Goal: Transaction & Acquisition: Obtain resource

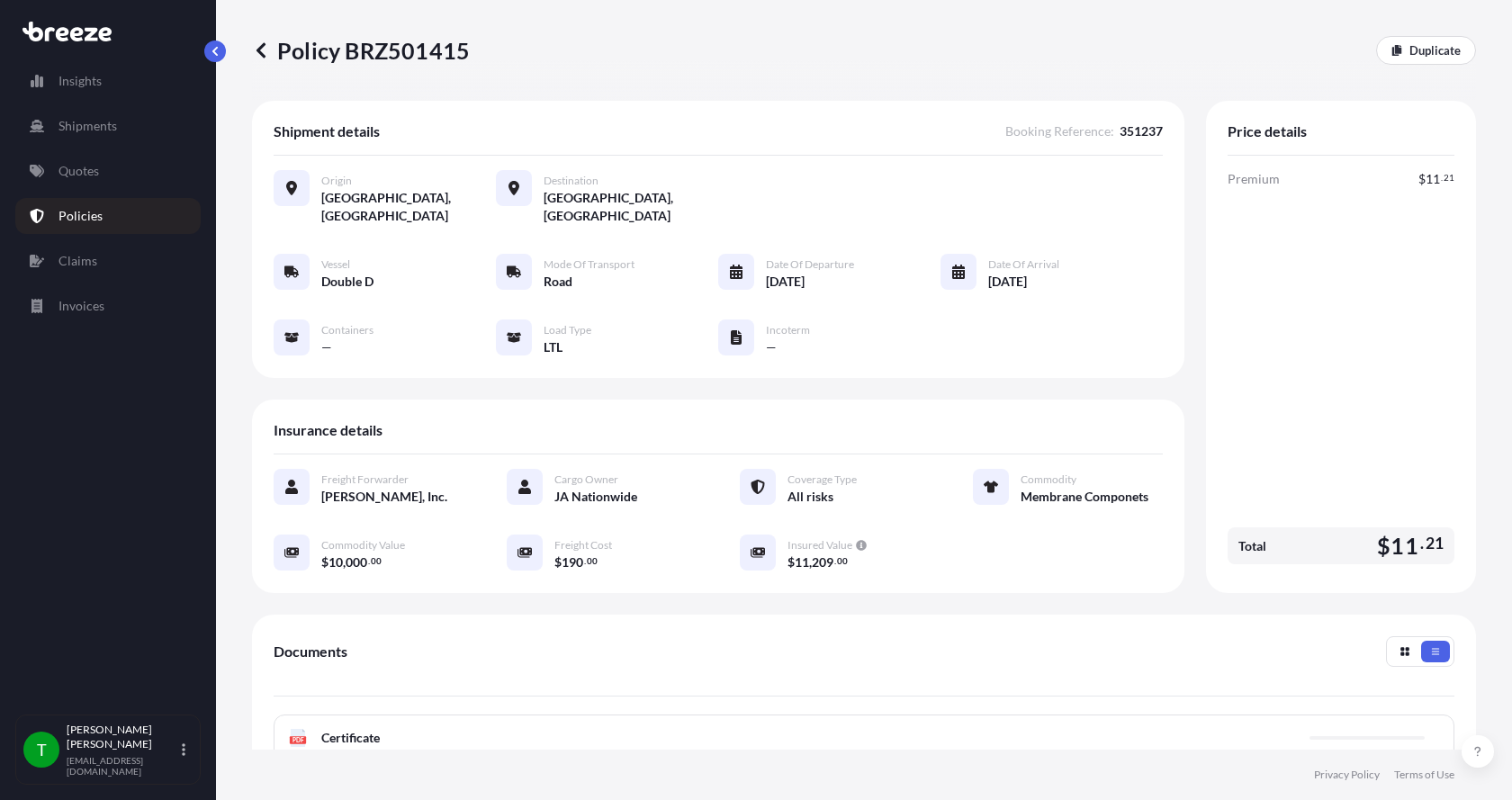
scroll to position [180, 0]
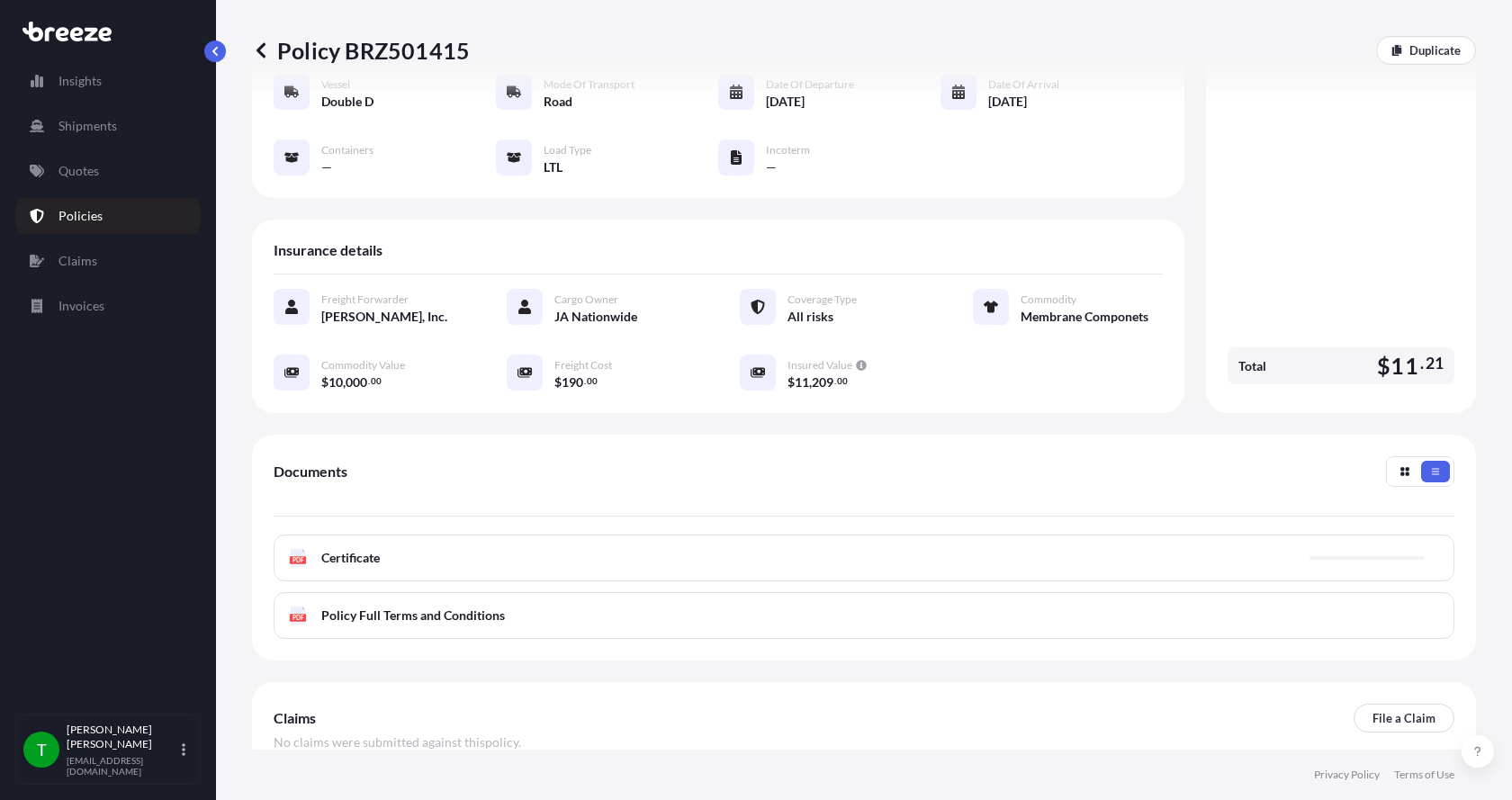
click at [301, 549] on icon at bounding box center [298, 559] width 15 height 18
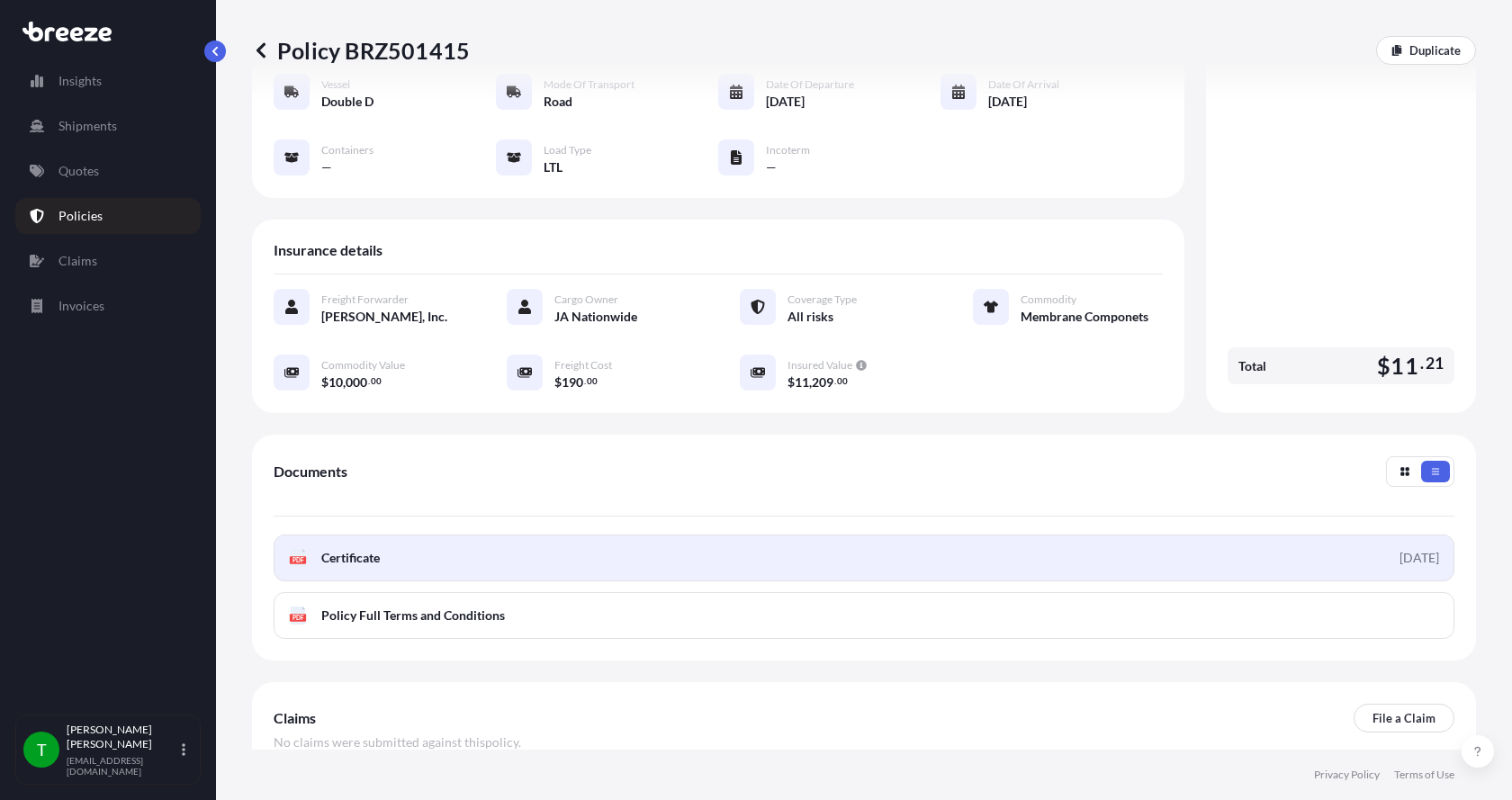
click at [312, 549] on div "PDF Certificate" at bounding box center [334, 559] width 91 height 18
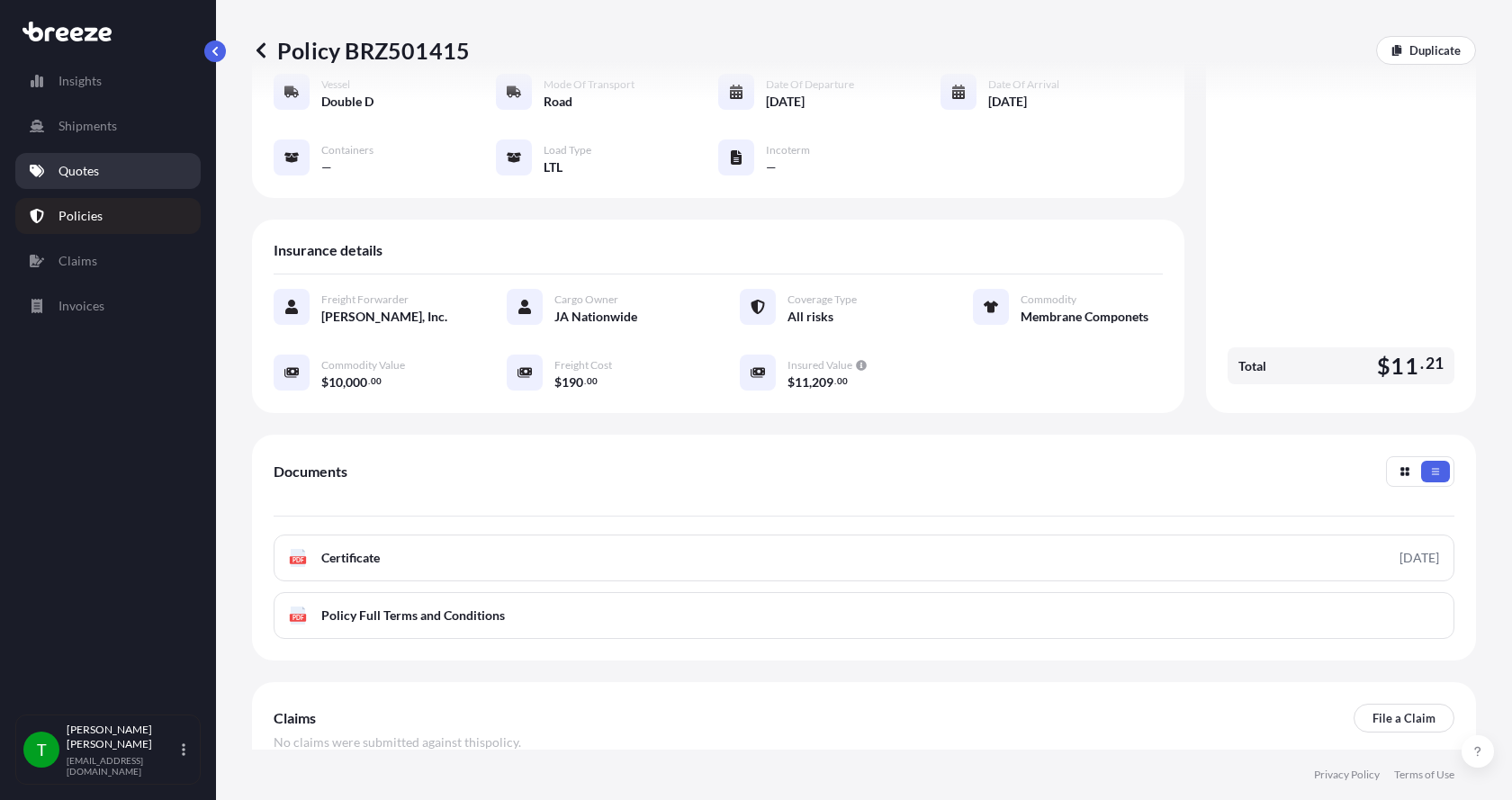
click at [92, 177] on p "Quotes" at bounding box center [78, 171] width 40 height 18
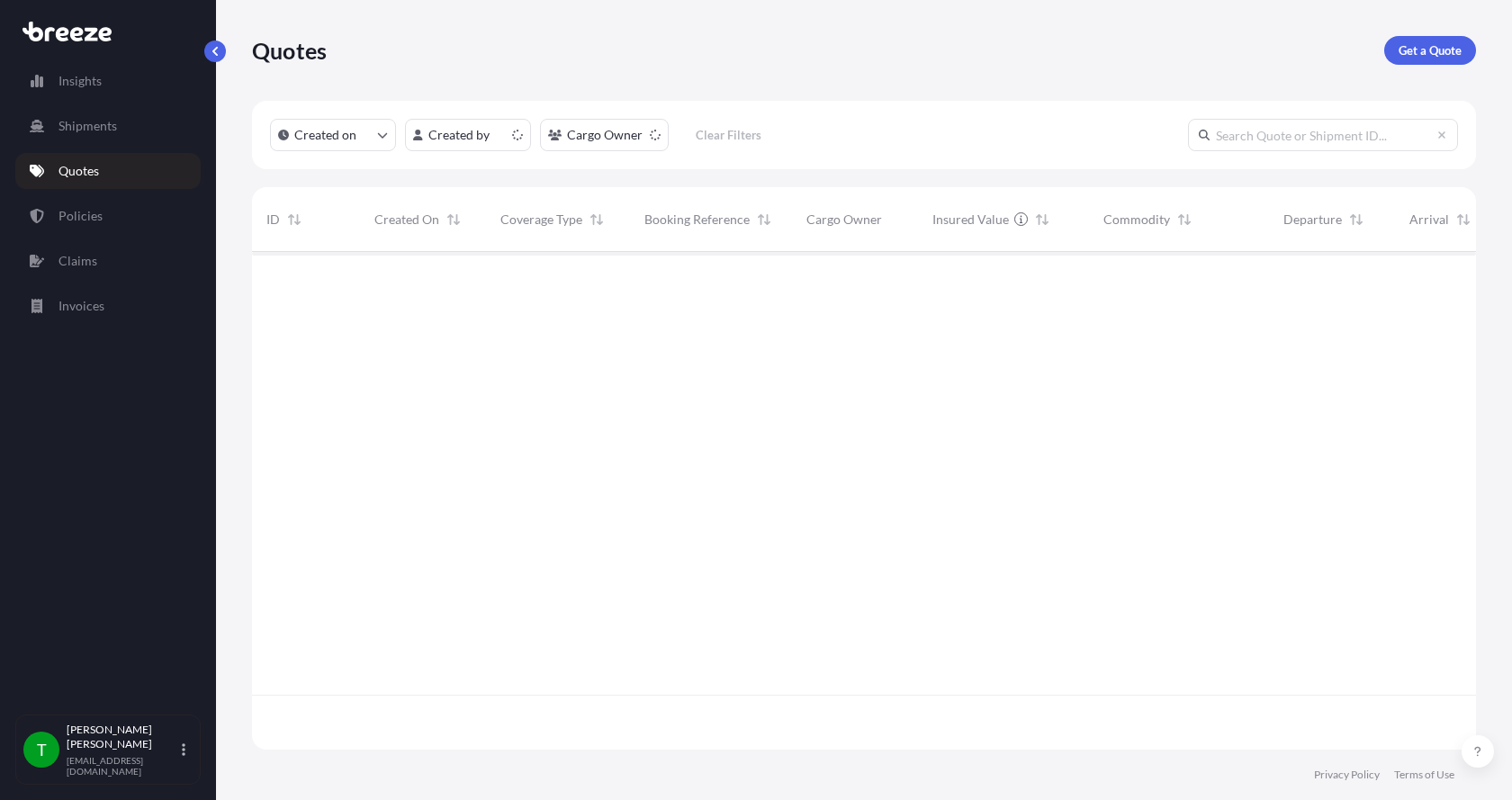
scroll to position [494, 1211]
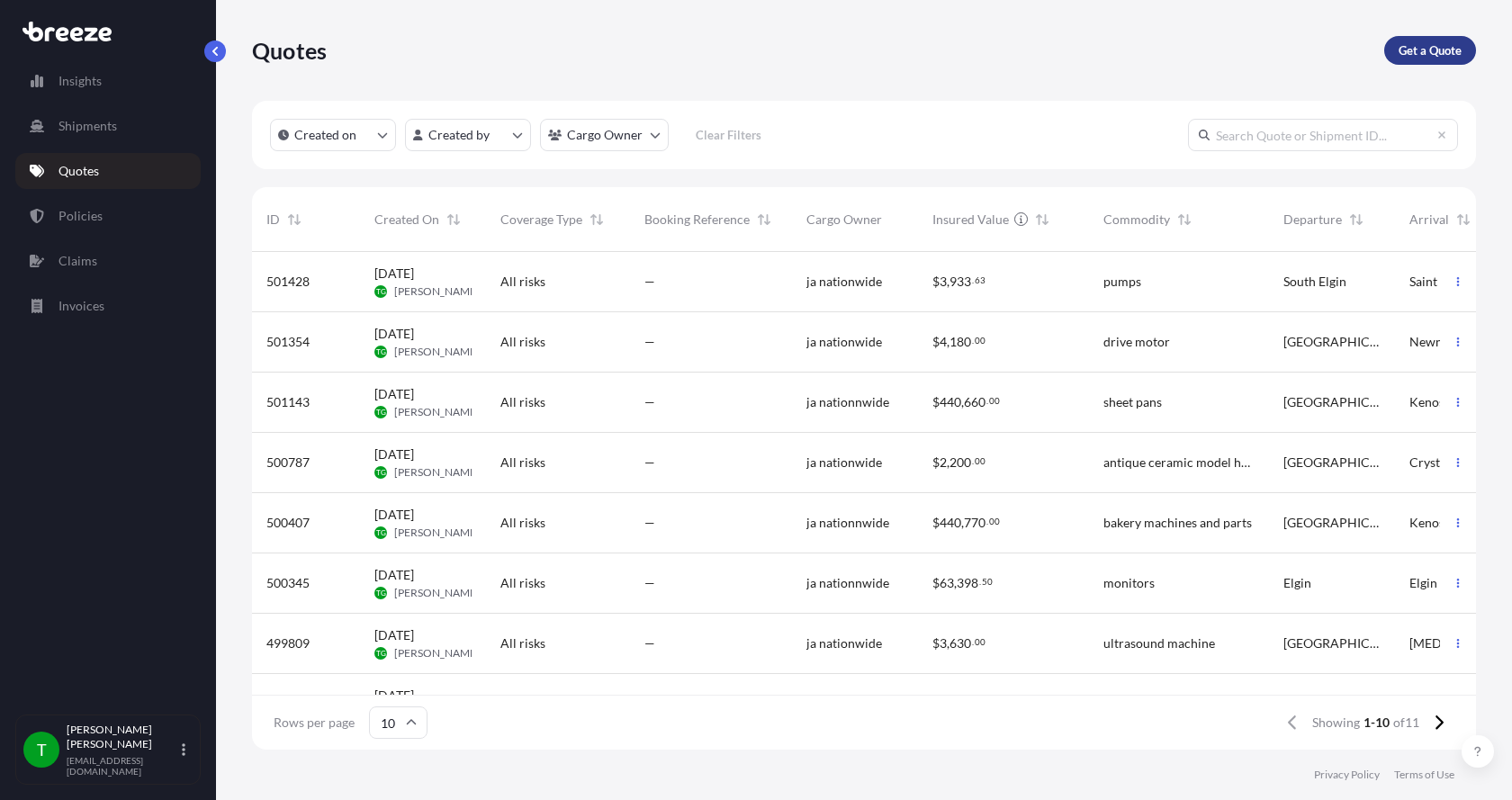
click at [1421, 49] on p "Get a Quote" at bounding box center [1429, 50] width 63 height 18
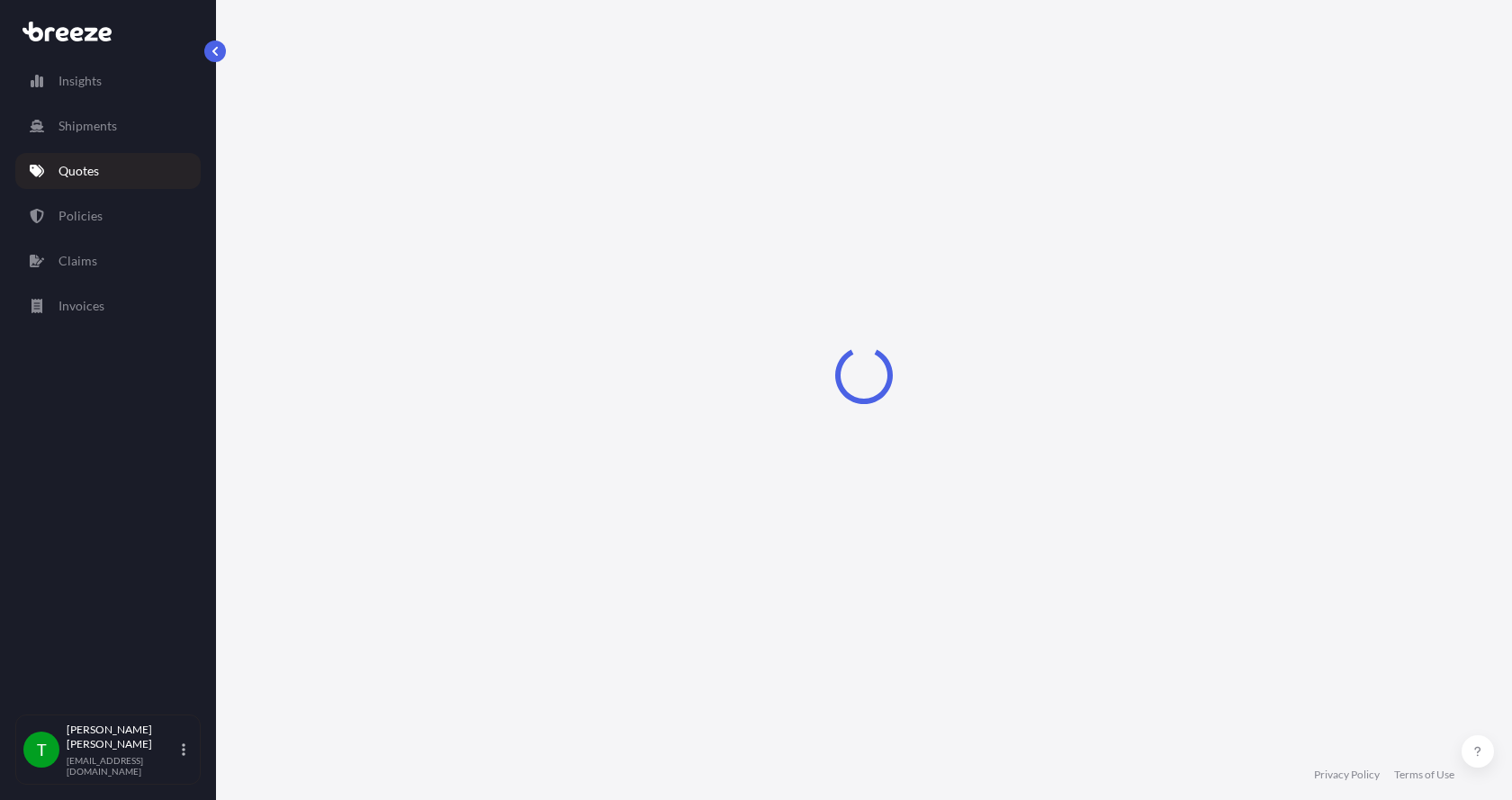
select select "Sea"
select select "1"
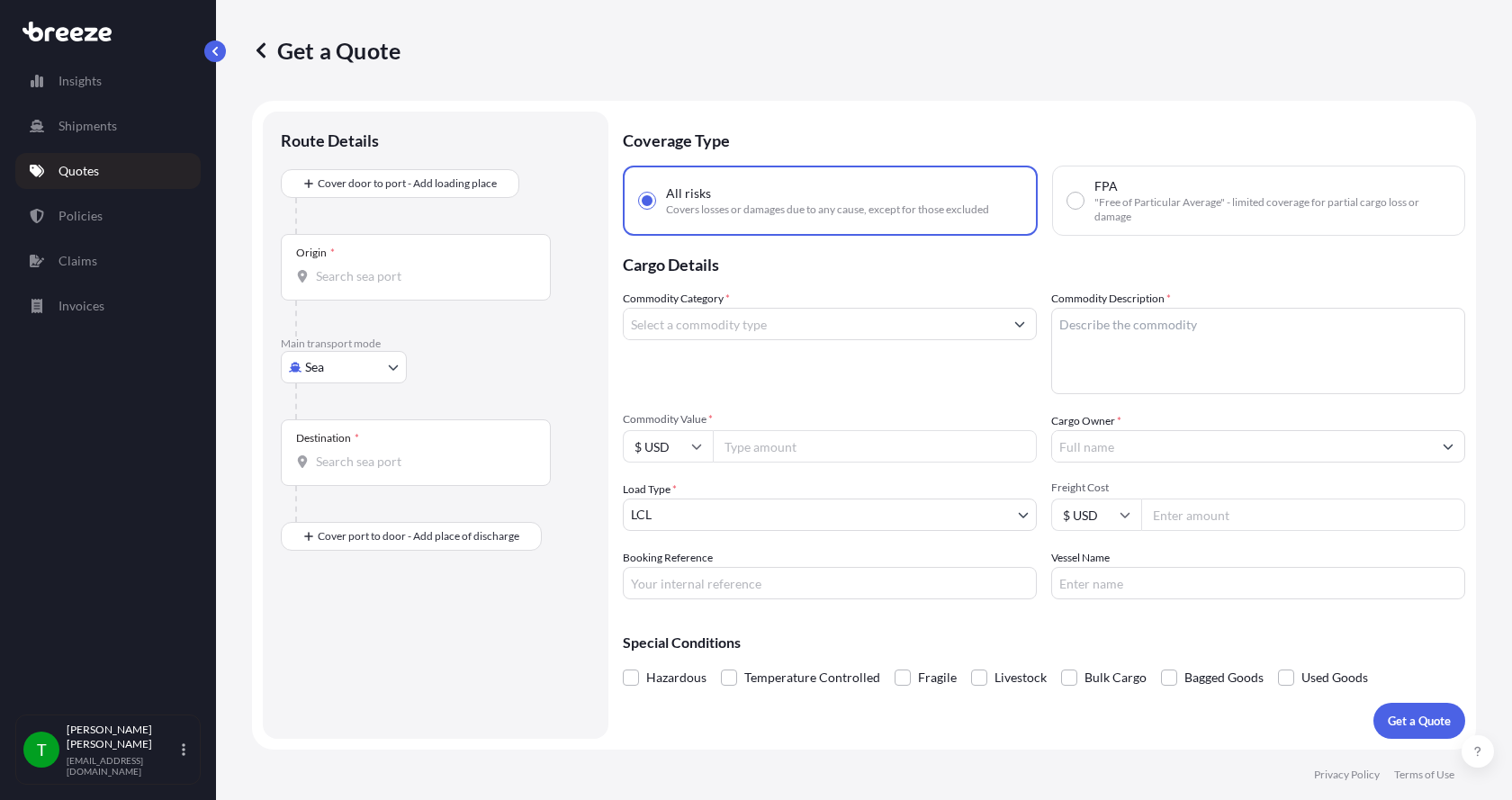
click at [306, 366] on body "Insights Shipments Quotes Policies Claims Invoices T [PERSON_NAME] [EMAIL_ADDRE…" at bounding box center [756, 400] width 1512 height 800
click at [328, 474] on span "Road" at bounding box center [330, 479] width 29 height 18
select select "Road"
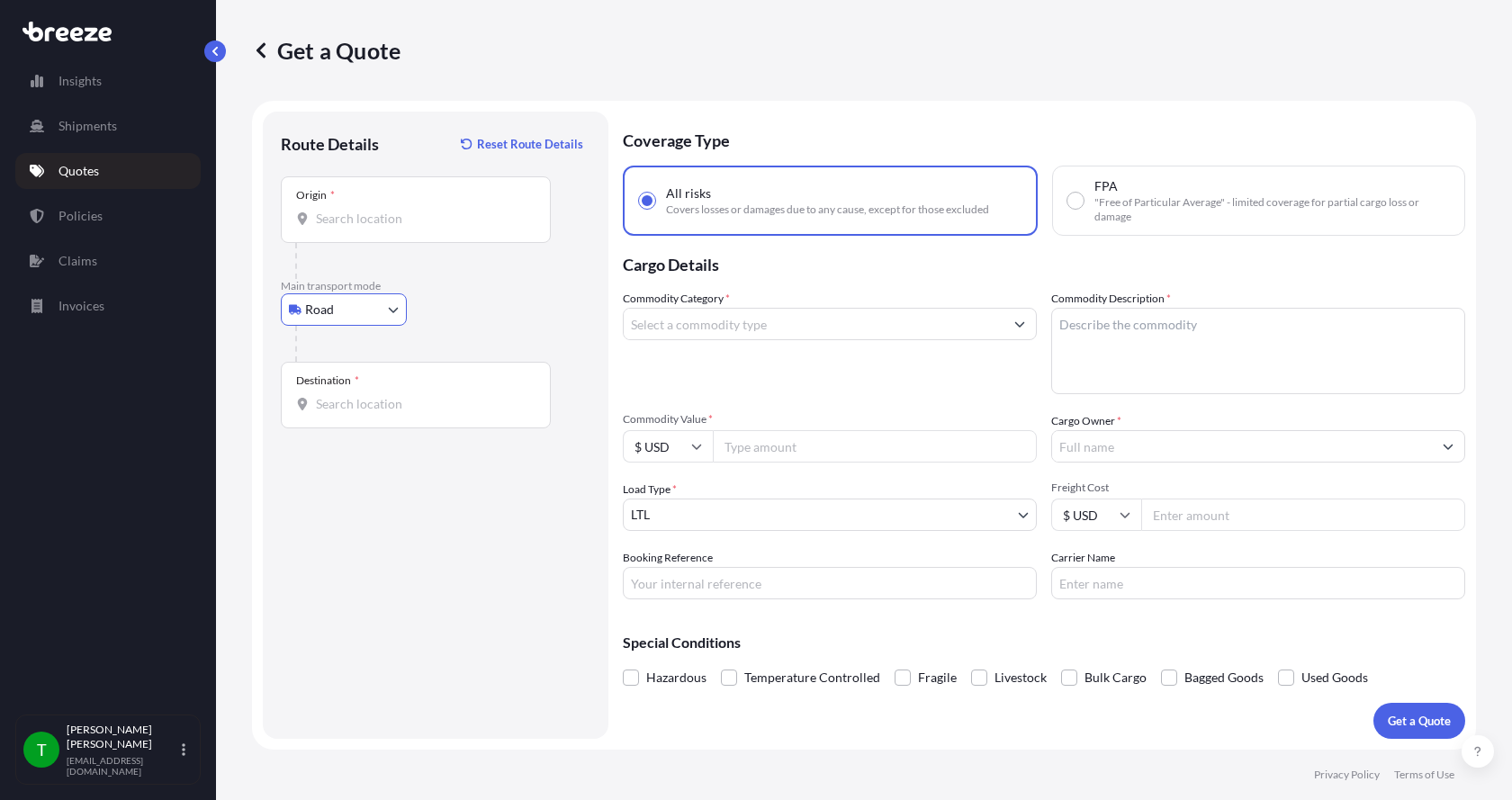
click at [373, 224] on input "Origin *" at bounding box center [422, 219] width 212 height 18
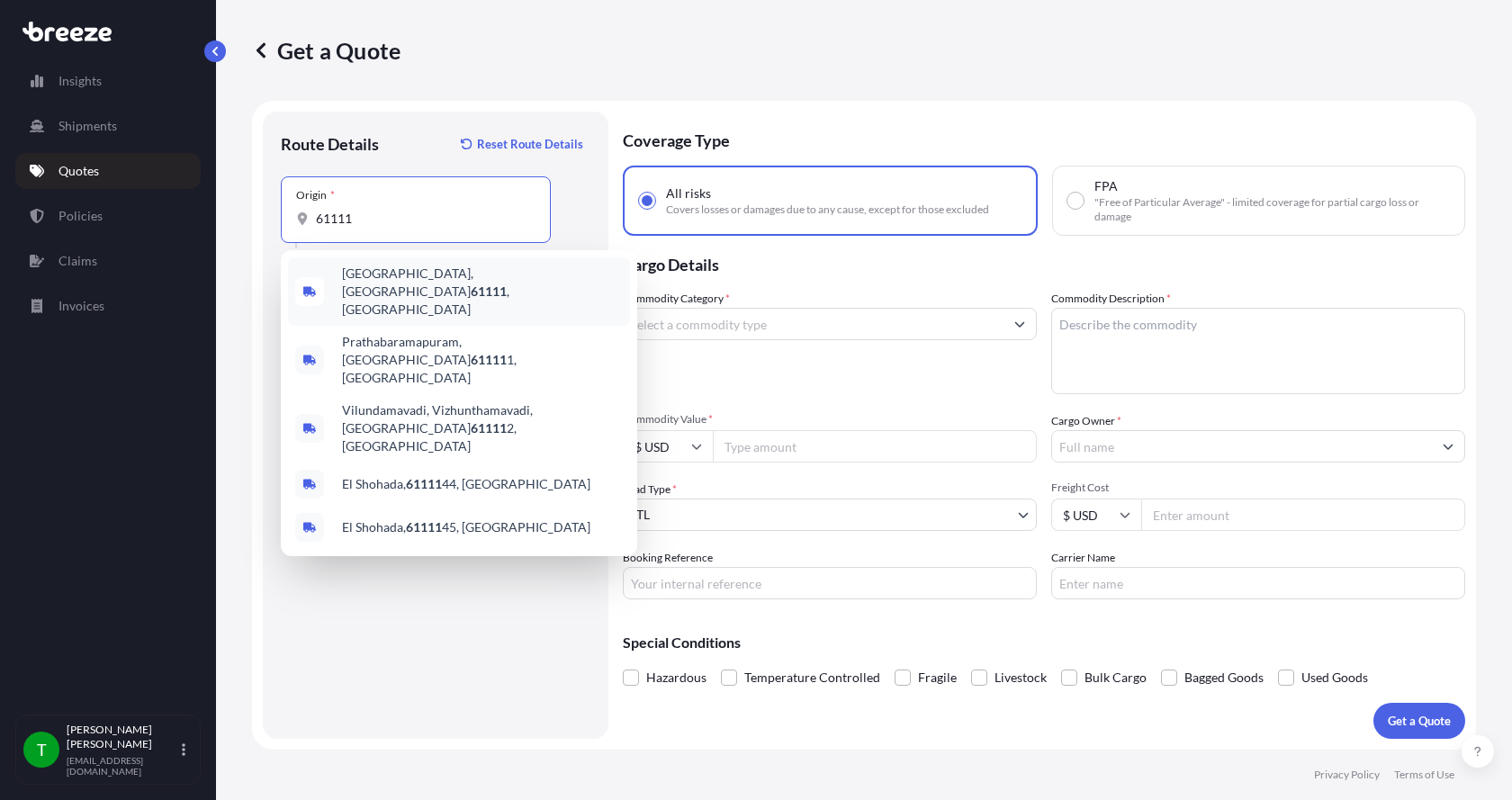
click at [372, 271] on span "[GEOGRAPHIC_DATA] , [GEOGRAPHIC_DATA]" at bounding box center [482, 291] width 281 height 54
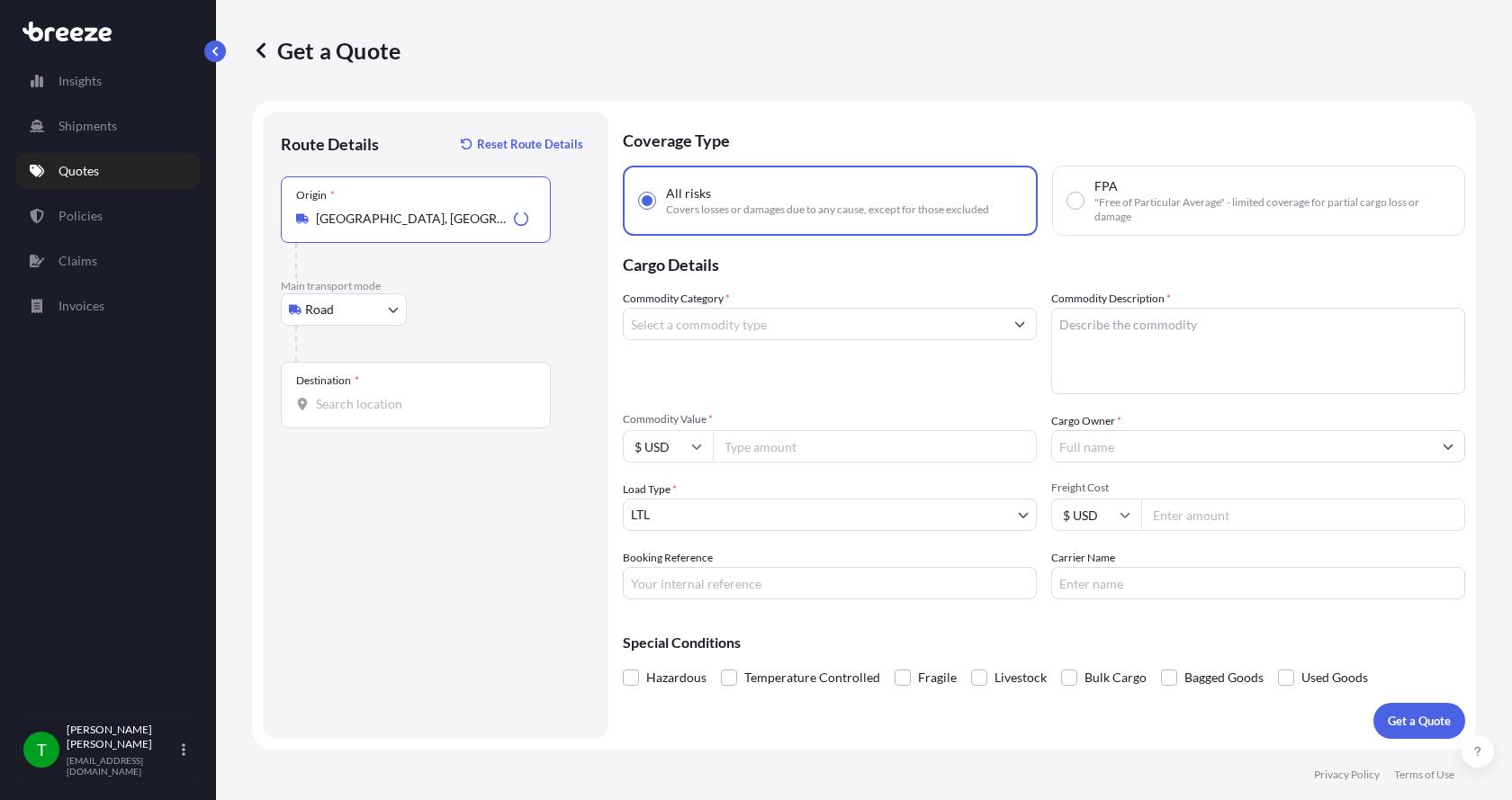
type input "[GEOGRAPHIC_DATA], [GEOGRAPHIC_DATA]"
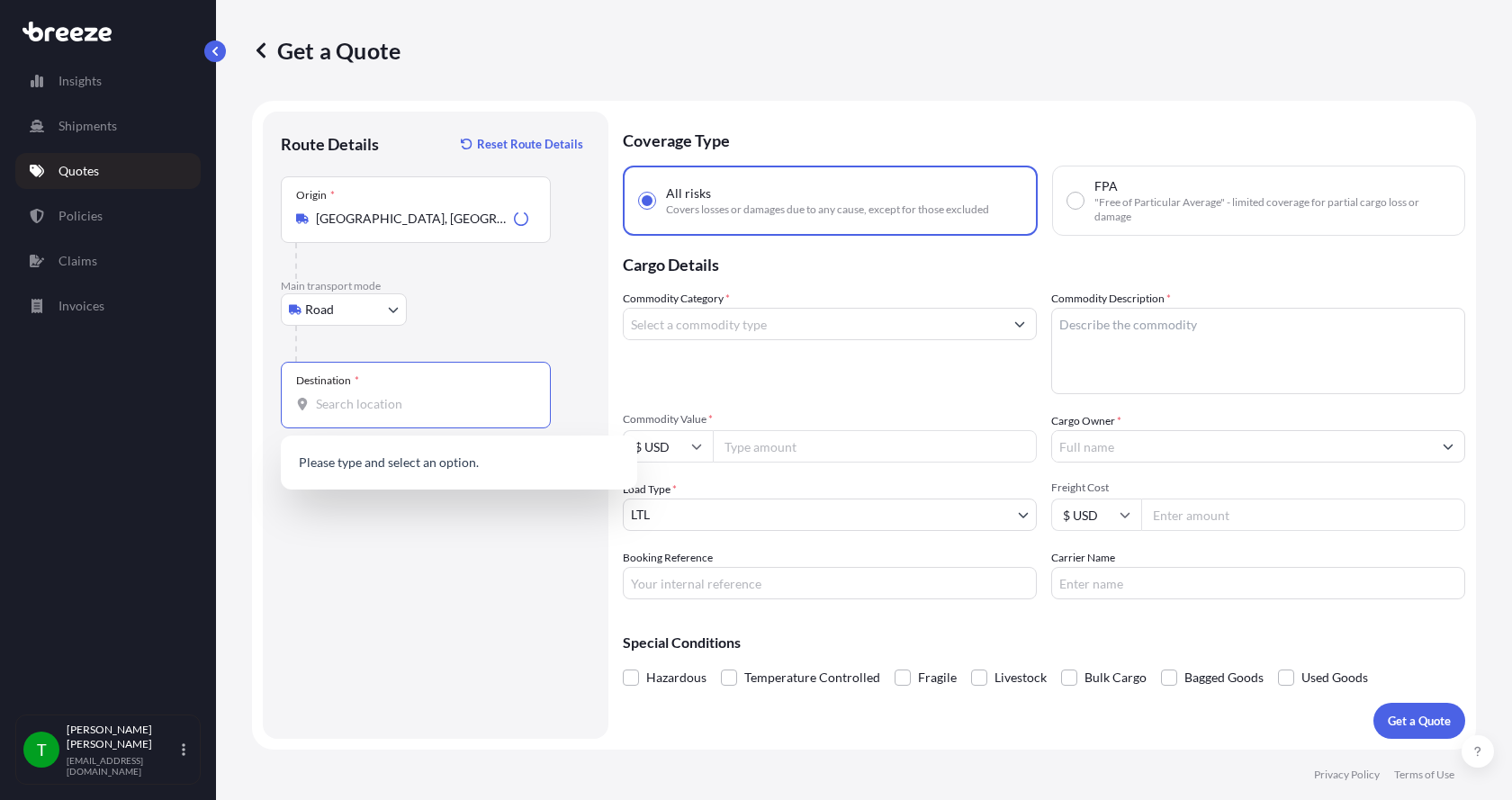
click at [317, 398] on input "Destination *" at bounding box center [422, 405] width 212 height 18
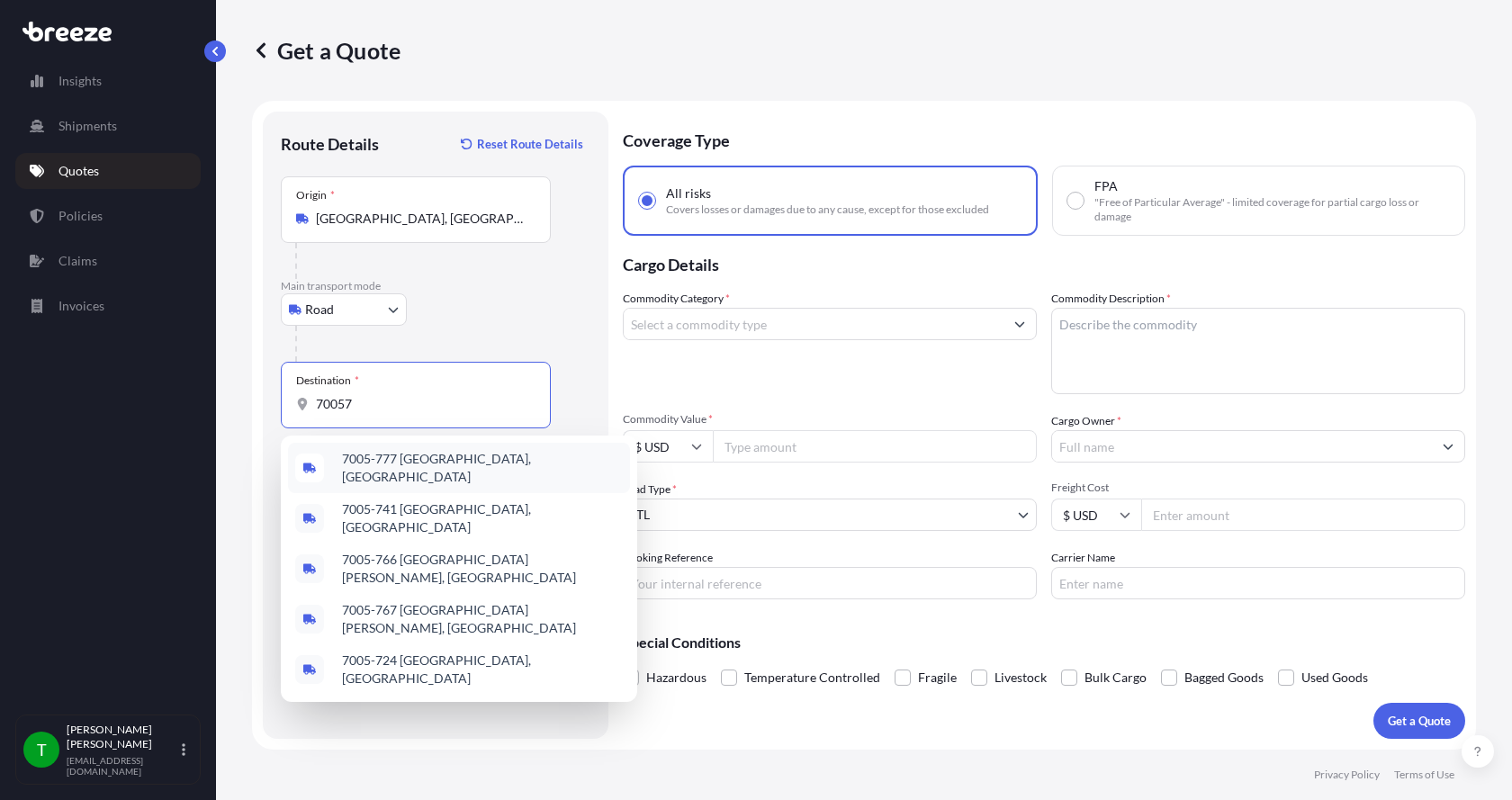
drag, startPoint x: 351, startPoint y: 399, endPoint x: 196, endPoint y: 411, distance: 155.5
click at [196, 411] on div "Insights Shipments Quotes Policies Claims Invoices T [PERSON_NAME] [EMAIL_ADDRE…" at bounding box center [756, 400] width 1512 height 800
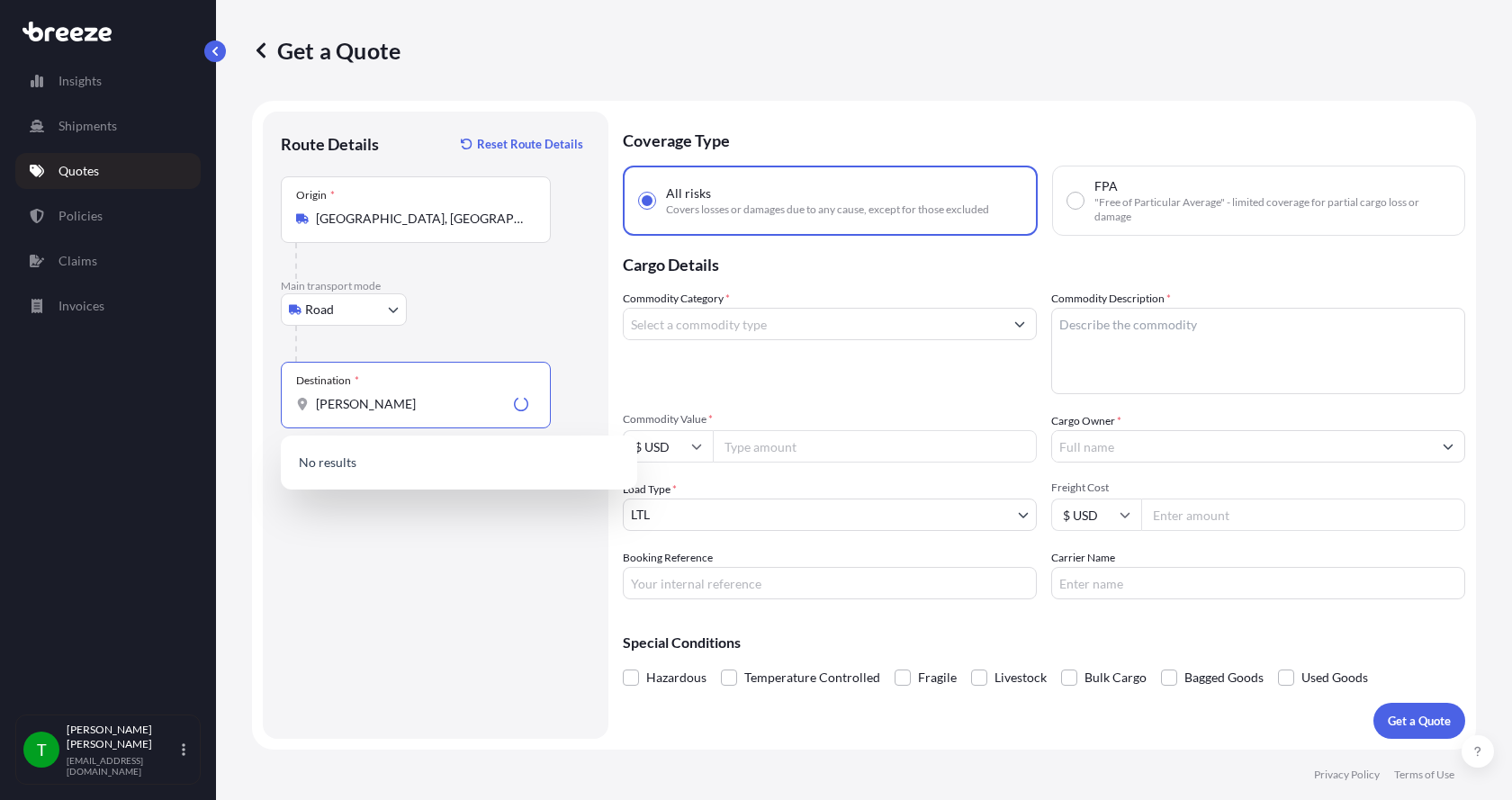
type input "J"
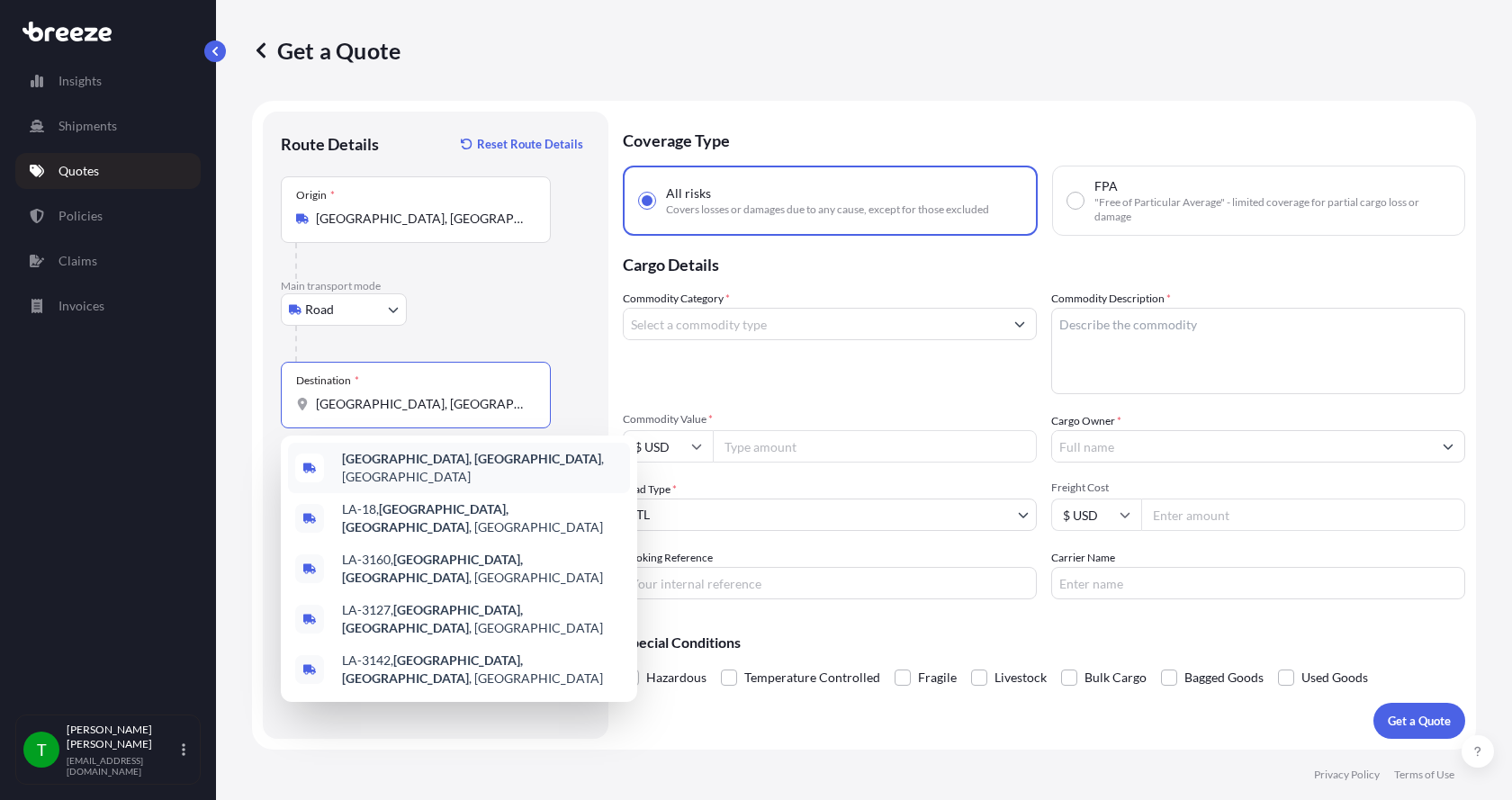
click at [366, 454] on div "[GEOGRAPHIC_DATA], [GEOGRAPHIC_DATA] , [GEOGRAPHIC_DATA]" at bounding box center [458, 467] width 342 height 50
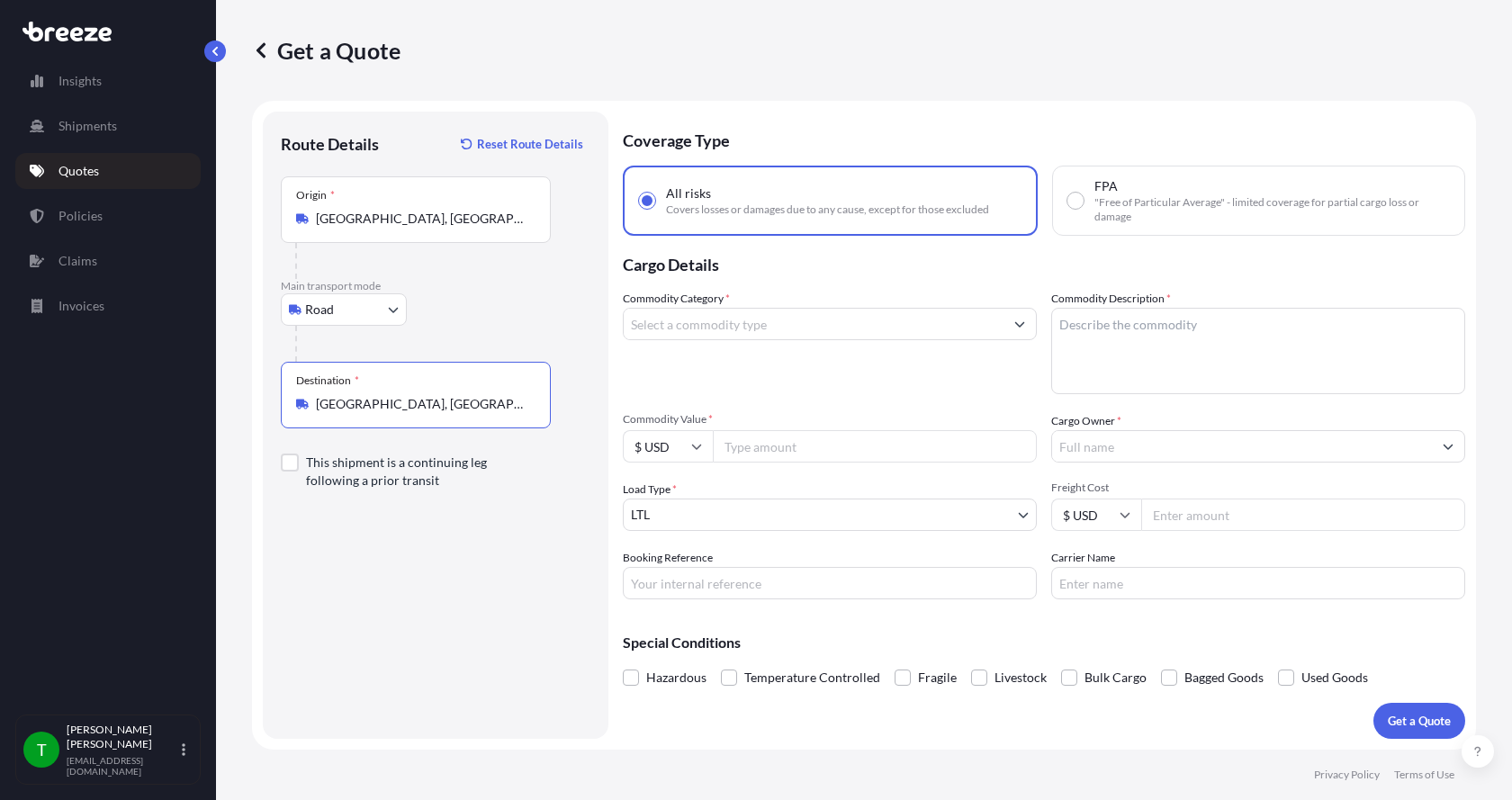
type input "[GEOGRAPHIC_DATA], [GEOGRAPHIC_DATA], [GEOGRAPHIC_DATA]"
click at [675, 320] on input "Commodity Category *" at bounding box center [813, 324] width 380 height 33
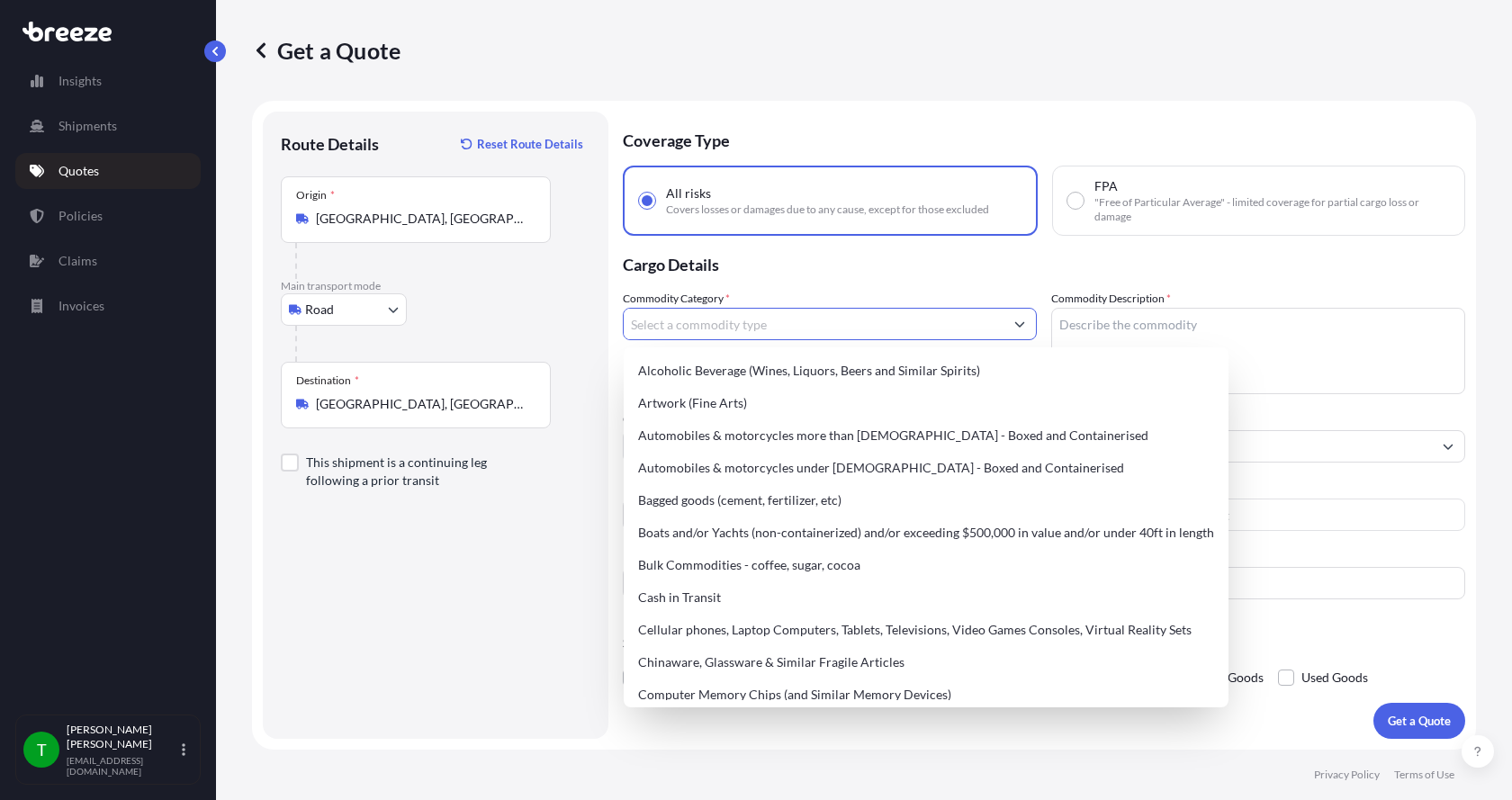
type input "b"
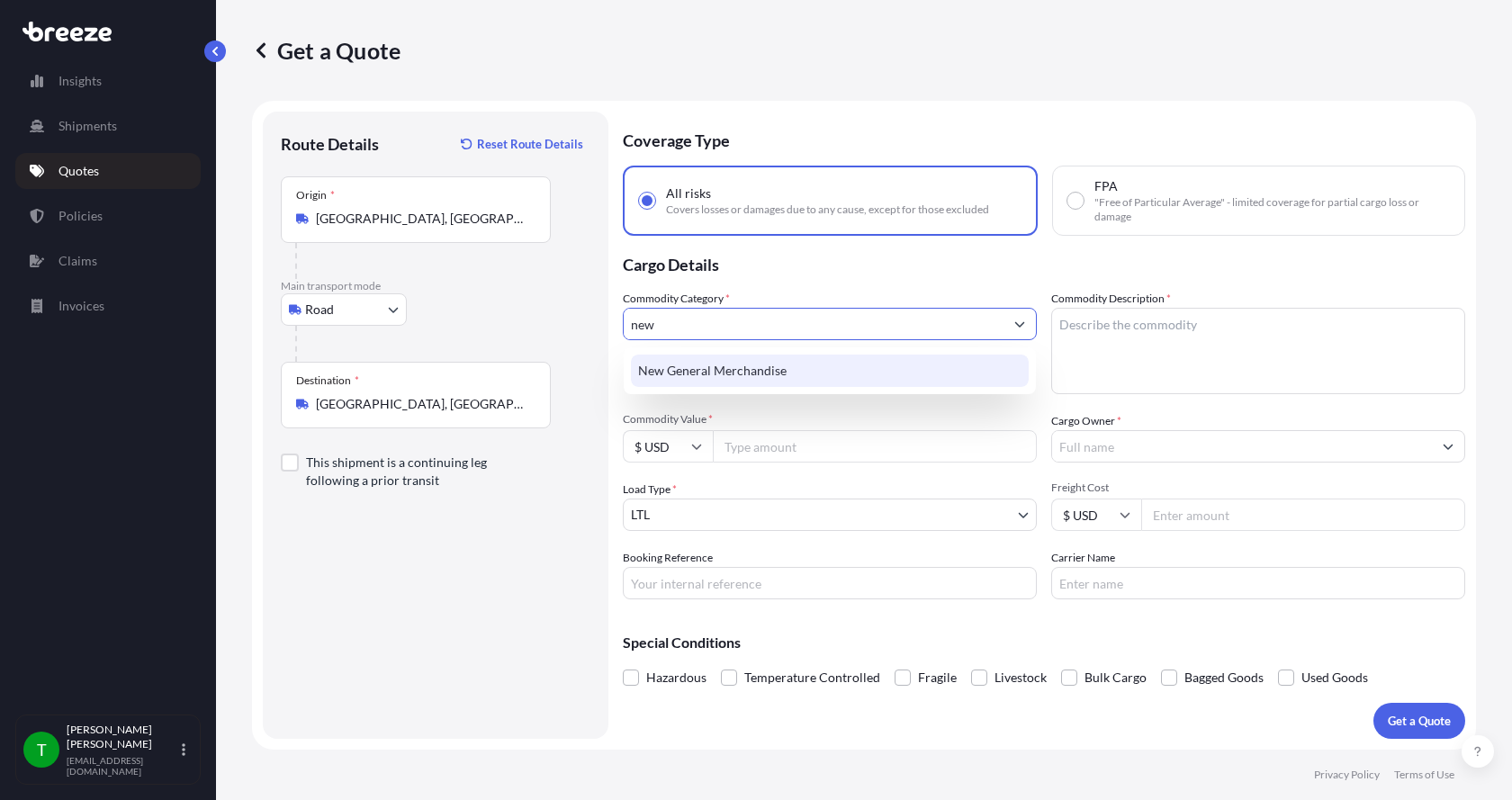
click at [680, 374] on div "New General Merchandise" at bounding box center [830, 371] width 398 height 33
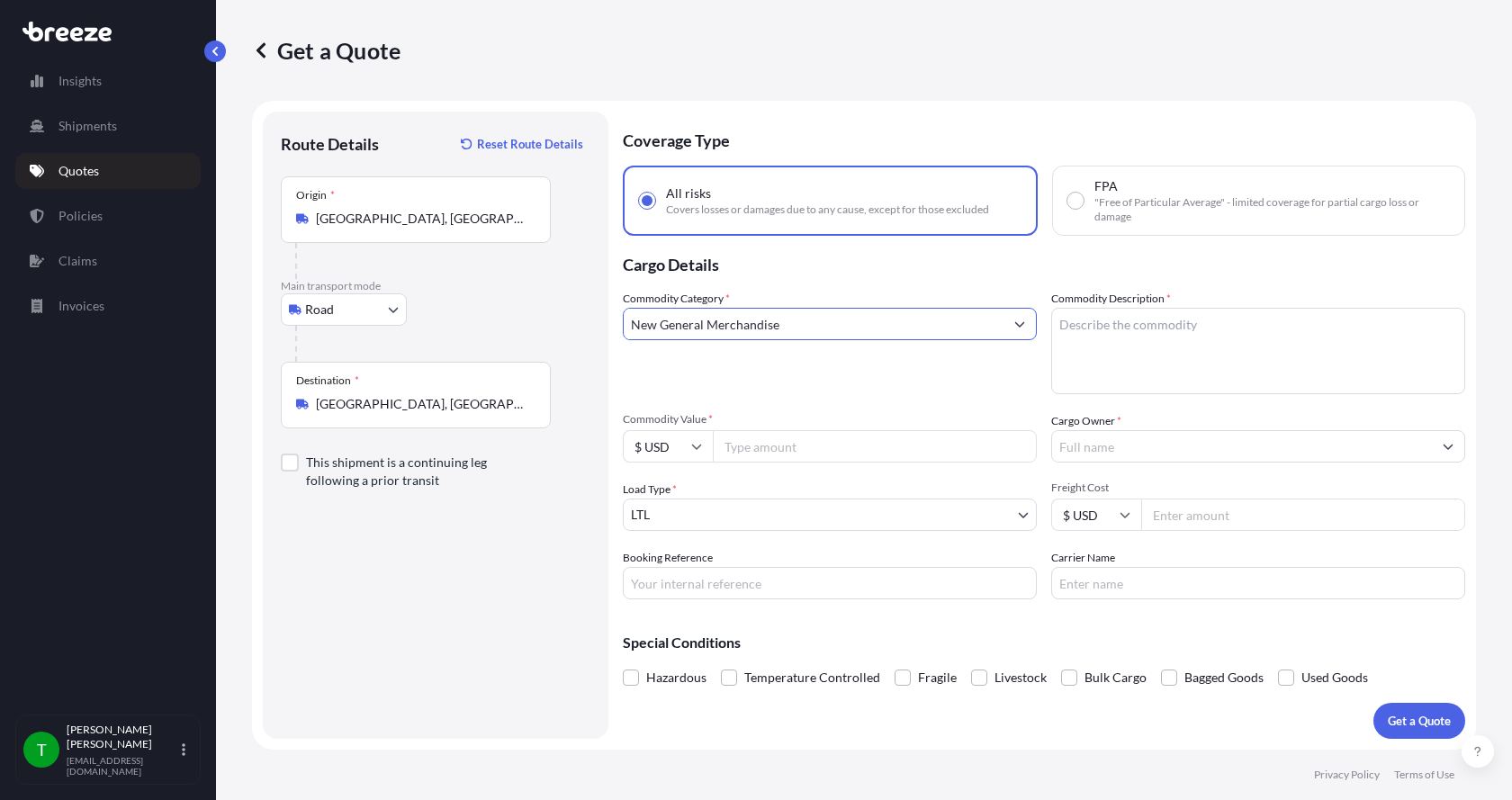
type input "New General Merchandise"
click at [1077, 332] on textarea "Commodity Description *" at bounding box center [1258, 351] width 414 height 87
type textarea "Cone/Cross"
click at [859, 444] on input "Commodity Value *" at bounding box center [874, 446] width 324 height 33
type input "3"
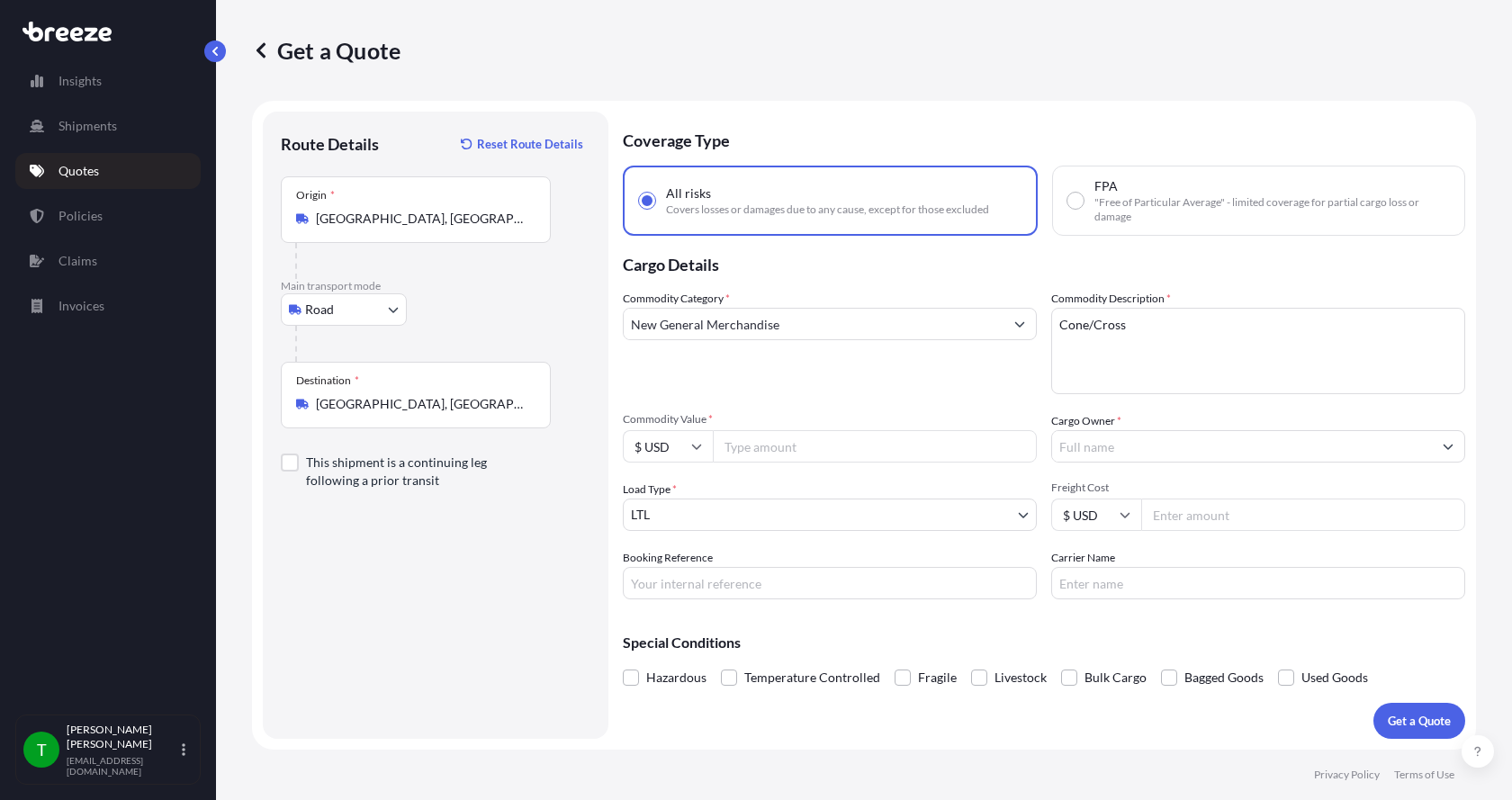
click at [778, 453] on input "Commodity Value *" at bounding box center [874, 446] width 324 height 33
type input "1700.00"
click at [1166, 453] on input "Cargo Owner *" at bounding box center [1241, 446] width 380 height 33
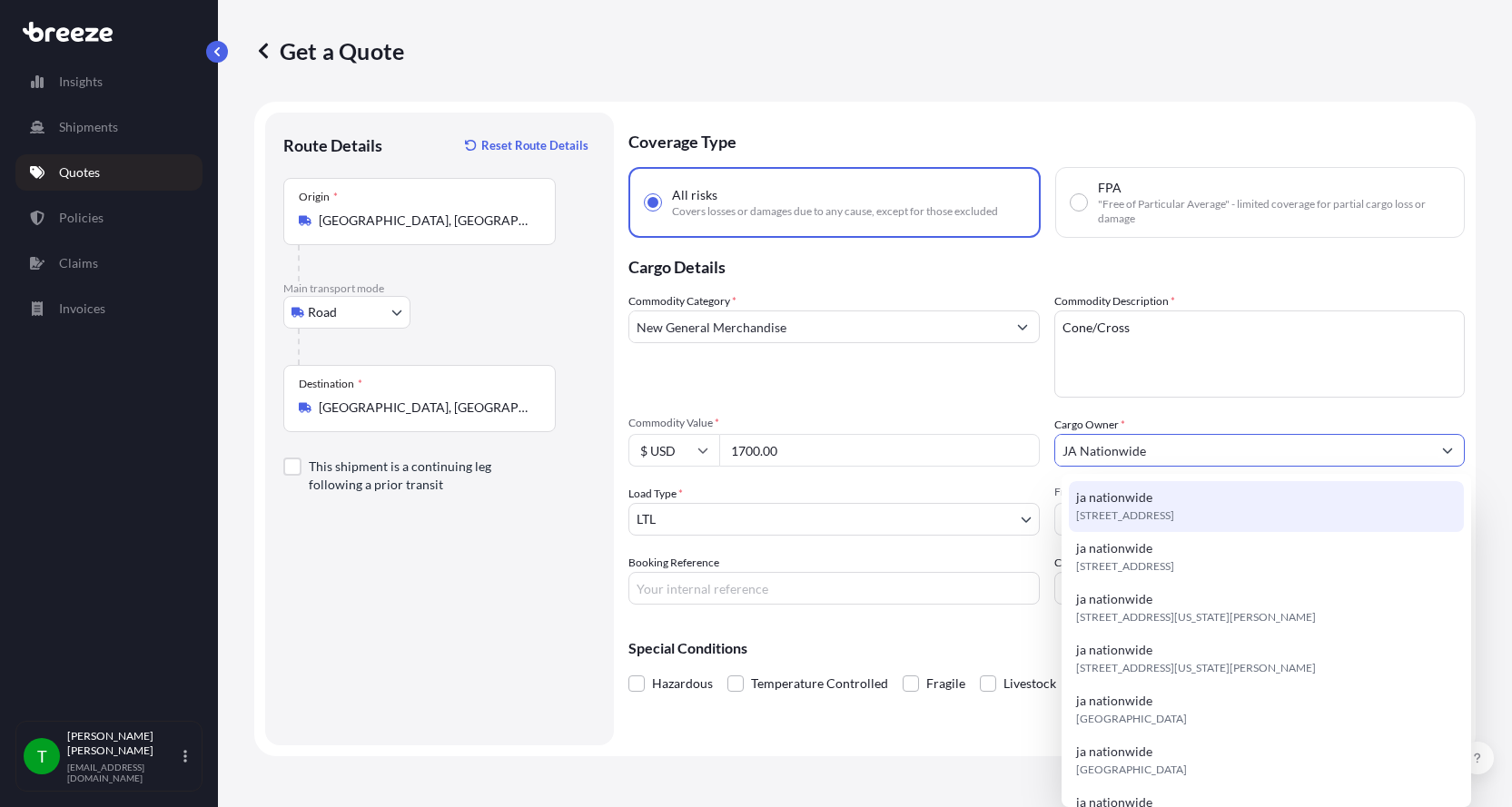
type input "JA Nationwide"
drag, startPoint x: 711, startPoint y: 585, endPoint x: 718, endPoint y: 577, distance: 10.6
click at [711, 585] on input "Booking Reference" at bounding box center [835, 588] width 412 height 33
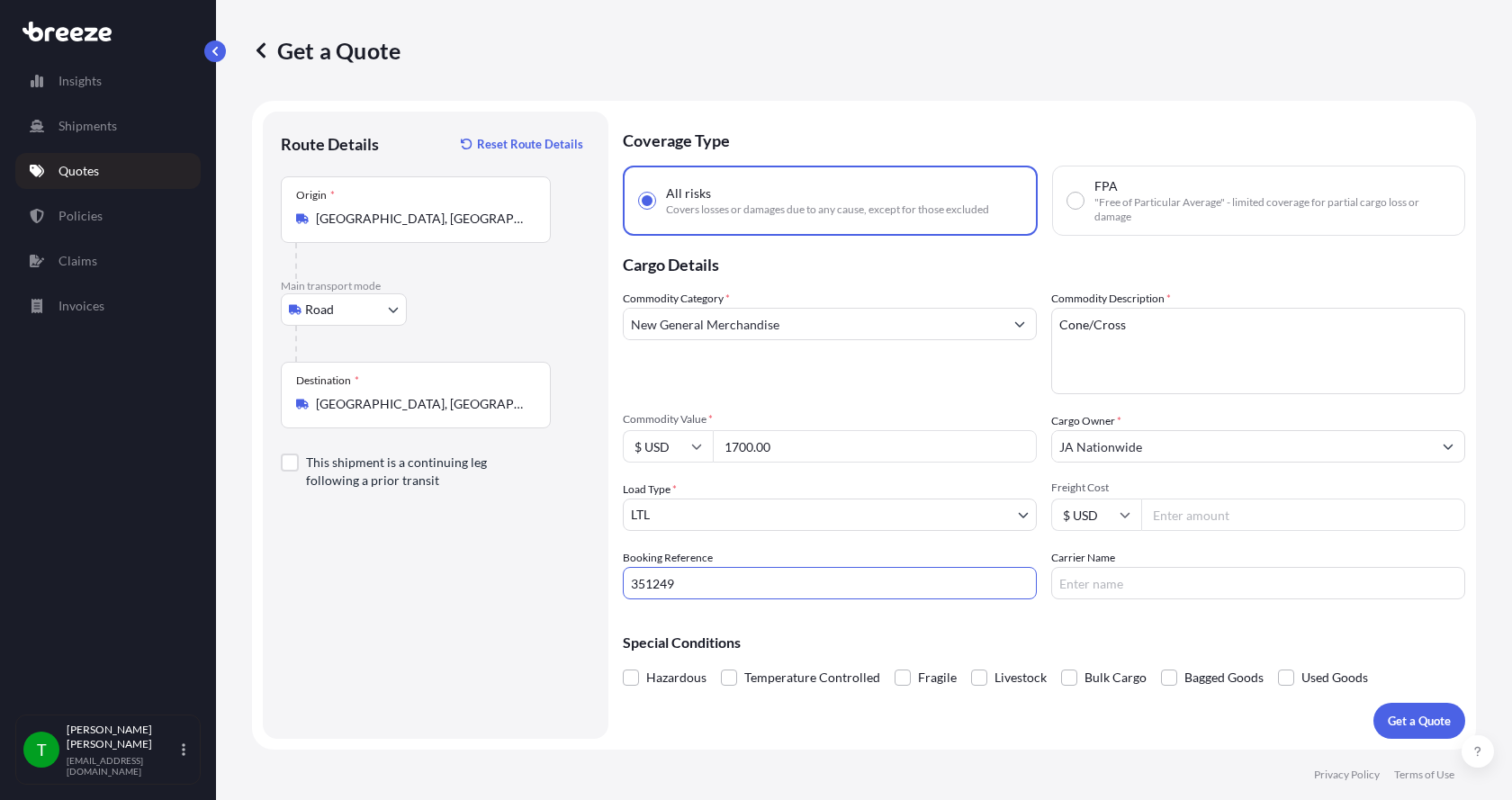
type input "351249"
click at [1170, 516] on input "Freight Cost" at bounding box center [1303, 515] width 324 height 33
type input "345.00"
click at [1133, 569] on input "Carrier Name" at bounding box center [1258, 583] width 414 height 33
type input "AAA [PERSON_NAME]"
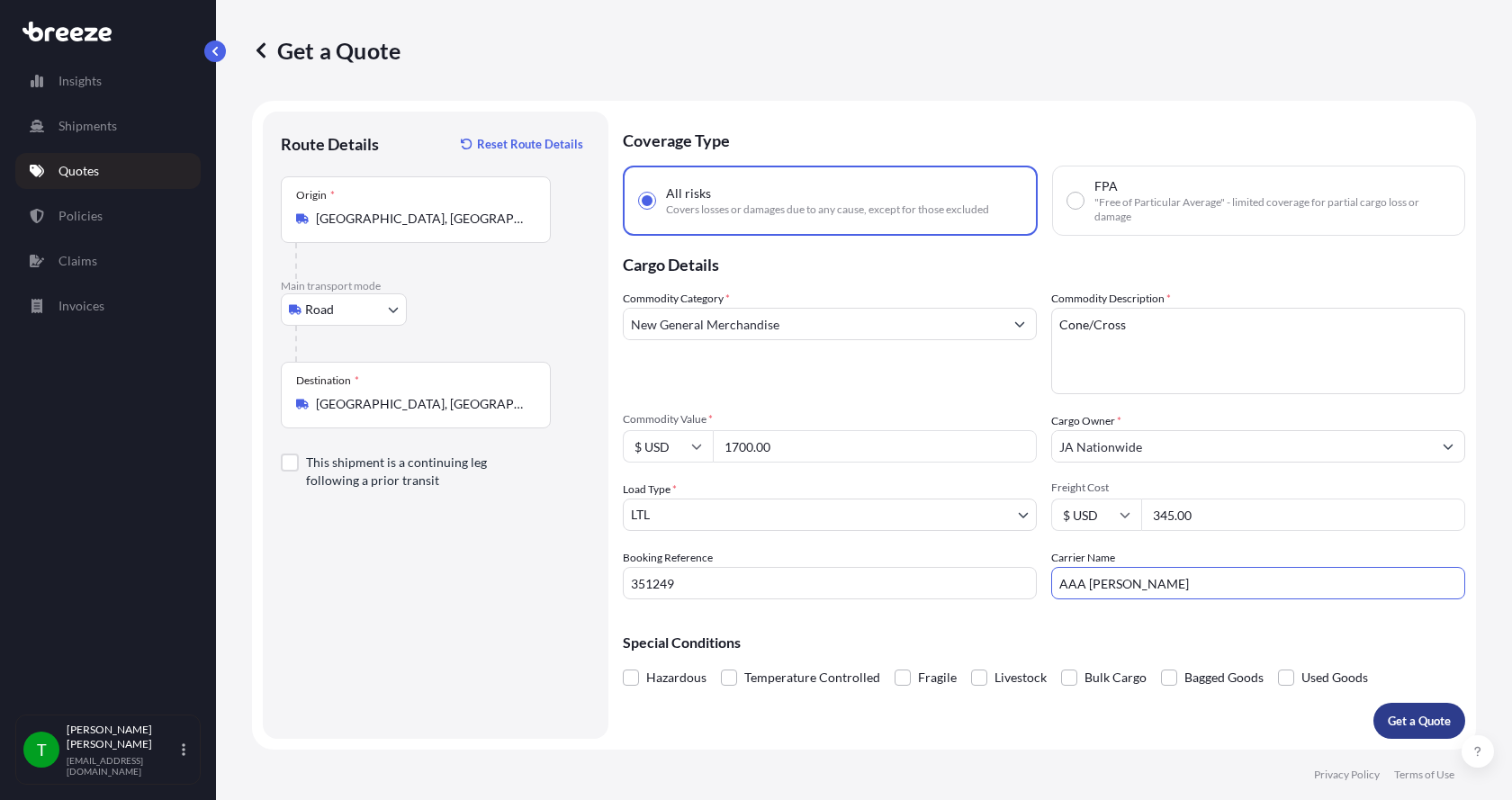
click at [1412, 707] on button "Get a Quote" at bounding box center [1419, 722] width 92 height 36
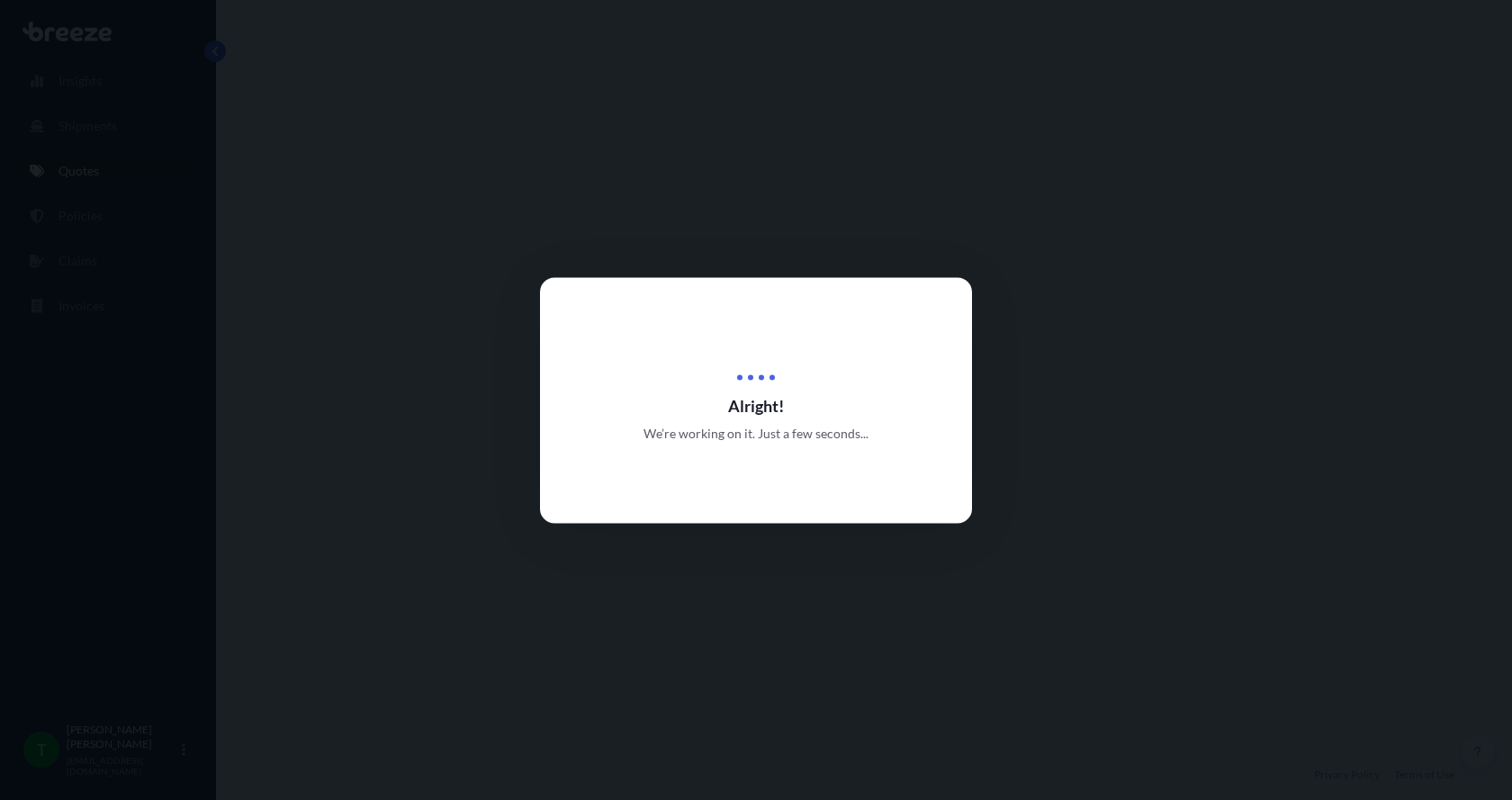
select select "Road"
select select "1"
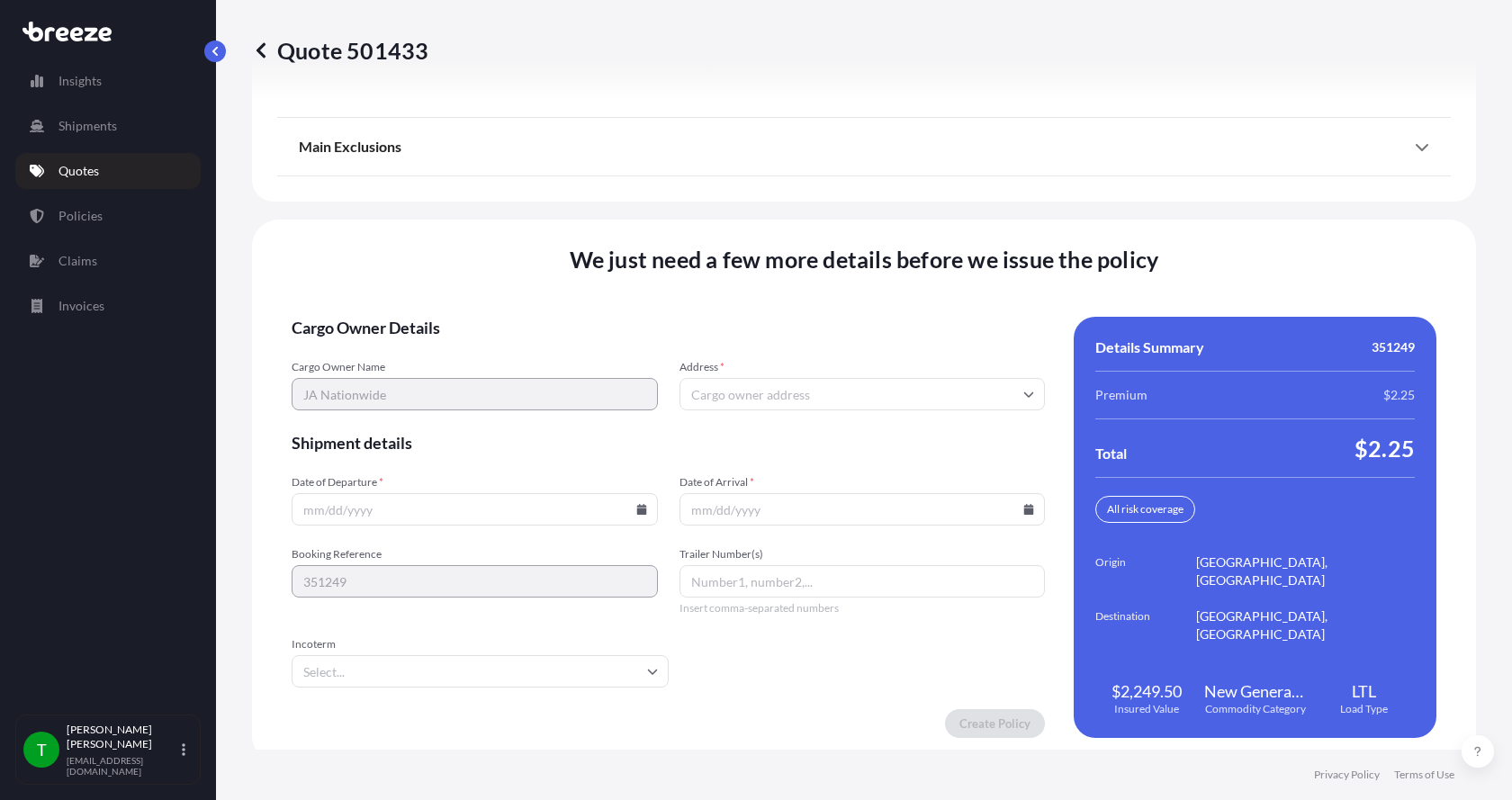
scroll to position [2368, 0]
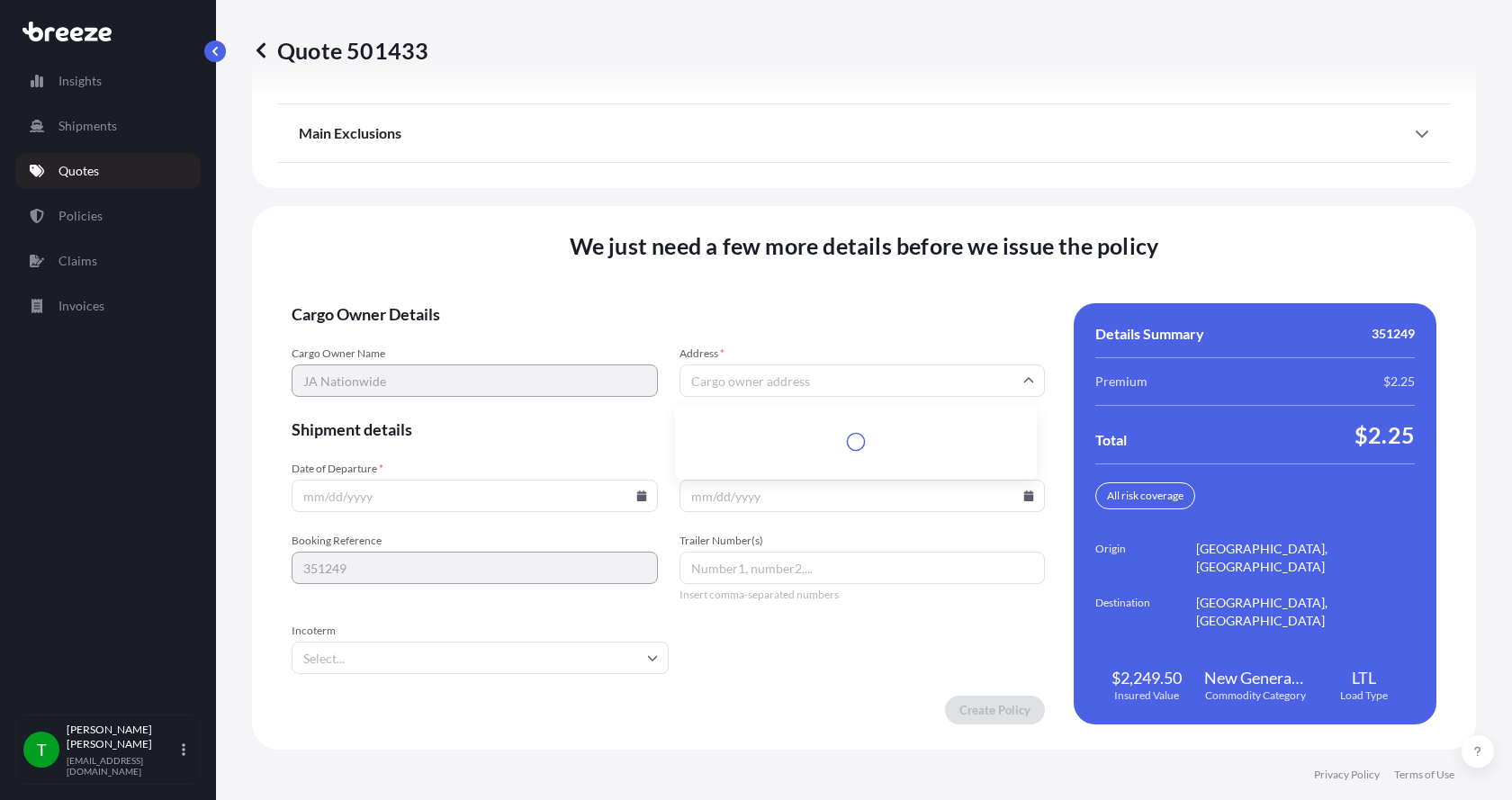
click at [863, 384] on input "Address *" at bounding box center [863, 381] width 366 height 33
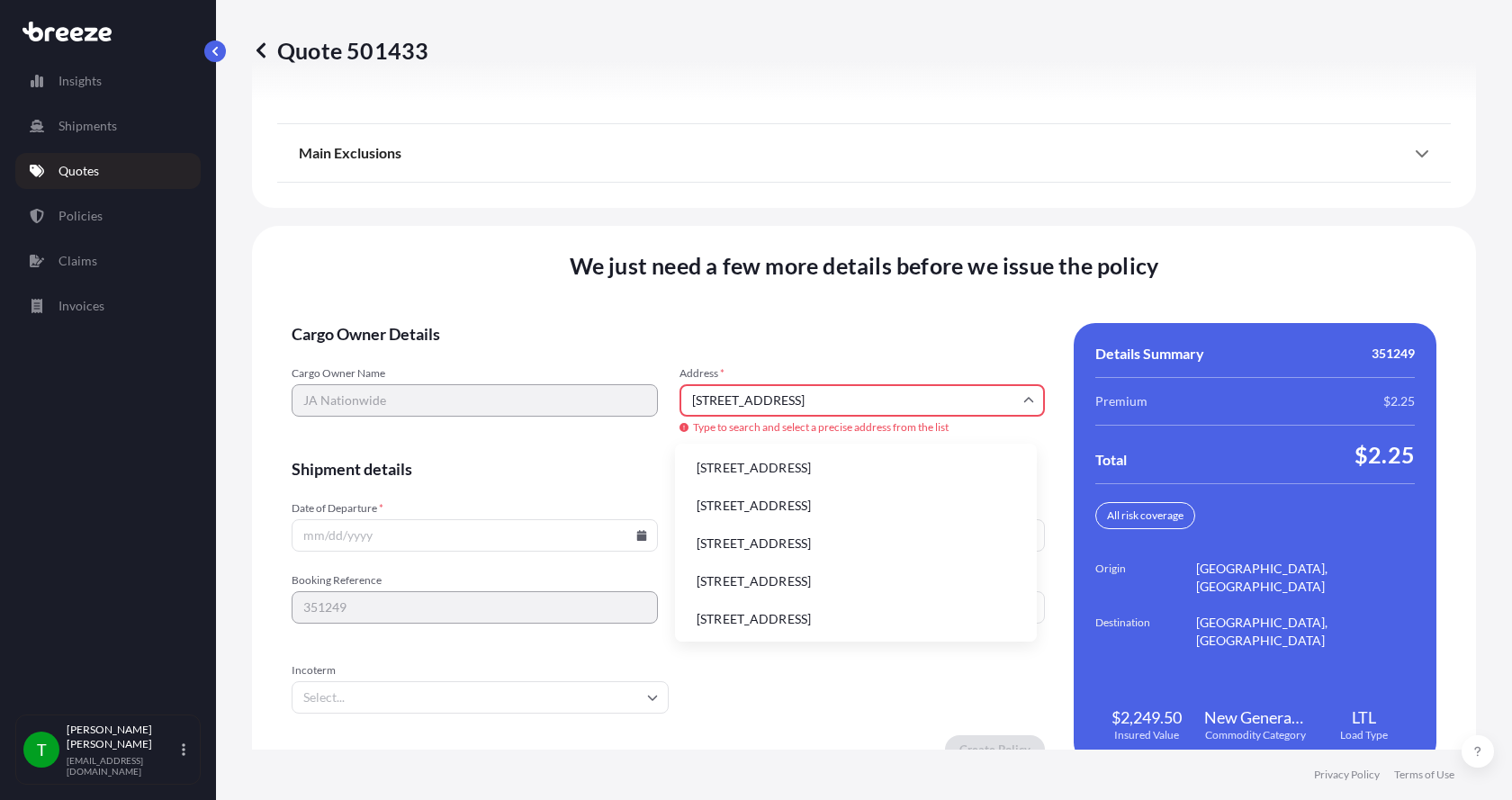
click at [740, 466] on li "[STREET_ADDRESS]" at bounding box center [855, 468] width 347 height 35
type input "[STREET_ADDRESS]"
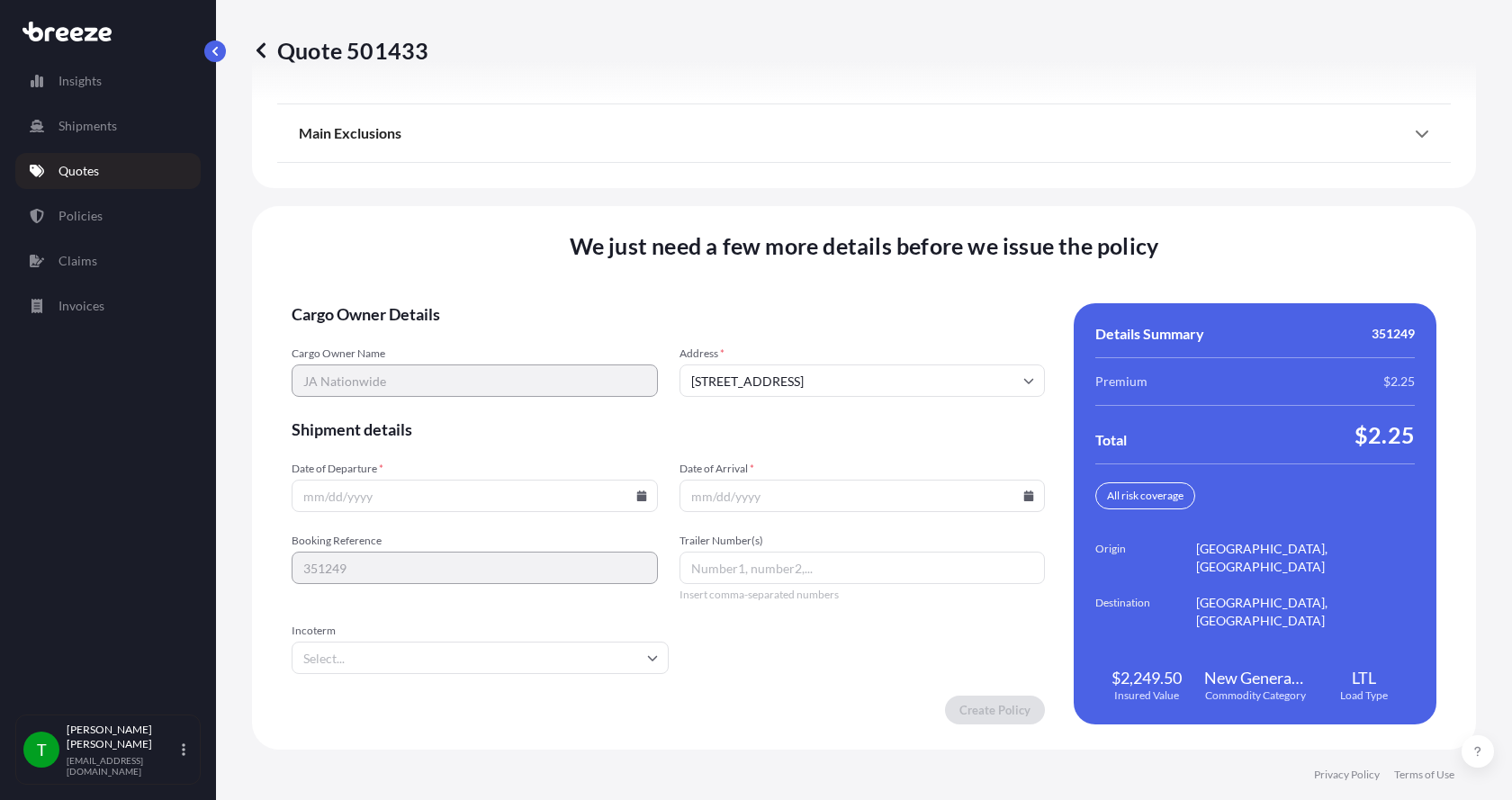
click at [639, 498] on icon at bounding box center [640, 496] width 10 height 11
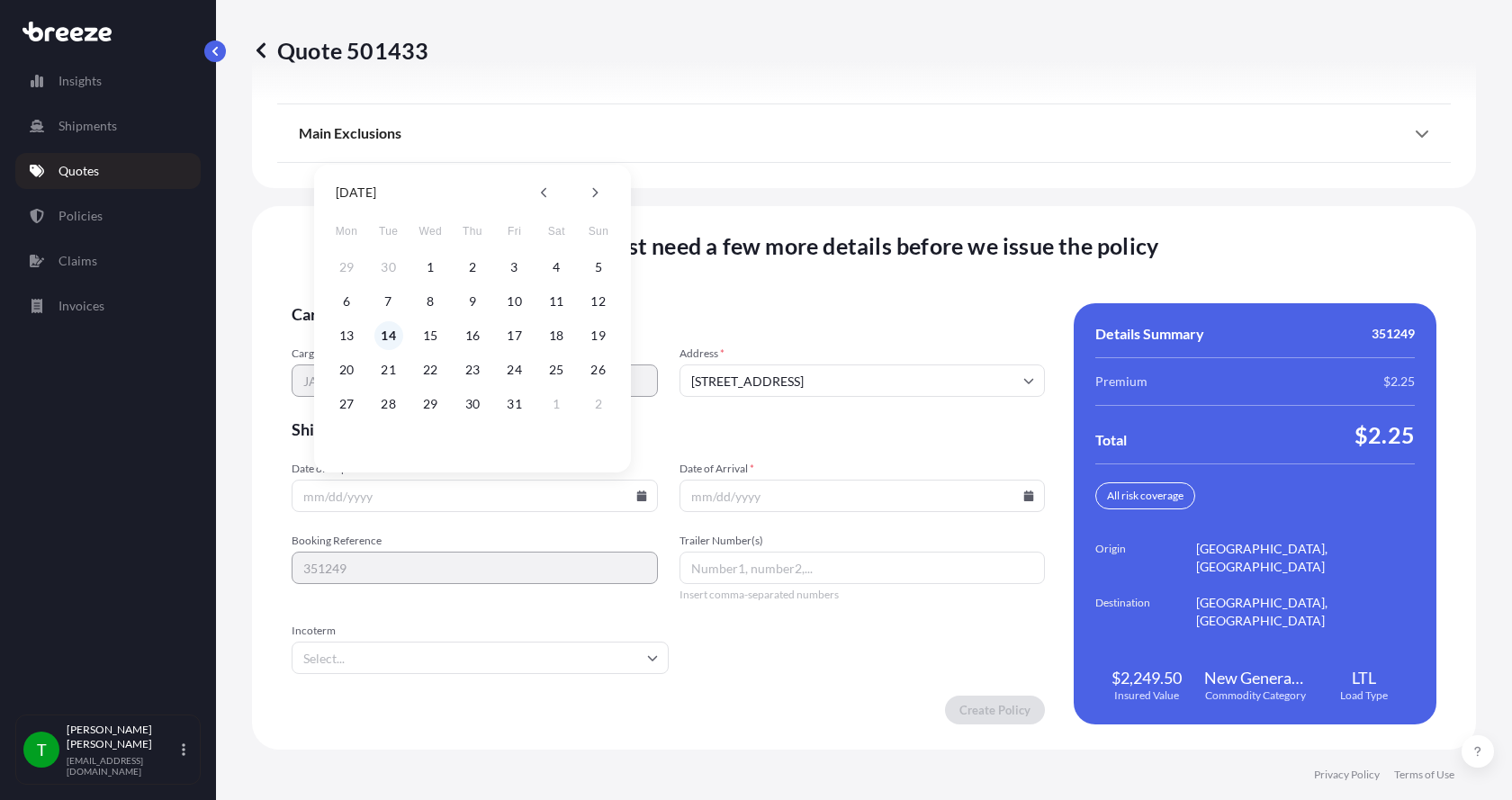
click at [385, 340] on button "14" at bounding box center [389, 336] width 29 height 29
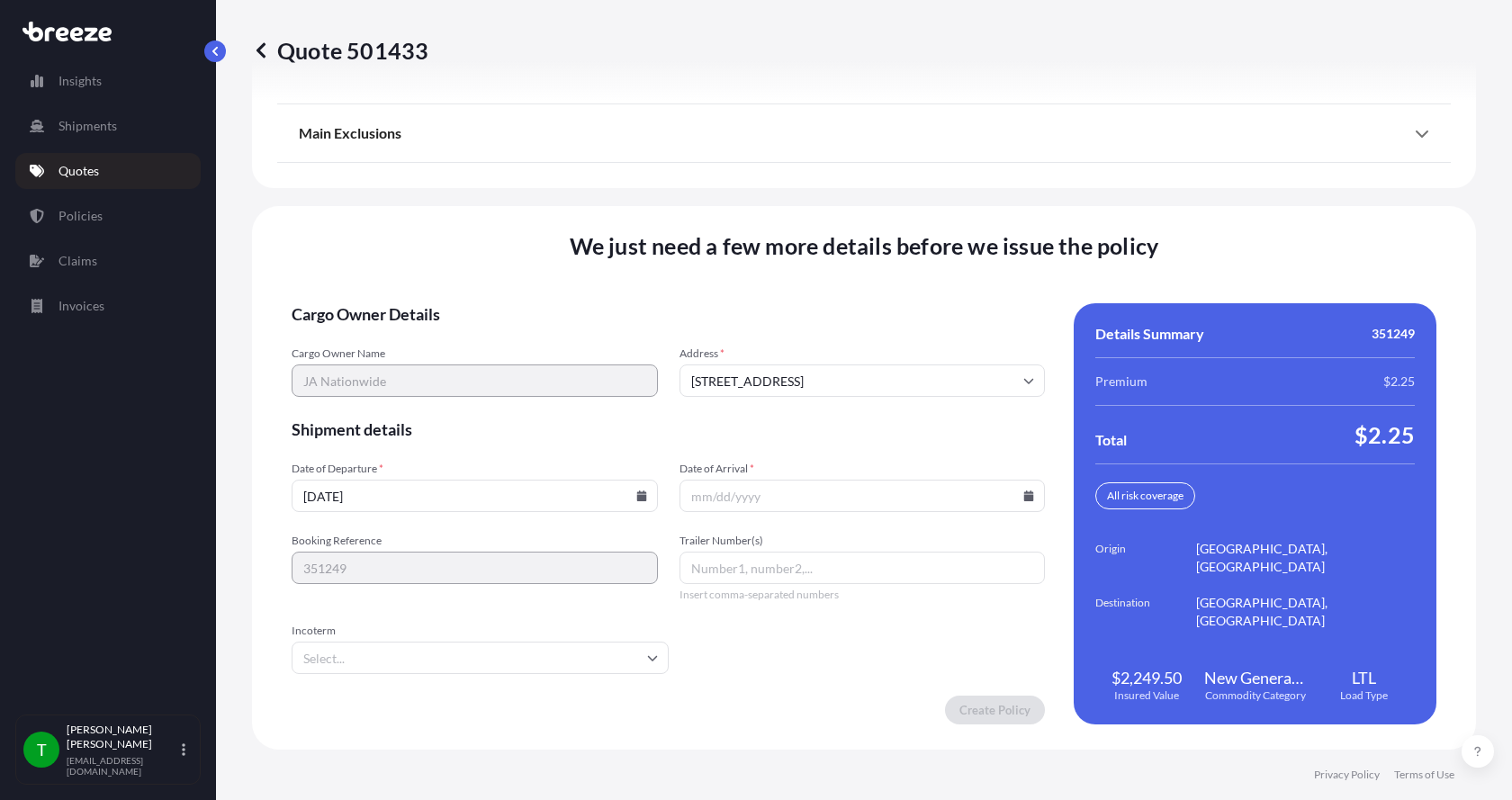
type input "[DATE]"
click at [1024, 493] on icon at bounding box center [1028, 496] width 10 height 11
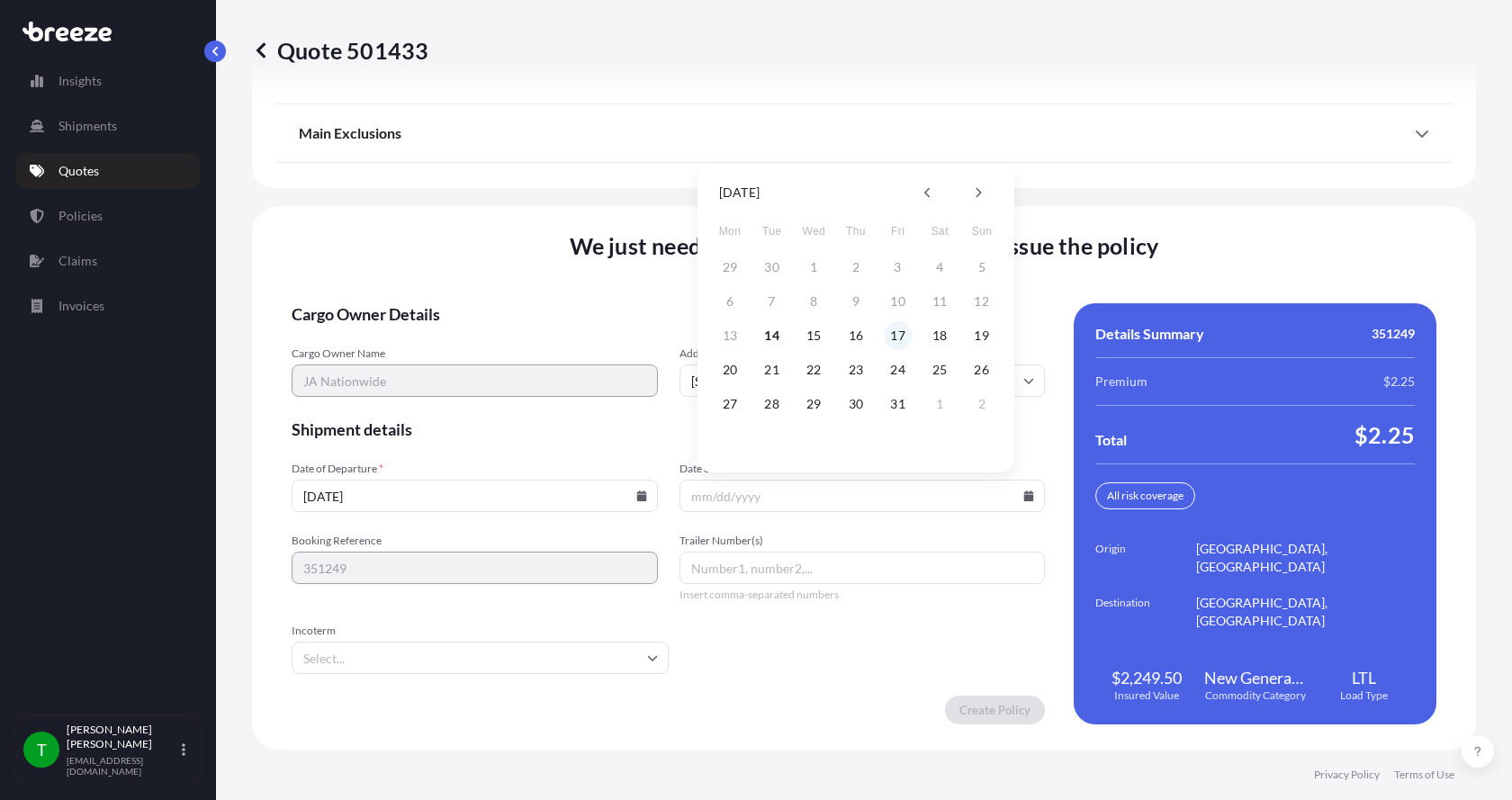
click at [904, 338] on button "17" at bounding box center [898, 336] width 29 height 29
type input "[DATE]"
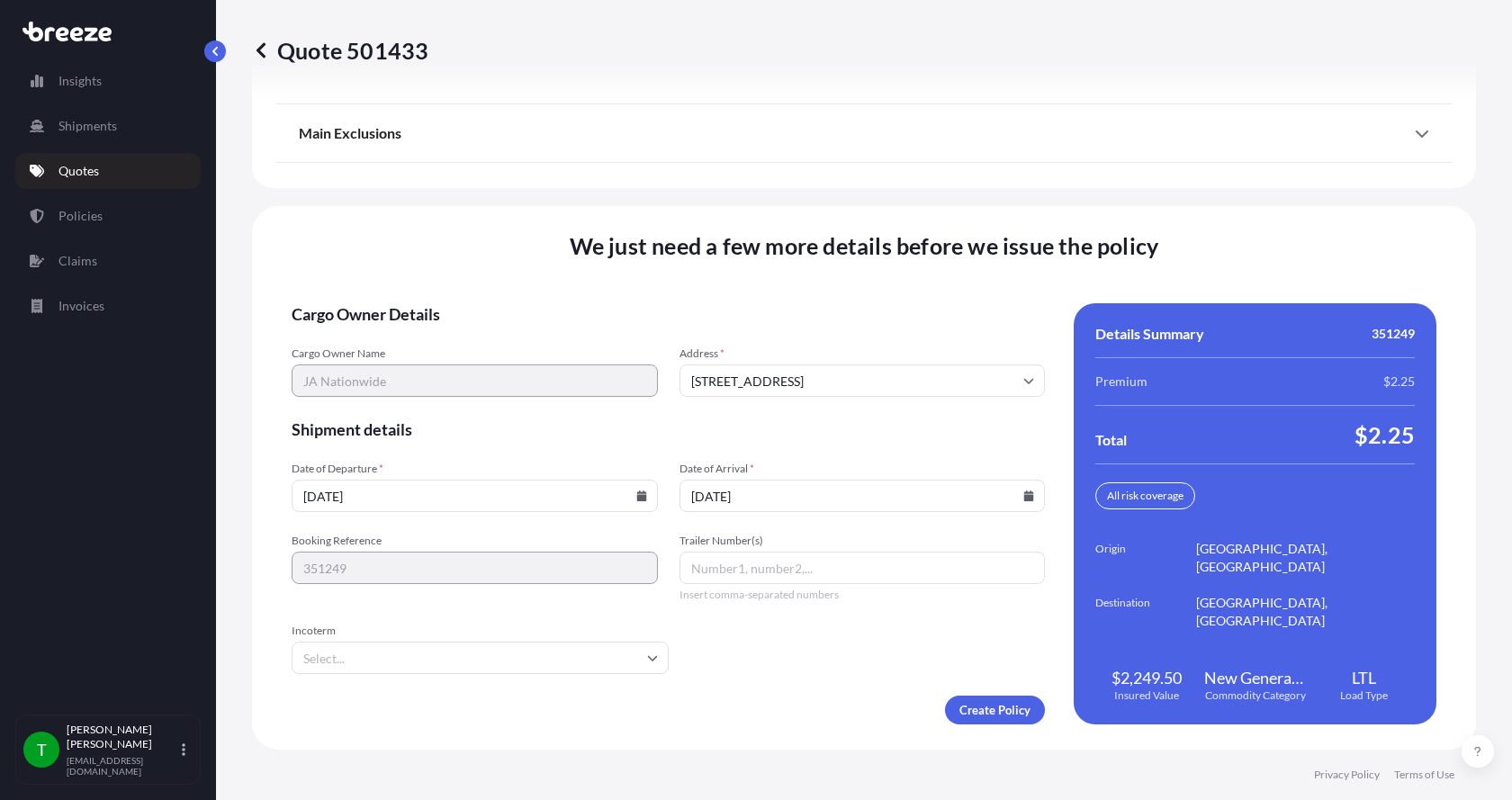
click at [898, 388] on button "17" at bounding box center [887, 396] width 22 height 16
click at [956, 695] on form "Cargo Owner Details Cargo Owner Name JA Nationwide Address * [STREET_ADDRESS] S…" at bounding box center [668, 514] width 753 height 421
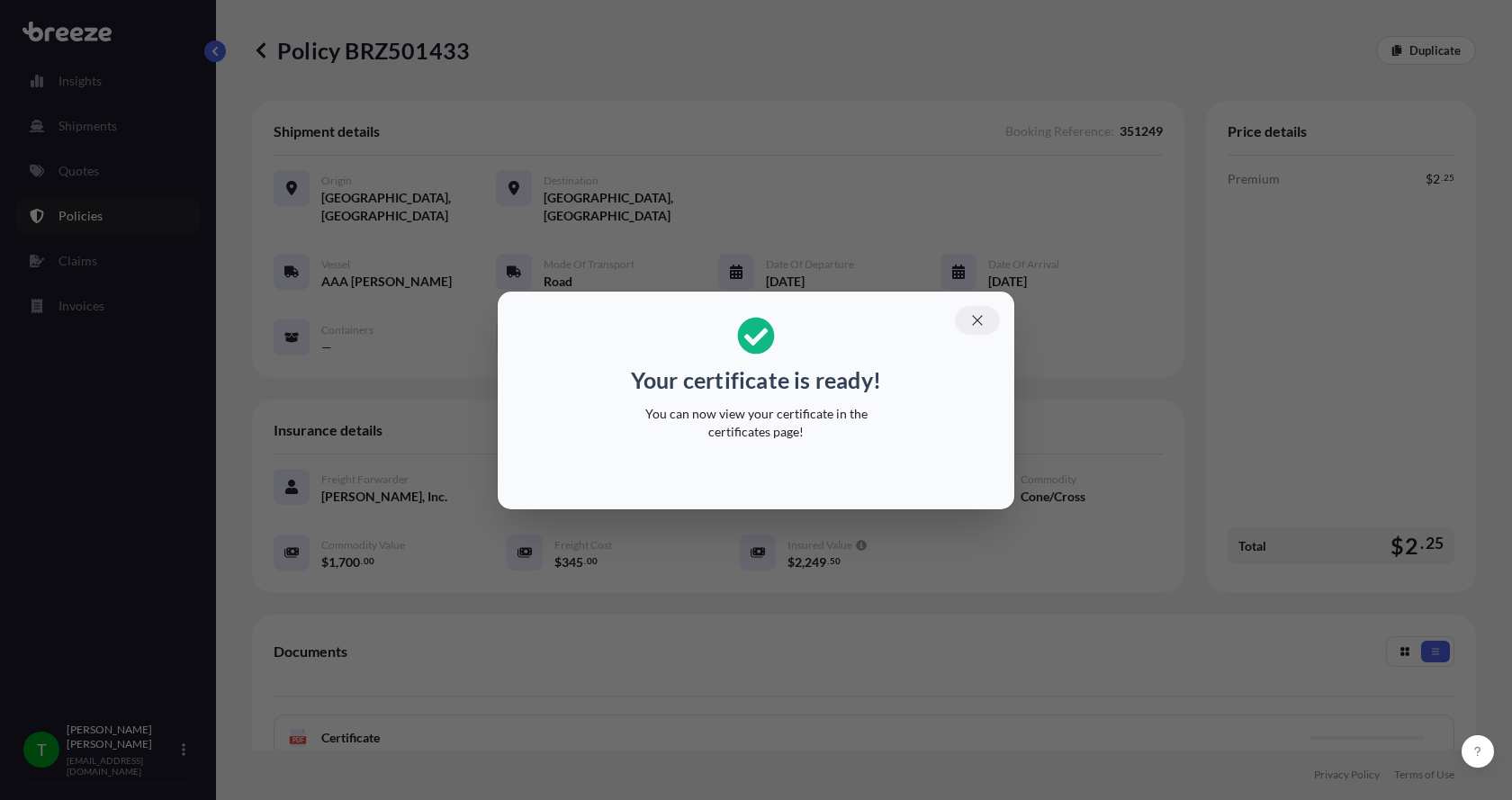
click at [981, 323] on icon "button" at bounding box center [977, 321] width 16 height 16
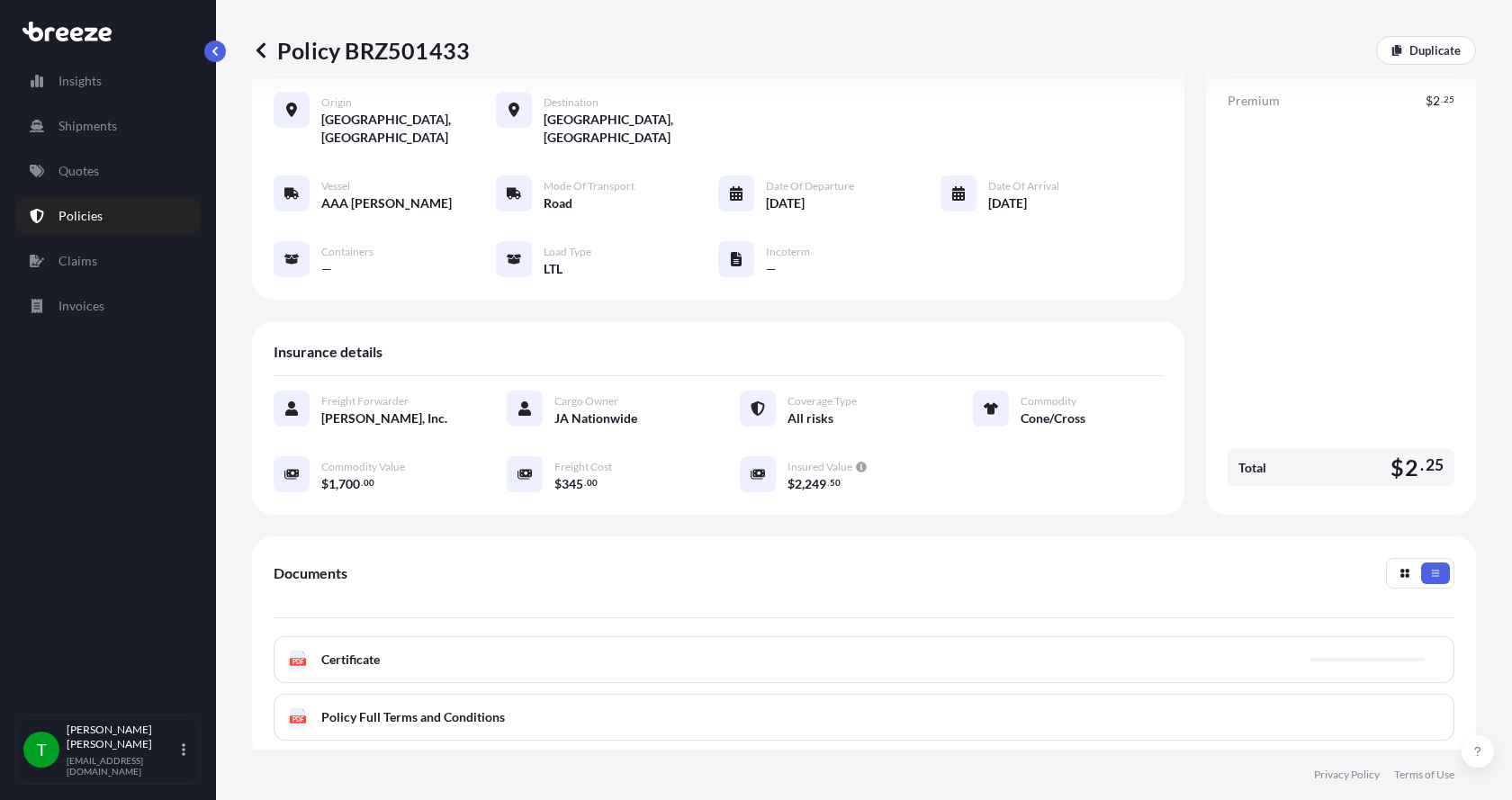
scroll to position [264, 0]
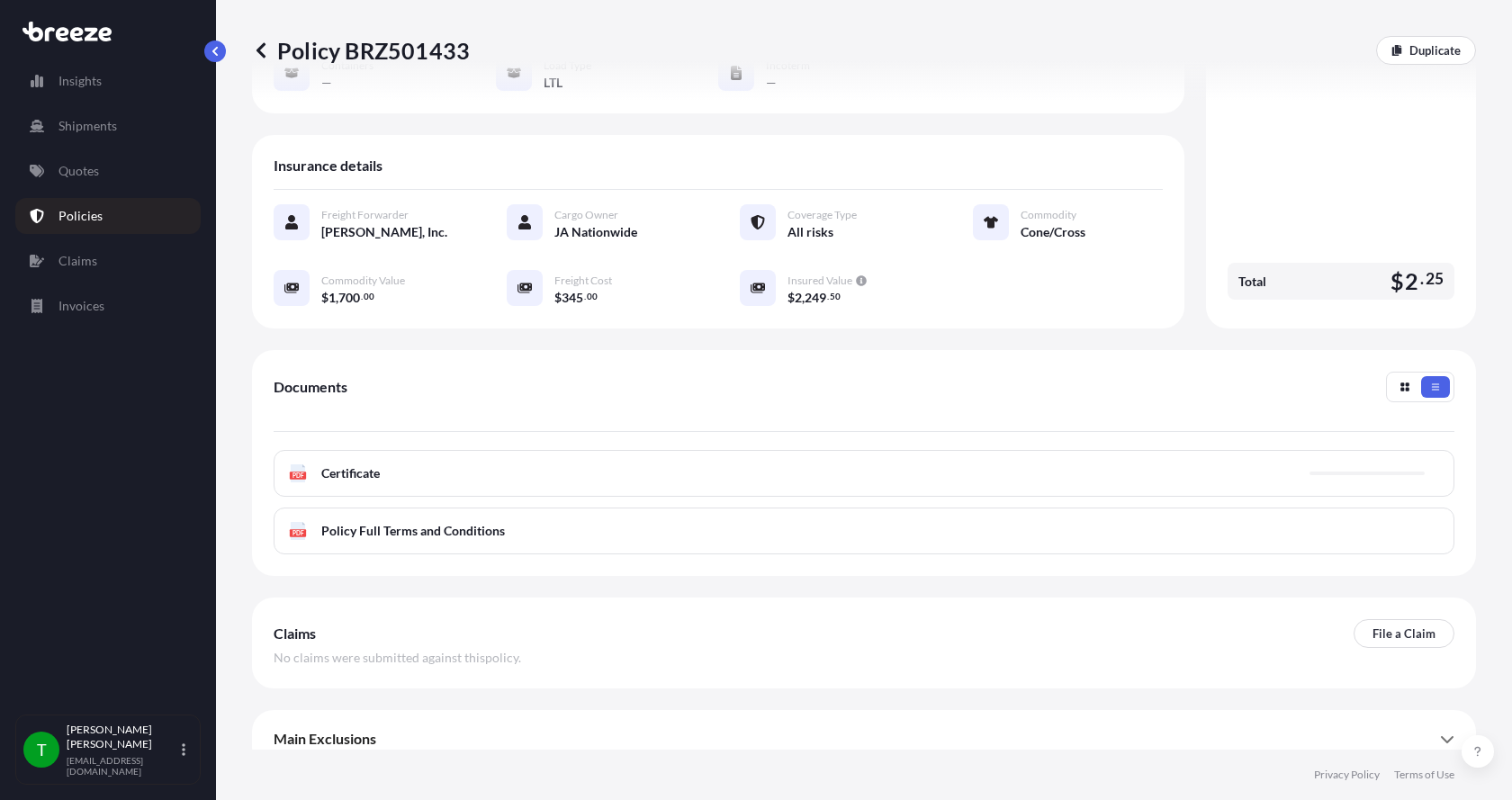
click at [329, 466] on div "PDF Certificate" at bounding box center [863, 473] width 1180 height 46
click at [320, 465] on div "PDF Certificate" at bounding box center [334, 474] width 91 height 18
click at [295, 465] on g "PDF" at bounding box center [298, 474] width 16 height 18
click at [332, 465] on span "Certificate" at bounding box center [351, 474] width 58 height 18
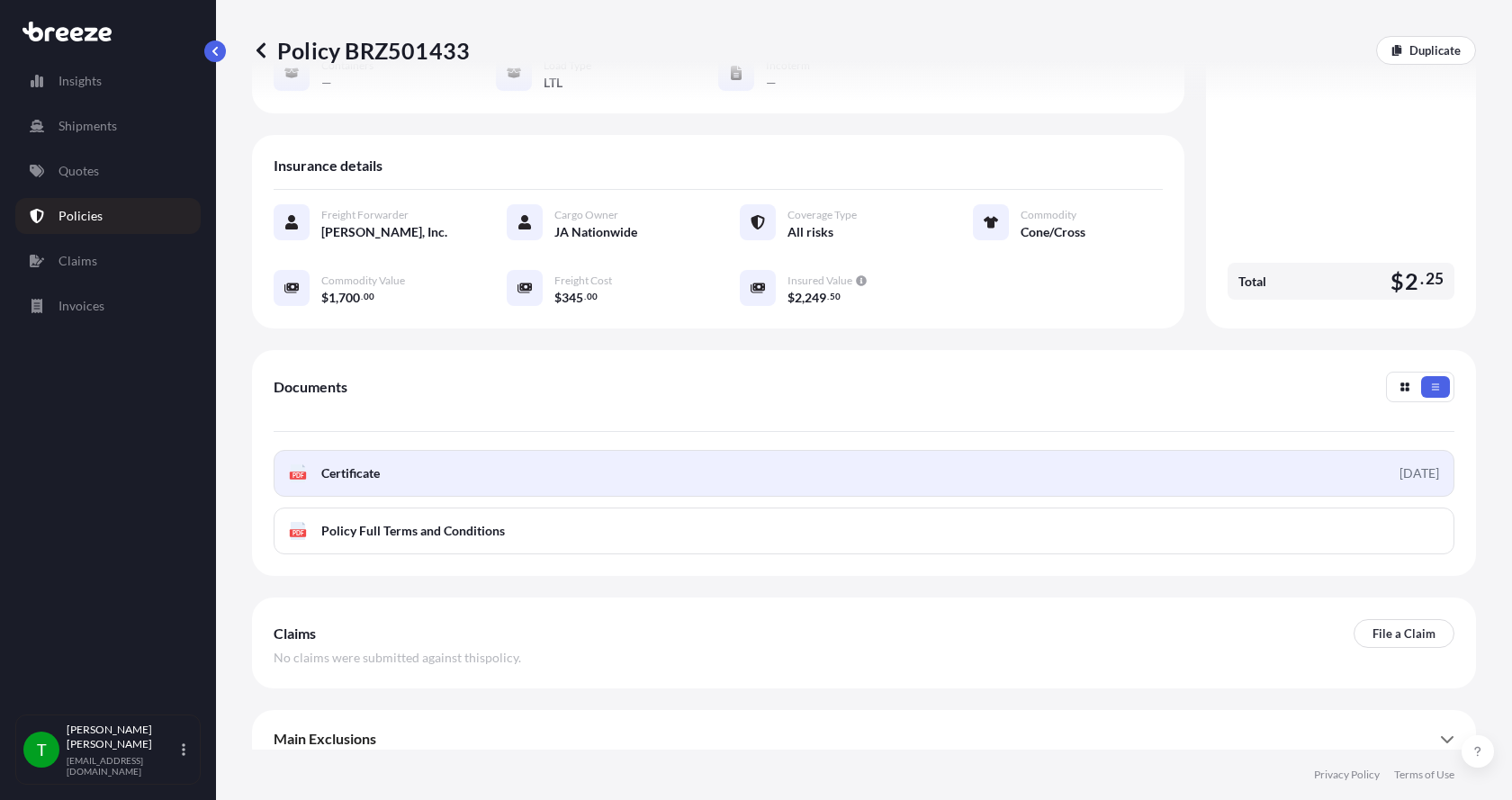
click at [305, 465] on icon at bounding box center [298, 474] width 15 height 18
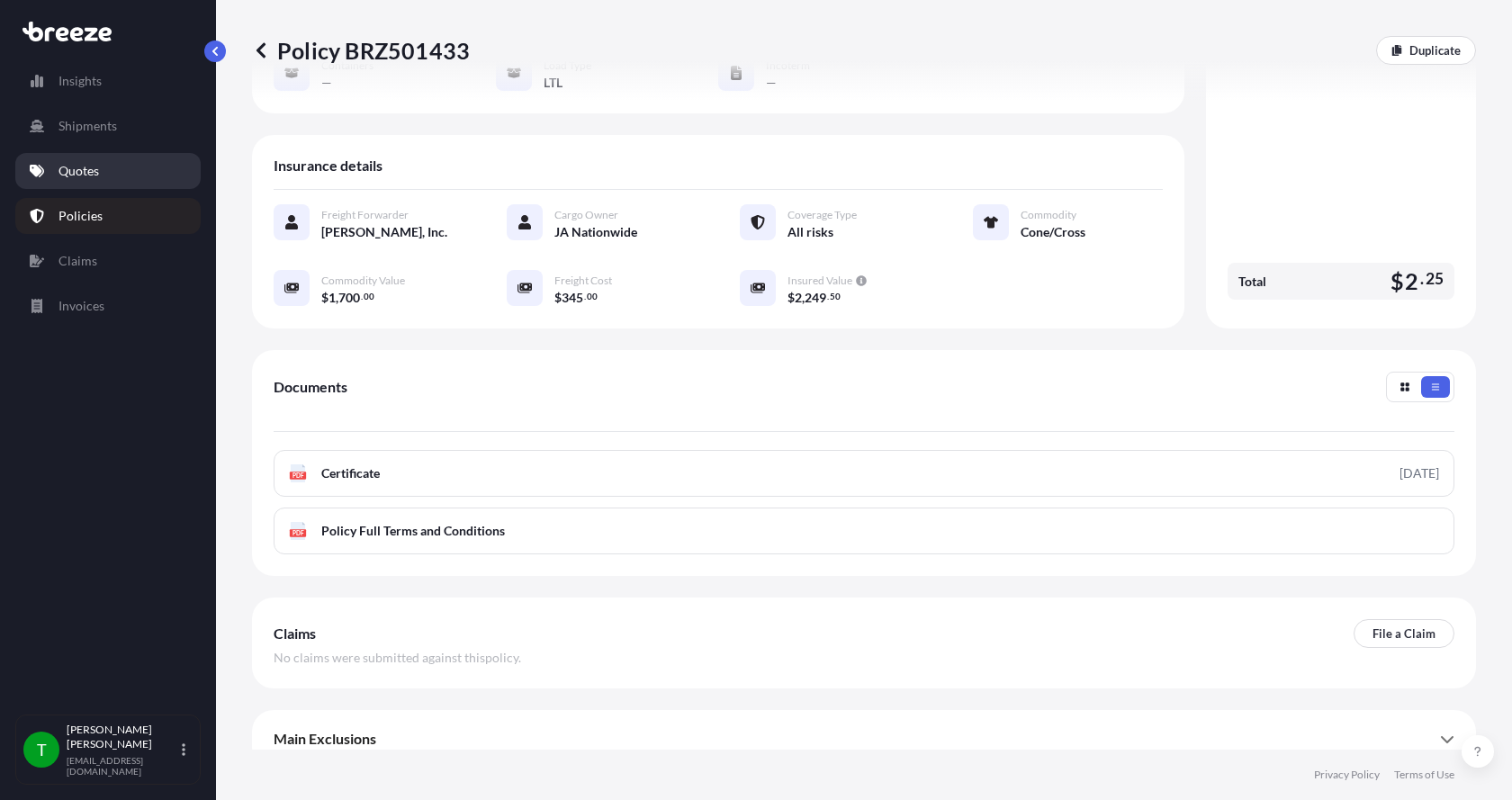
click at [71, 171] on p "Quotes" at bounding box center [78, 171] width 40 height 18
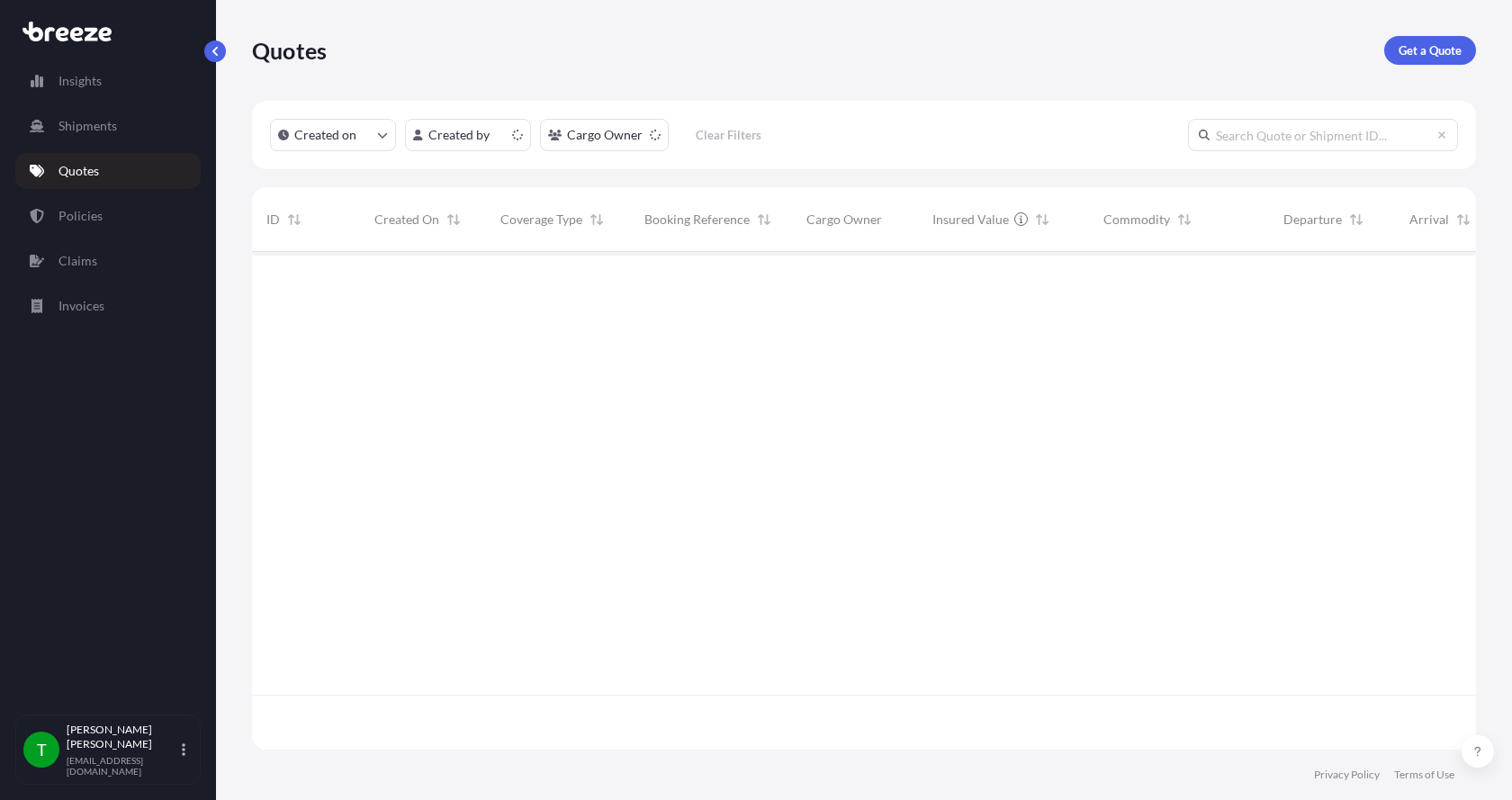
scroll to position [494, 1211]
click at [1420, 36] on div "Quotes Get a Quote" at bounding box center [864, 50] width 1224 height 101
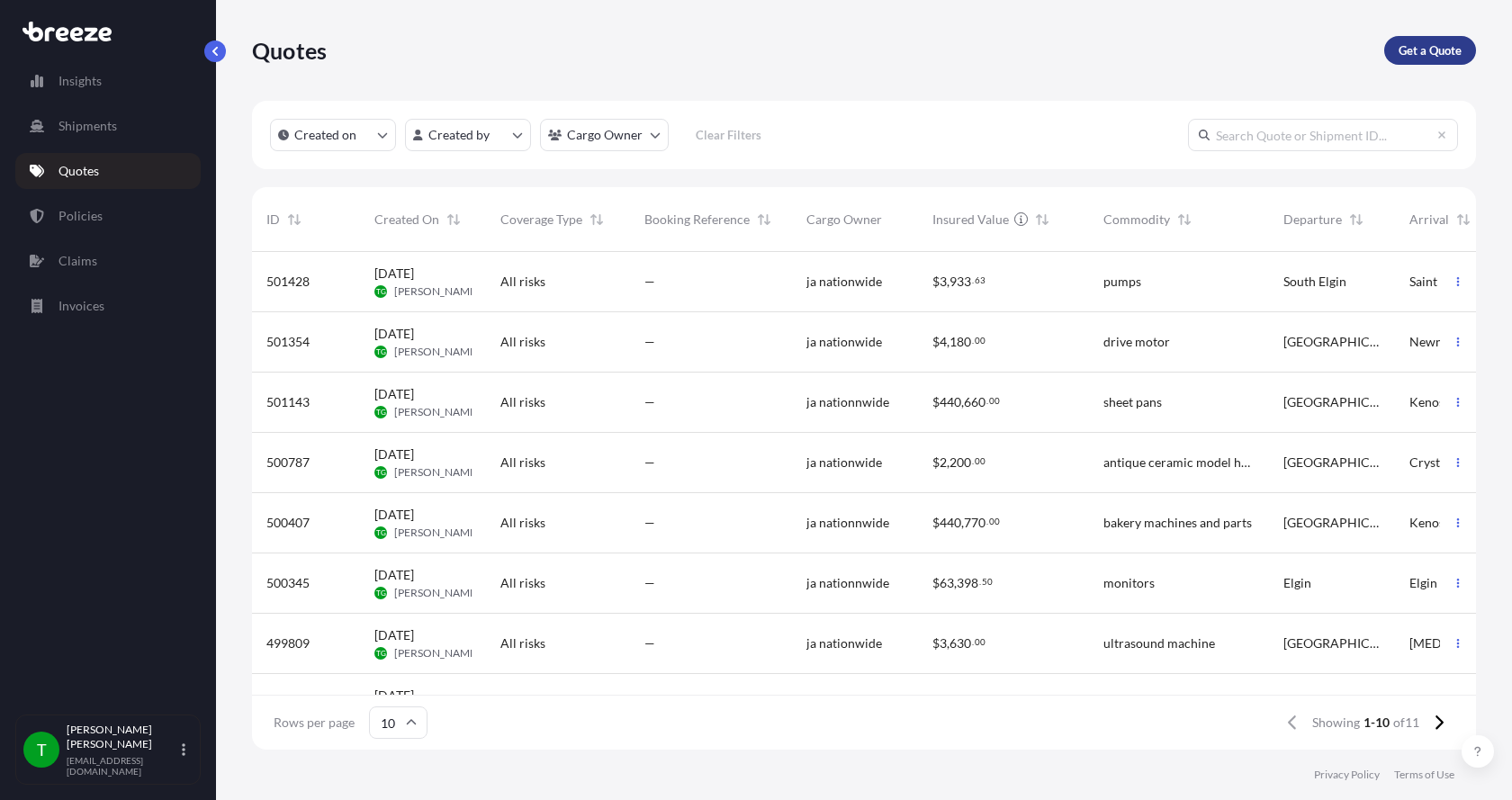
click at [1419, 36] on link "Get a Quote" at bounding box center [1429, 51] width 92 height 29
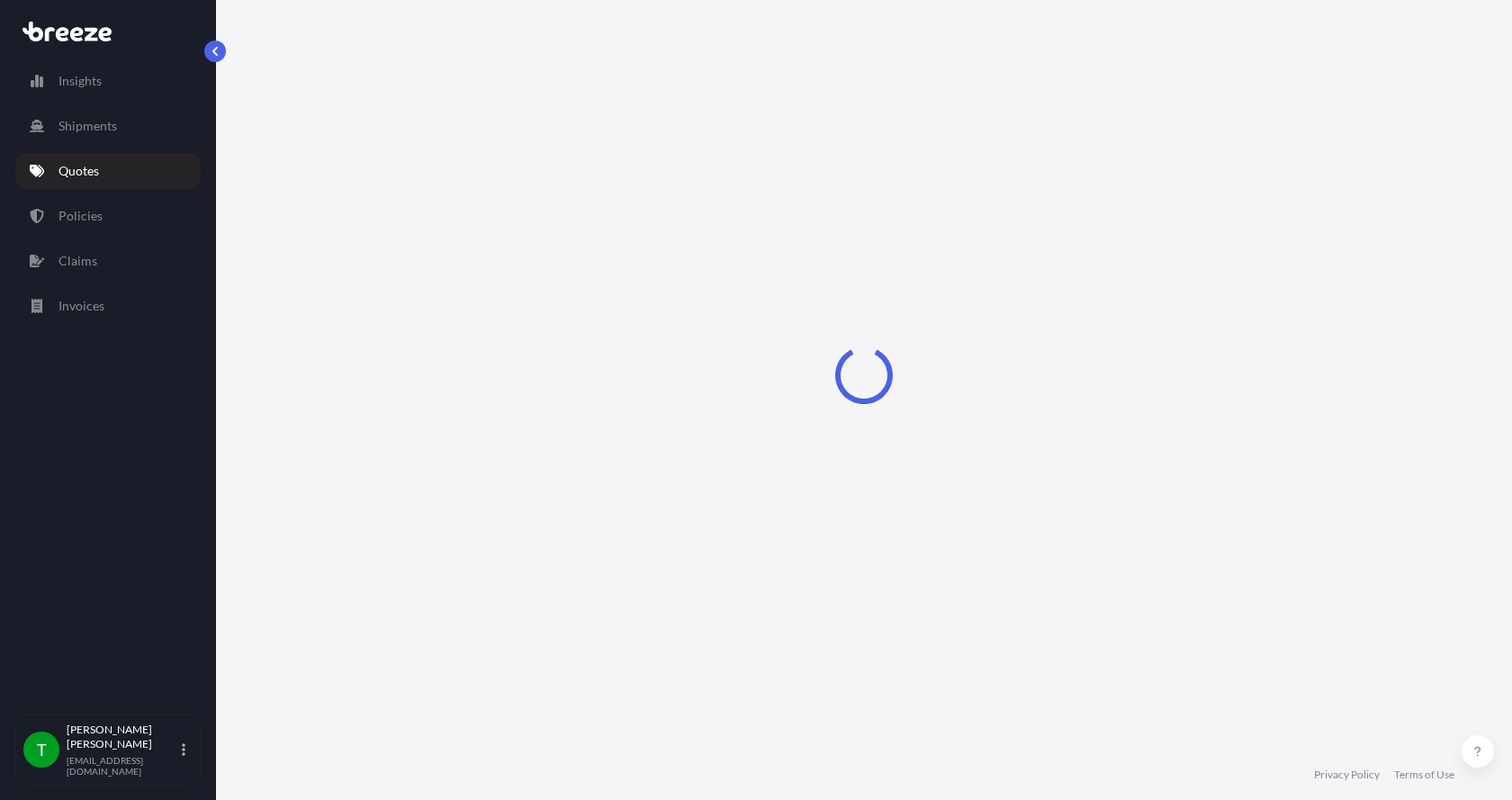
select select "Sea"
select select "1"
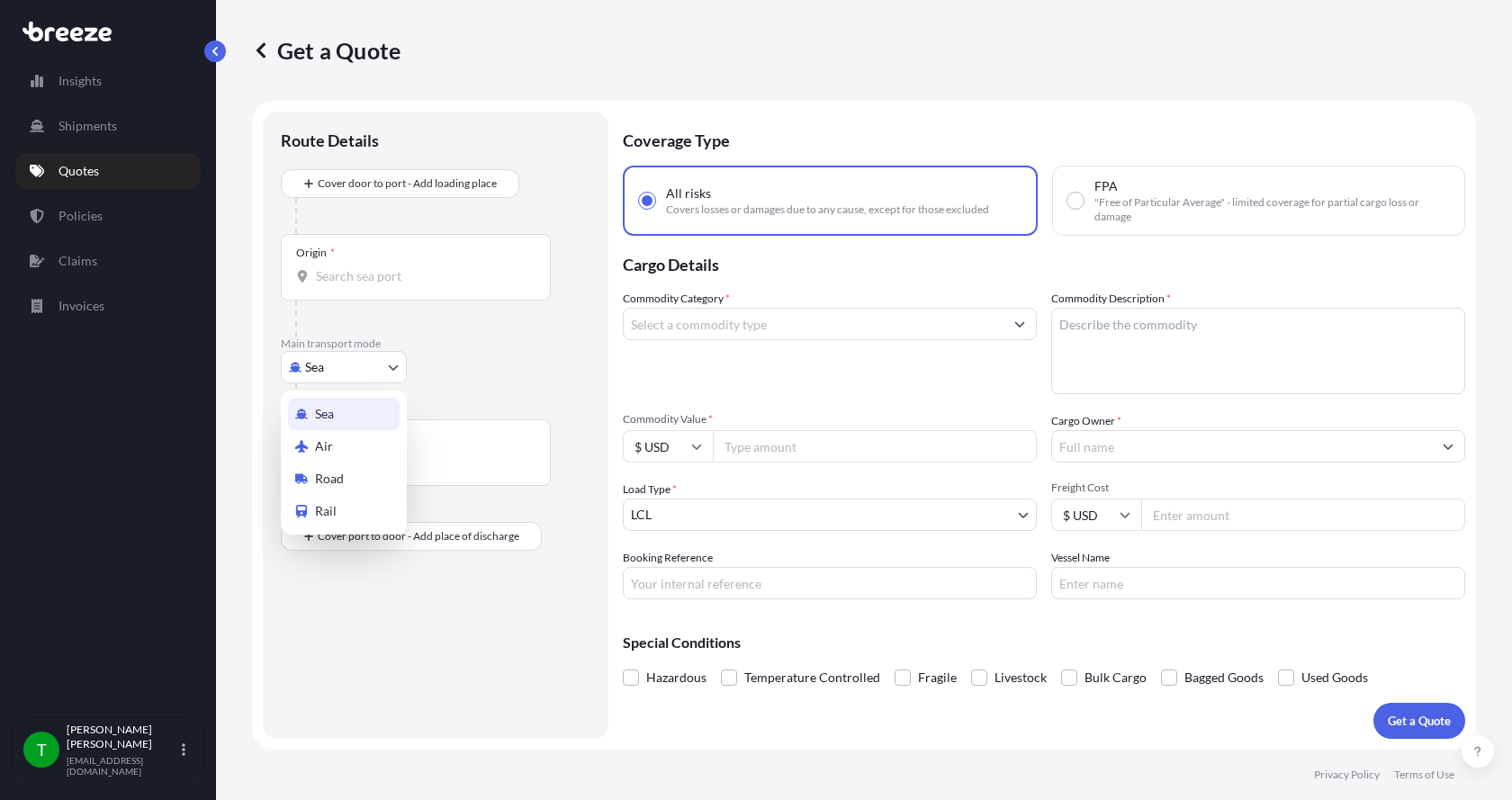
click at [310, 369] on body "Insights Shipments Quotes Policies Claims Invoices T [PERSON_NAME] [EMAIL_ADDRE…" at bounding box center [756, 400] width 1512 height 800
click at [317, 476] on span "Road" at bounding box center [330, 479] width 29 height 18
select select "Road"
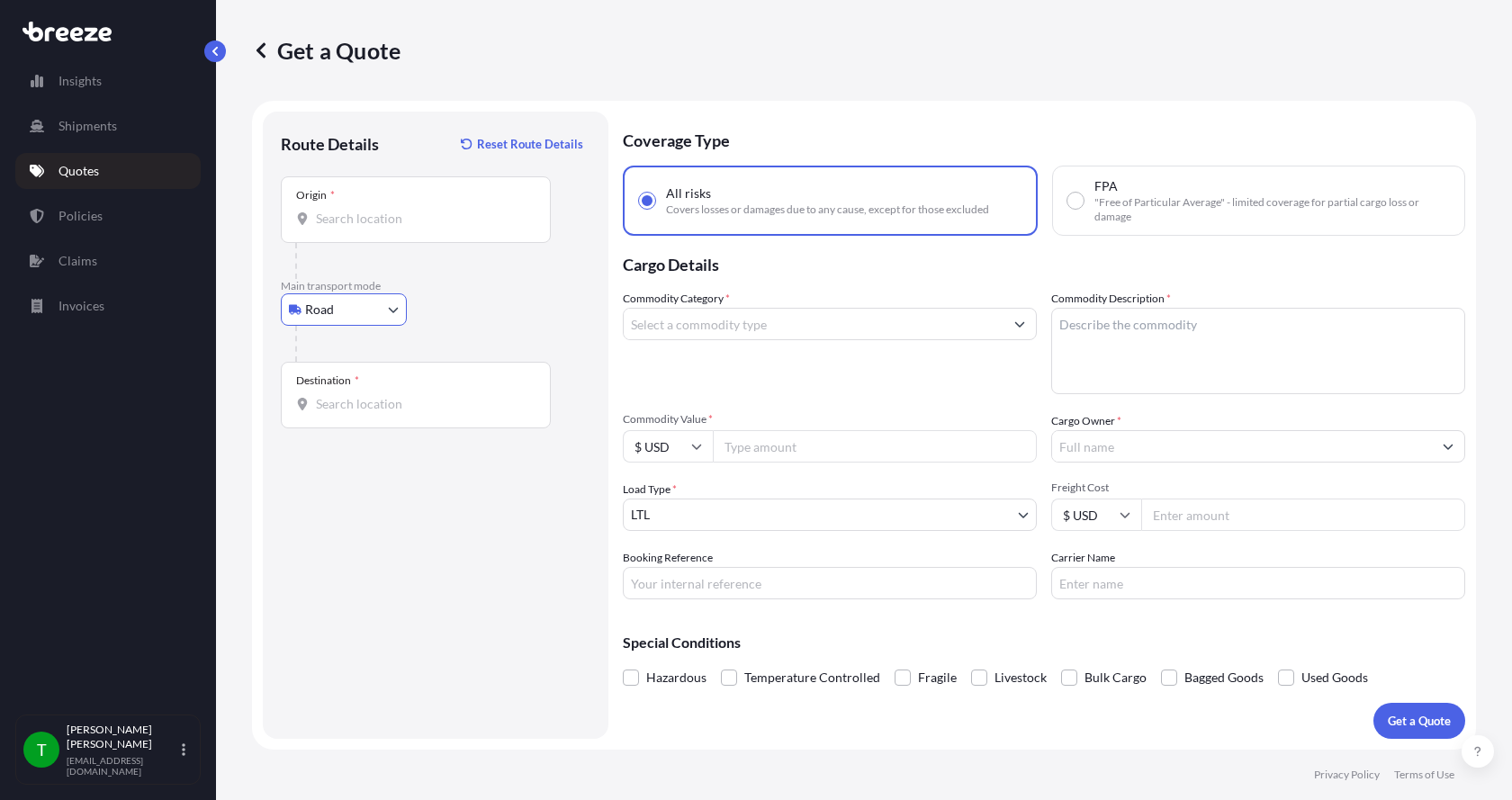
click at [363, 224] on input "Origin *" at bounding box center [422, 219] width 212 height 18
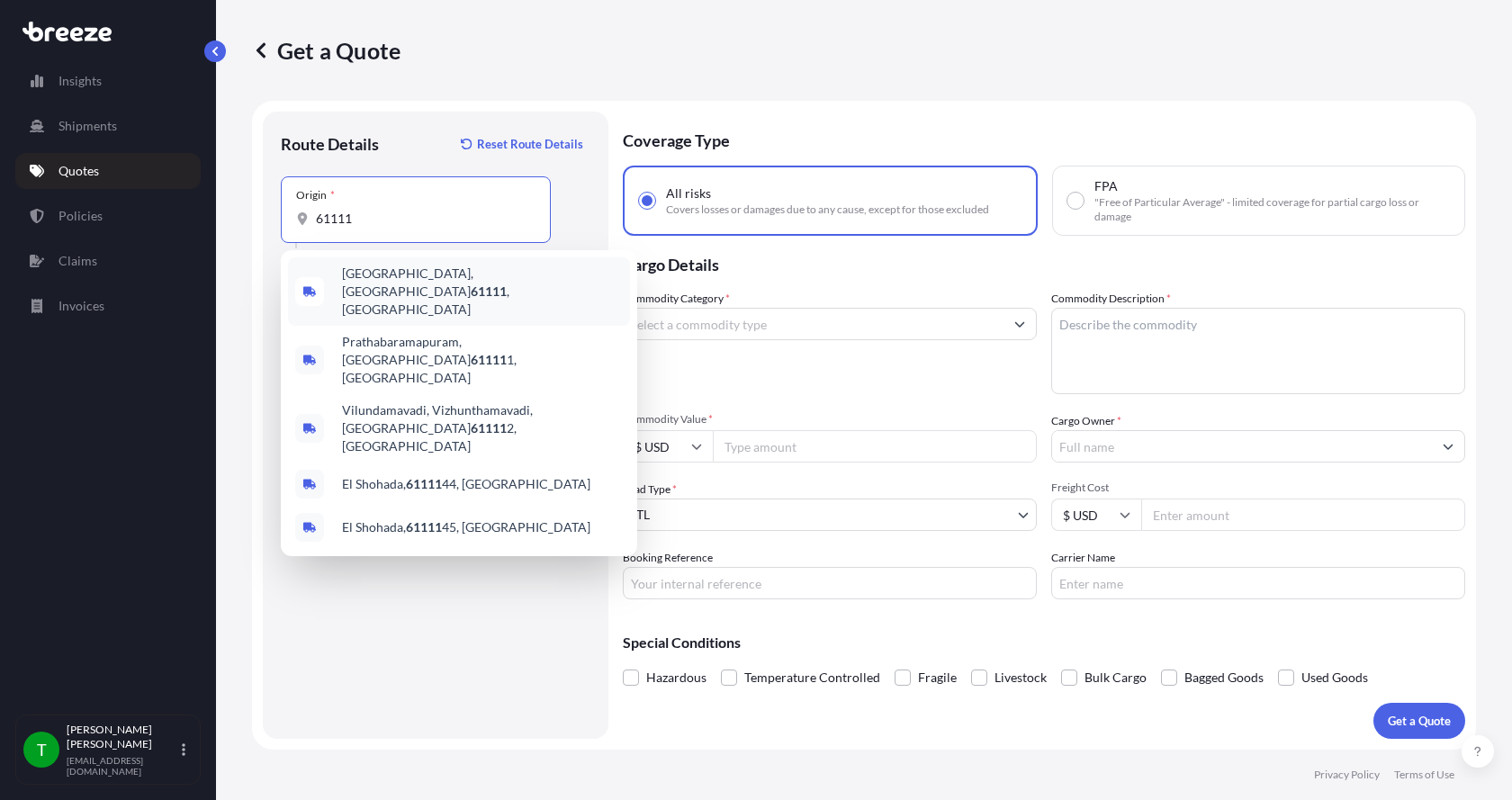
click at [359, 277] on span "[GEOGRAPHIC_DATA] , [GEOGRAPHIC_DATA]" at bounding box center [482, 291] width 281 height 54
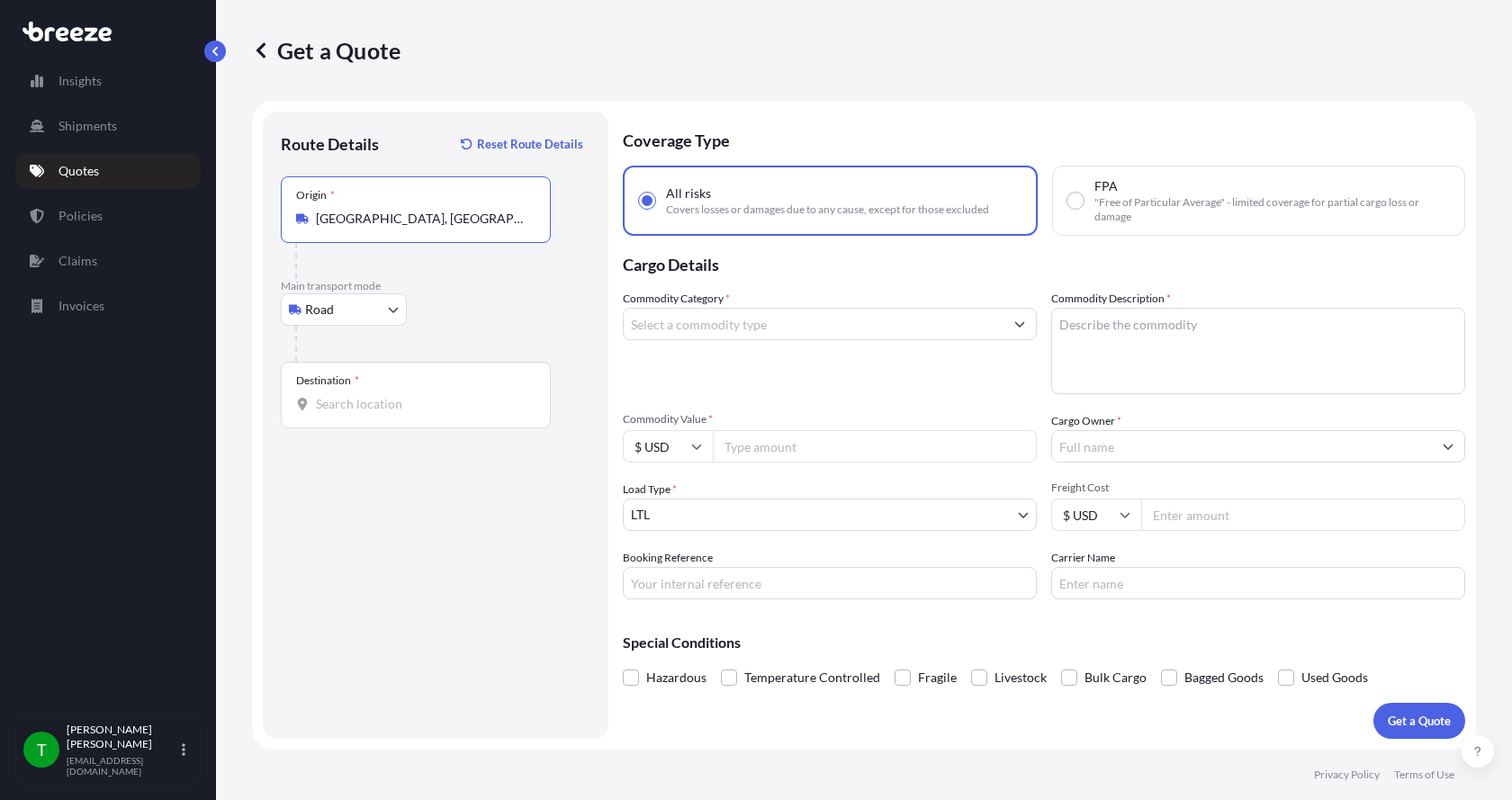
type input "[GEOGRAPHIC_DATA], [GEOGRAPHIC_DATA]"
click at [314, 405] on div at bounding box center [415, 405] width 240 height 18
click at [316, 405] on input "Destination *" at bounding box center [422, 405] width 212 height 18
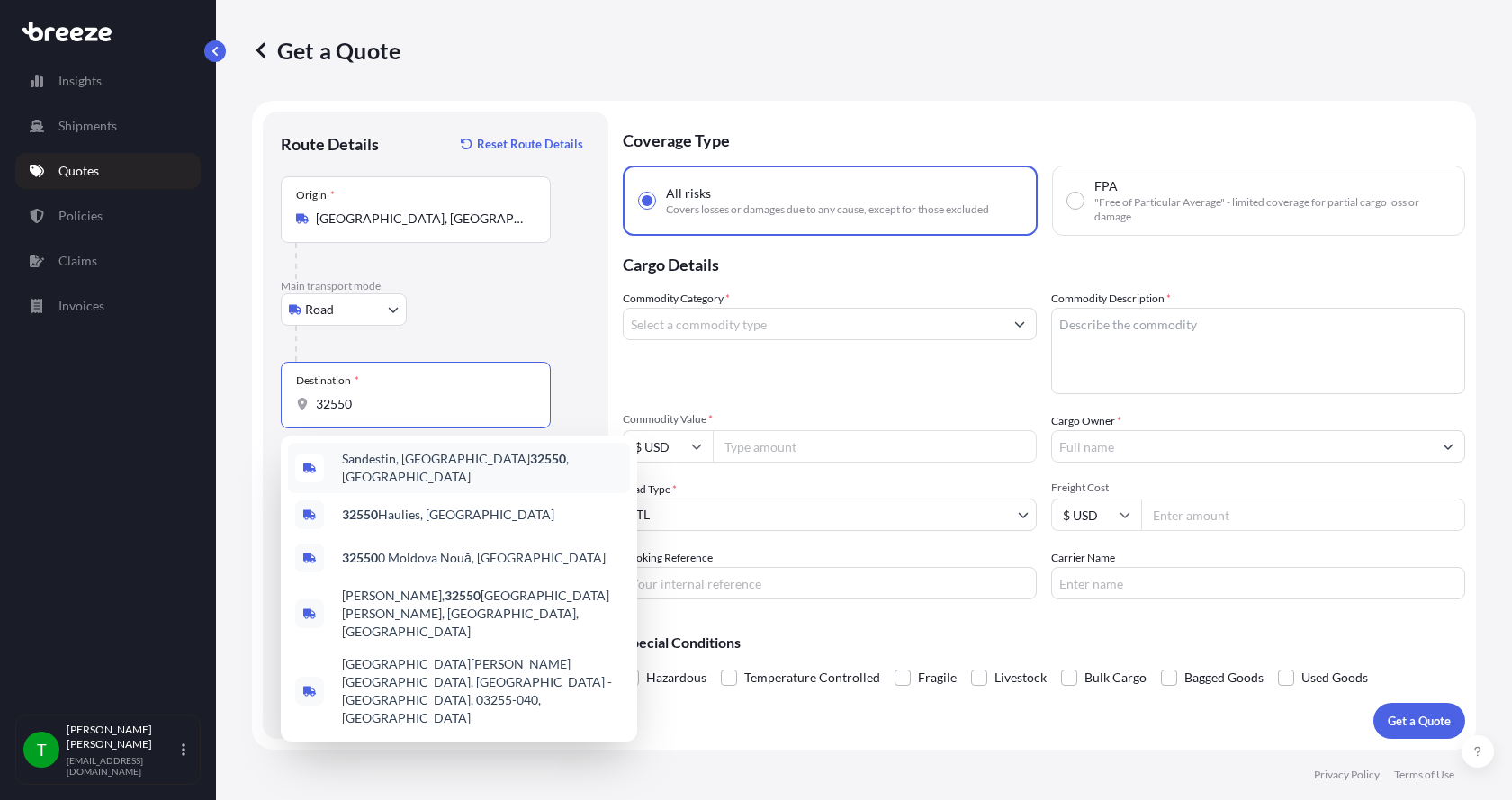
drag, startPoint x: 373, startPoint y: 411, endPoint x: 293, endPoint y: 410, distance: 80.0
click at [293, 409] on div "Destination * 32550" at bounding box center [415, 395] width 270 height 67
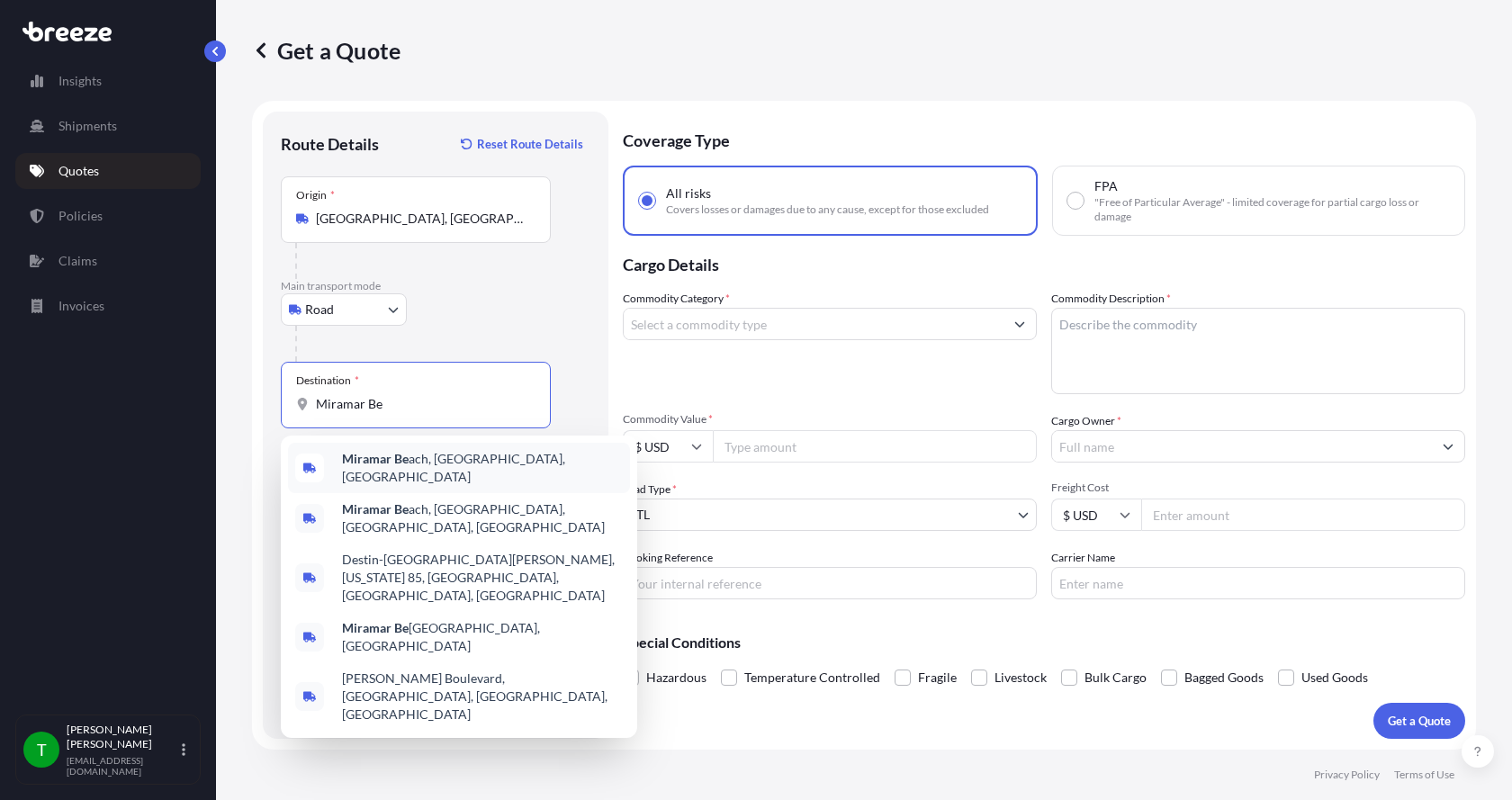
click at [371, 456] on b "Miramar Be" at bounding box center [374, 458] width 66 height 15
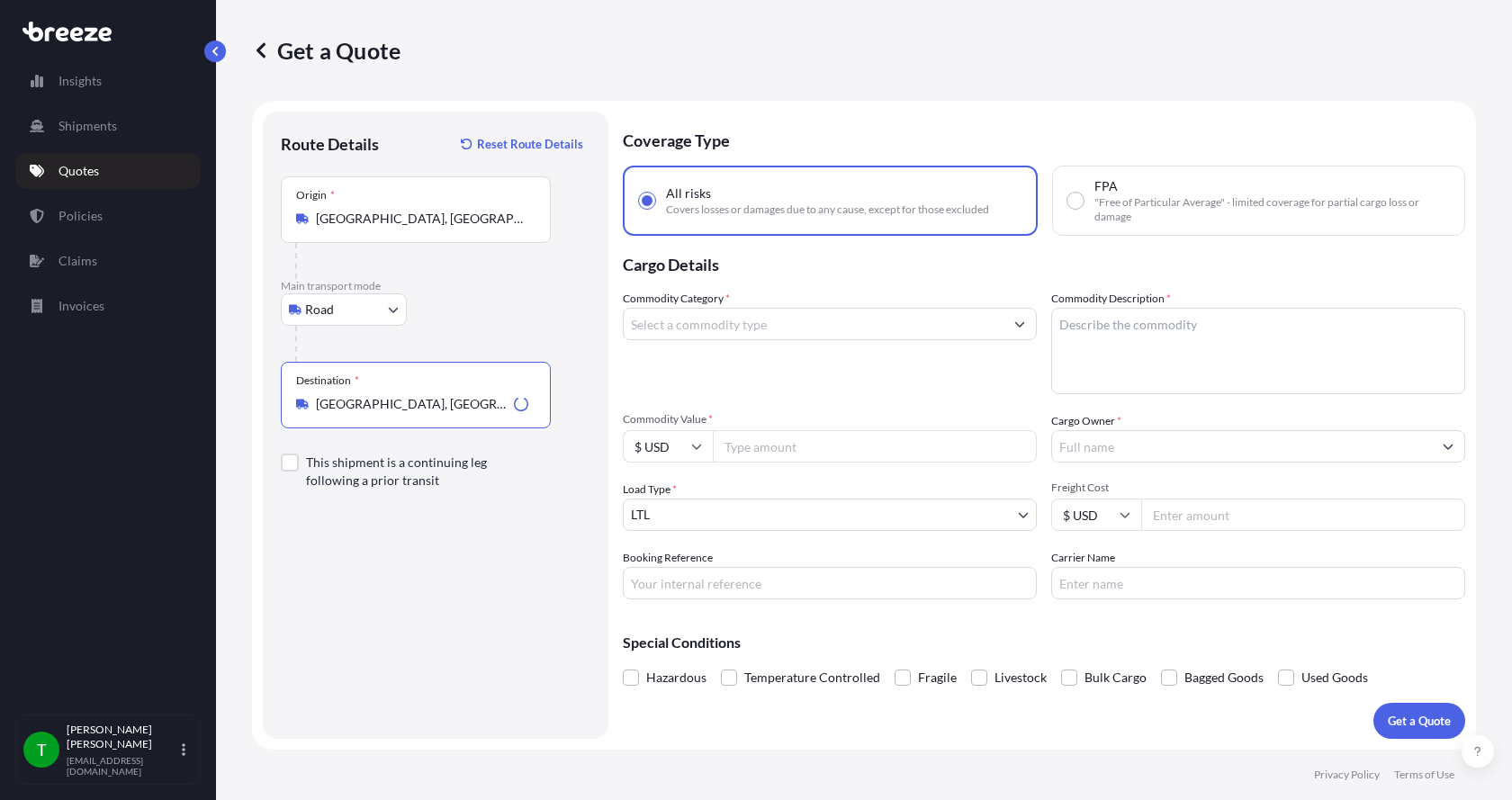
type input "[GEOGRAPHIC_DATA], [GEOGRAPHIC_DATA], [GEOGRAPHIC_DATA]"
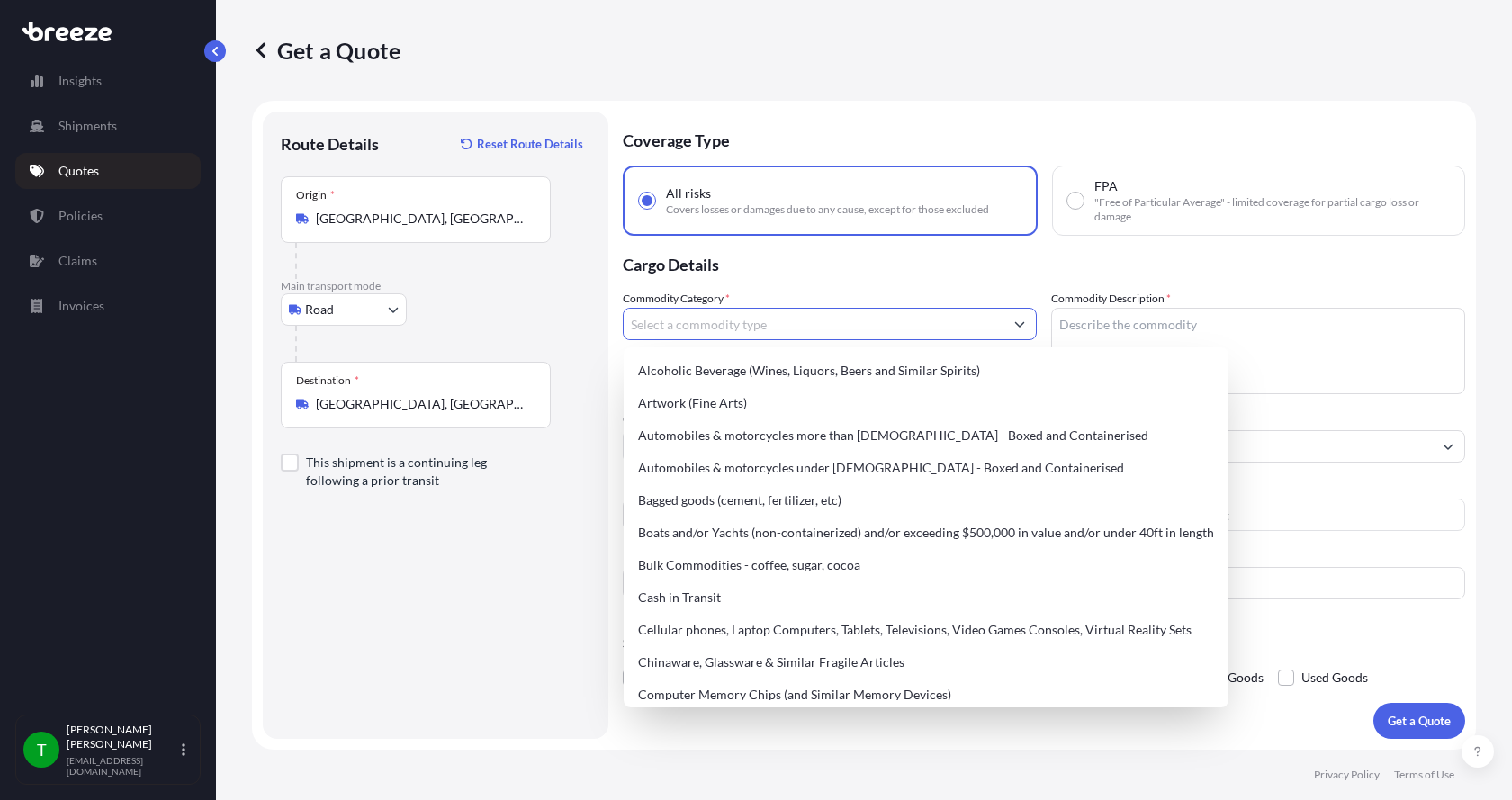
click at [703, 328] on input "Commodity Category *" at bounding box center [813, 324] width 380 height 33
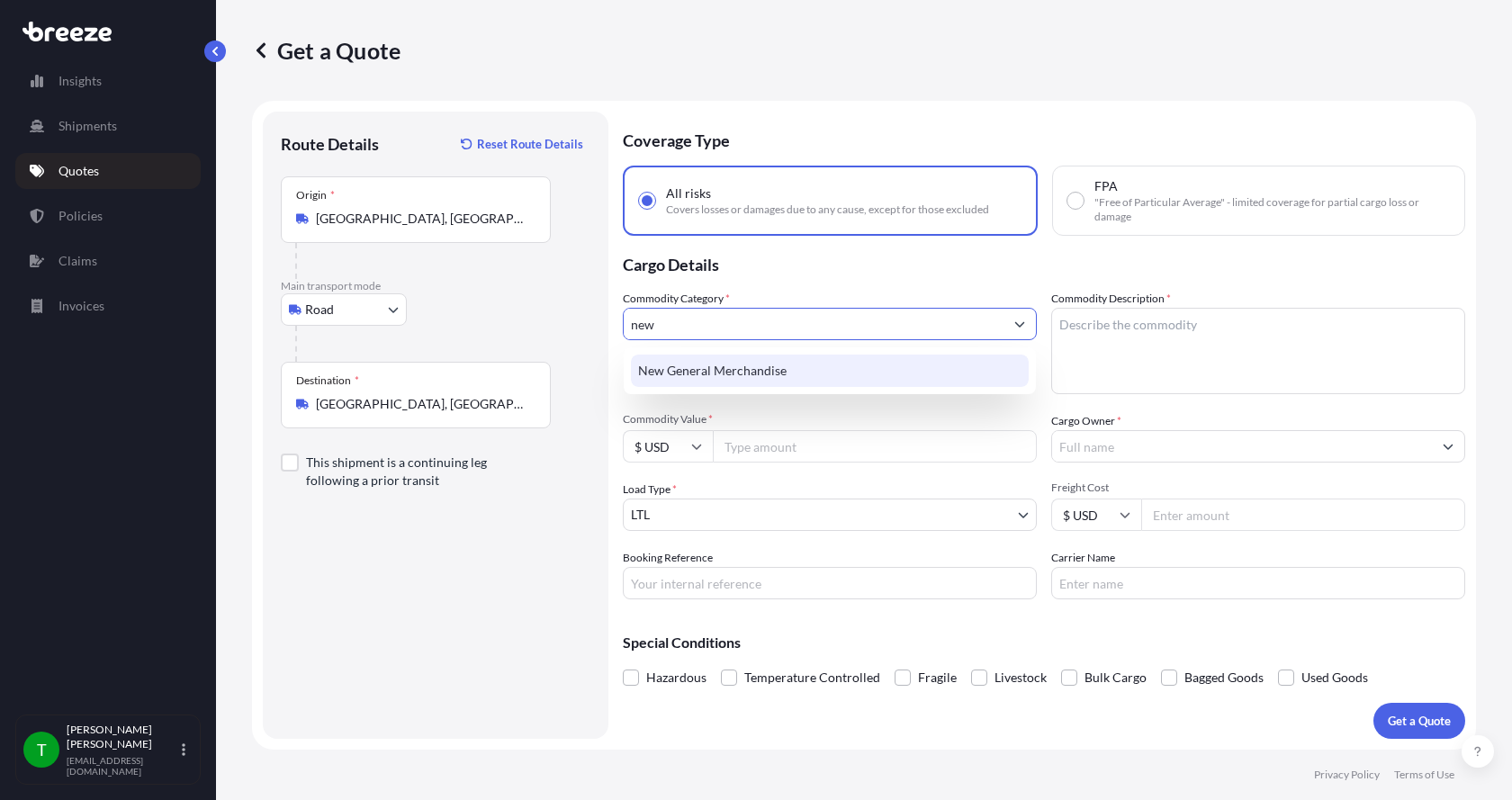
click at [710, 379] on div "New General Merchandise" at bounding box center [830, 371] width 398 height 33
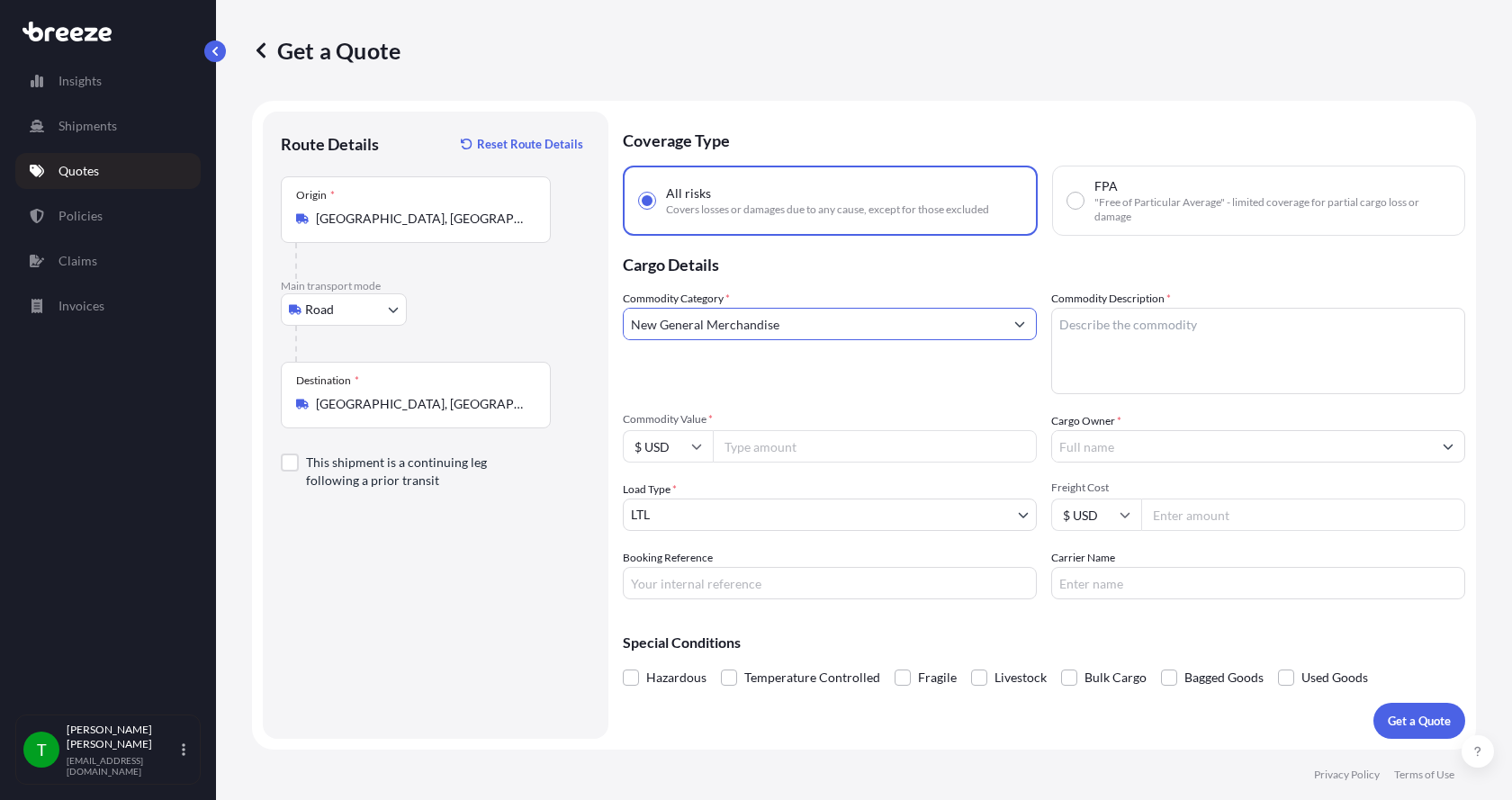
type input "New General Merchandise"
click at [1103, 322] on textarea "Commodity Description *" at bounding box center [1258, 351] width 414 height 87
type textarea "Cloth sock filters, [MEDICAL_DATA] bar"
click at [837, 438] on input "Commodity Value *" at bounding box center [874, 446] width 324 height 33
type input "18400.00"
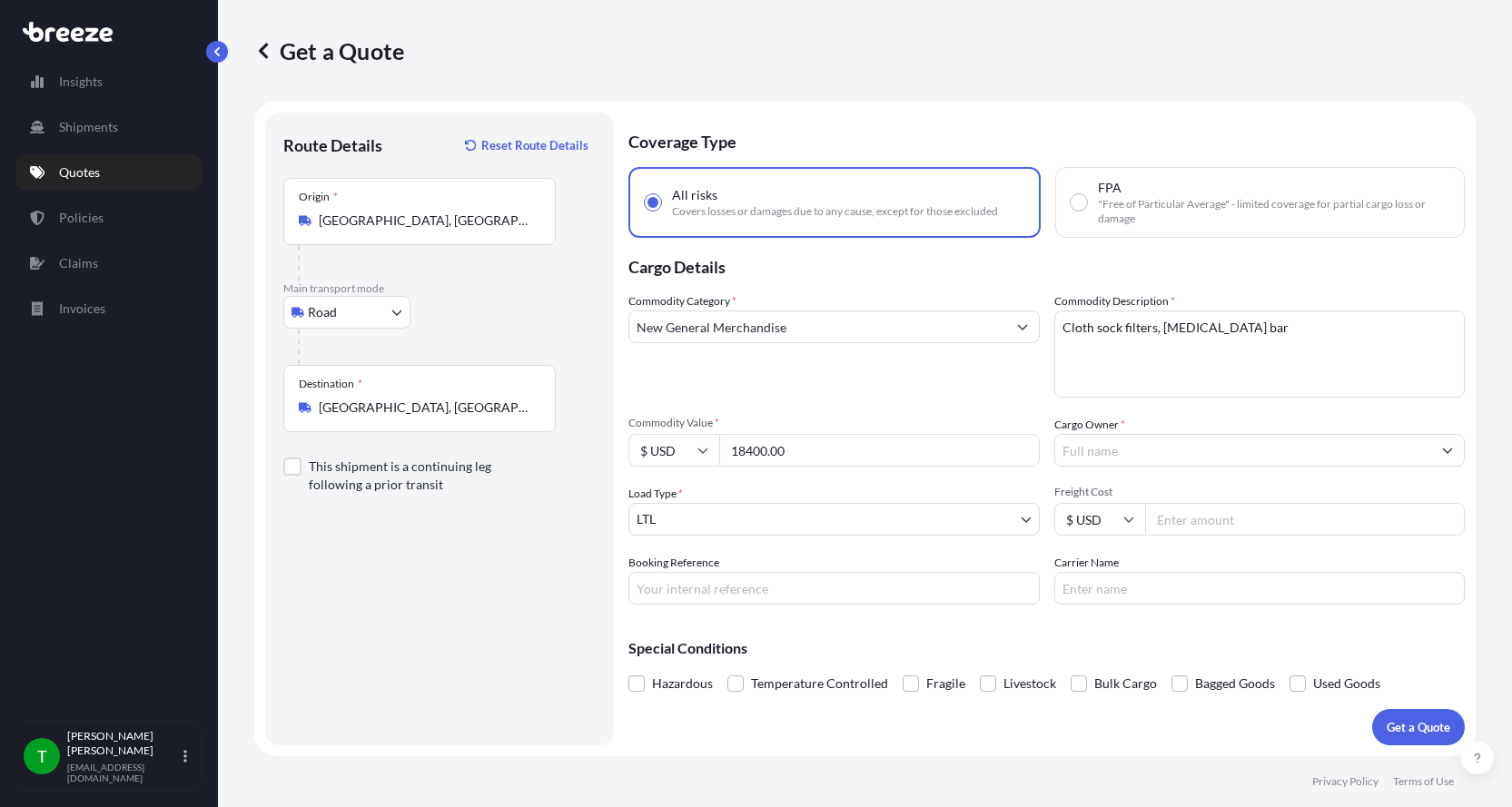
click at [1158, 455] on input "Cargo Owner *" at bounding box center [1244, 450] width 377 height 33
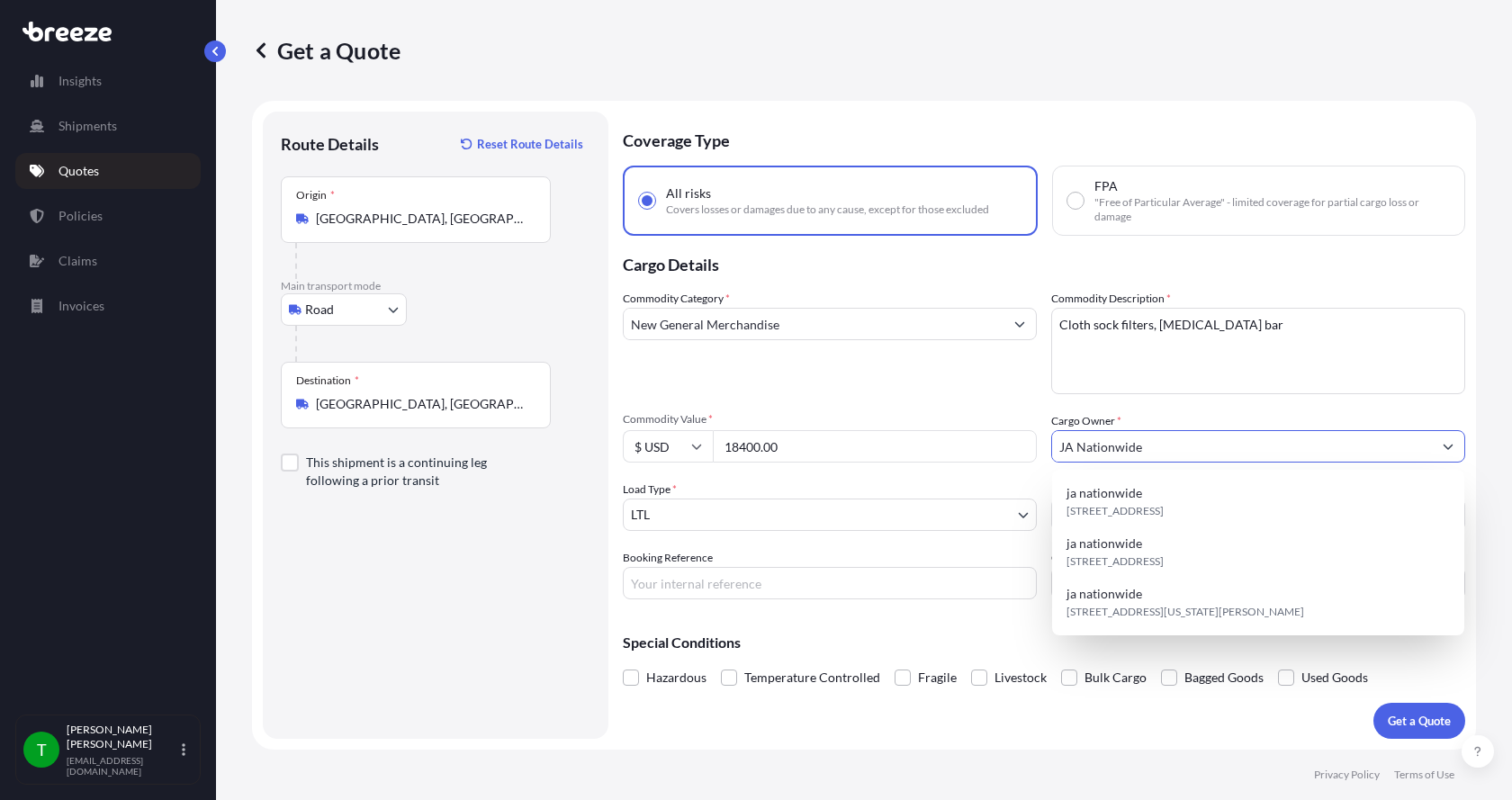
type input "JA Nationwide"
click at [675, 578] on input "Booking Reference" at bounding box center [830, 583] width 414 height 33
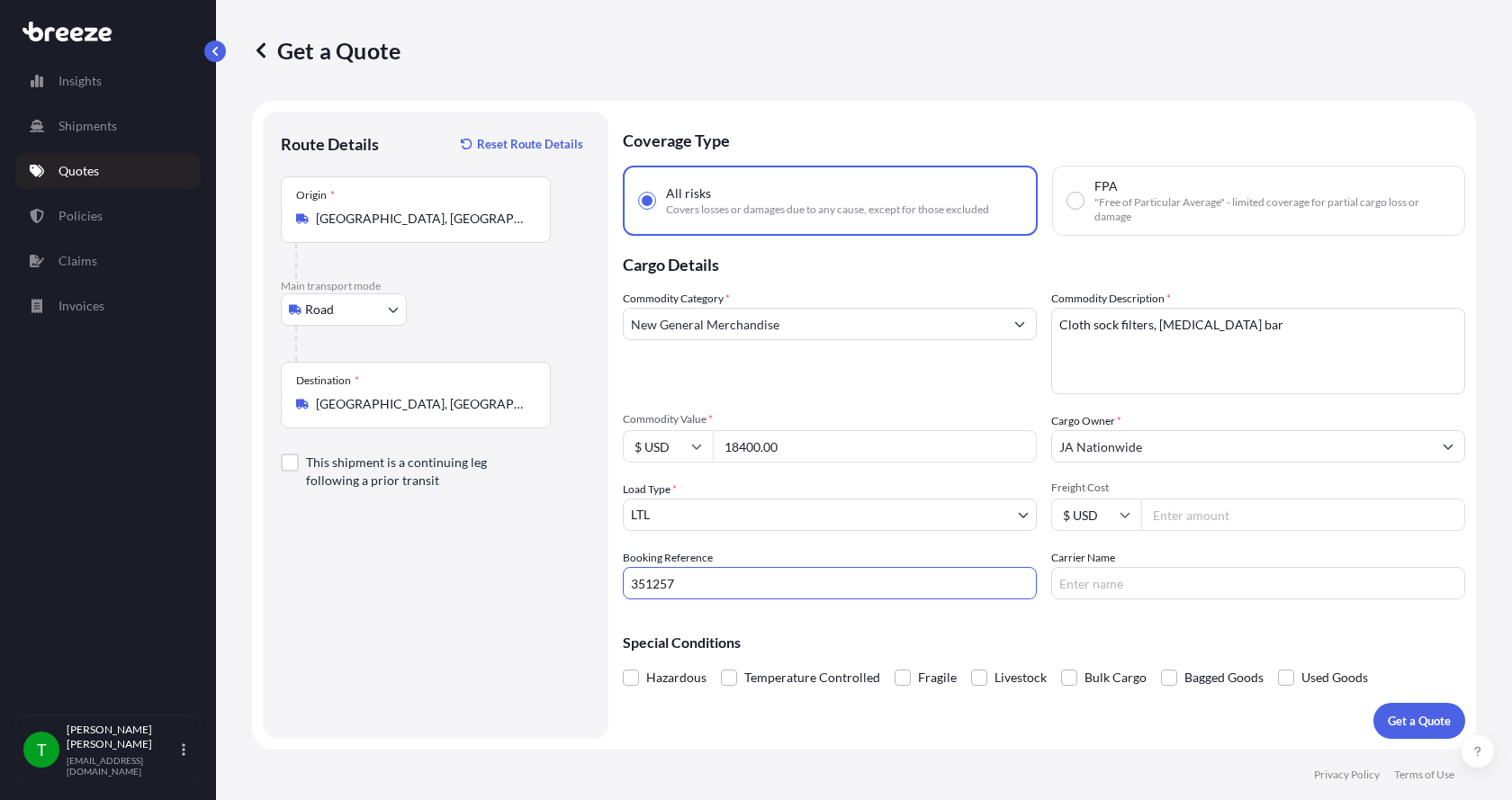
type input "351257"
click at [1170, 517] on input "Freight Cost" at bounding box center [1303, 515] width 324 height 33
type input "595.00"
click at [1139, 577] on input "Carrier Name" at bounding box center [1258, 583] width 414 height 33
type input "[PERSON_NAME]"
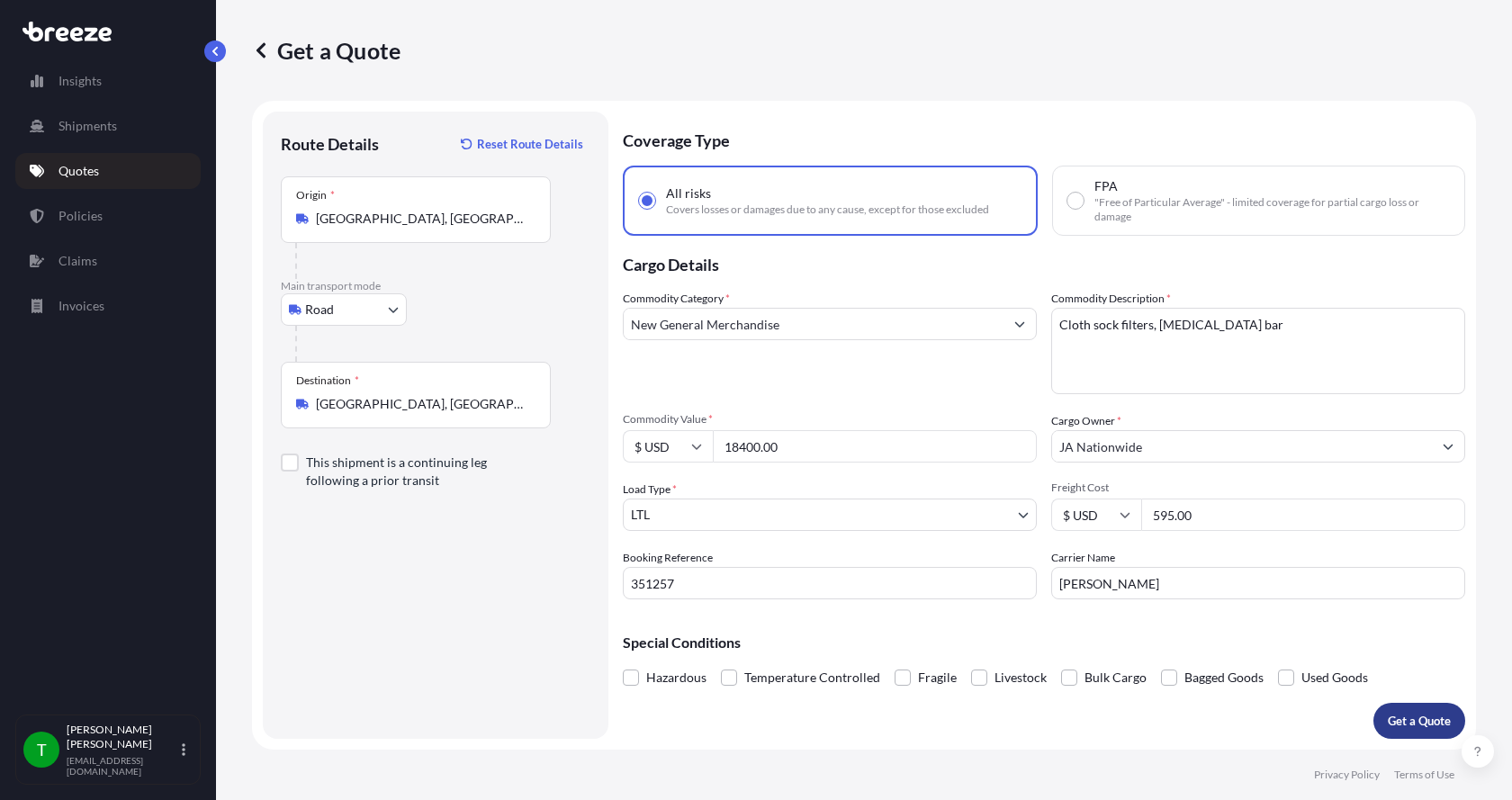
click at [1439, 709] on button "Get a Quote" at bounding box center [1419, 722] width 92 height 36
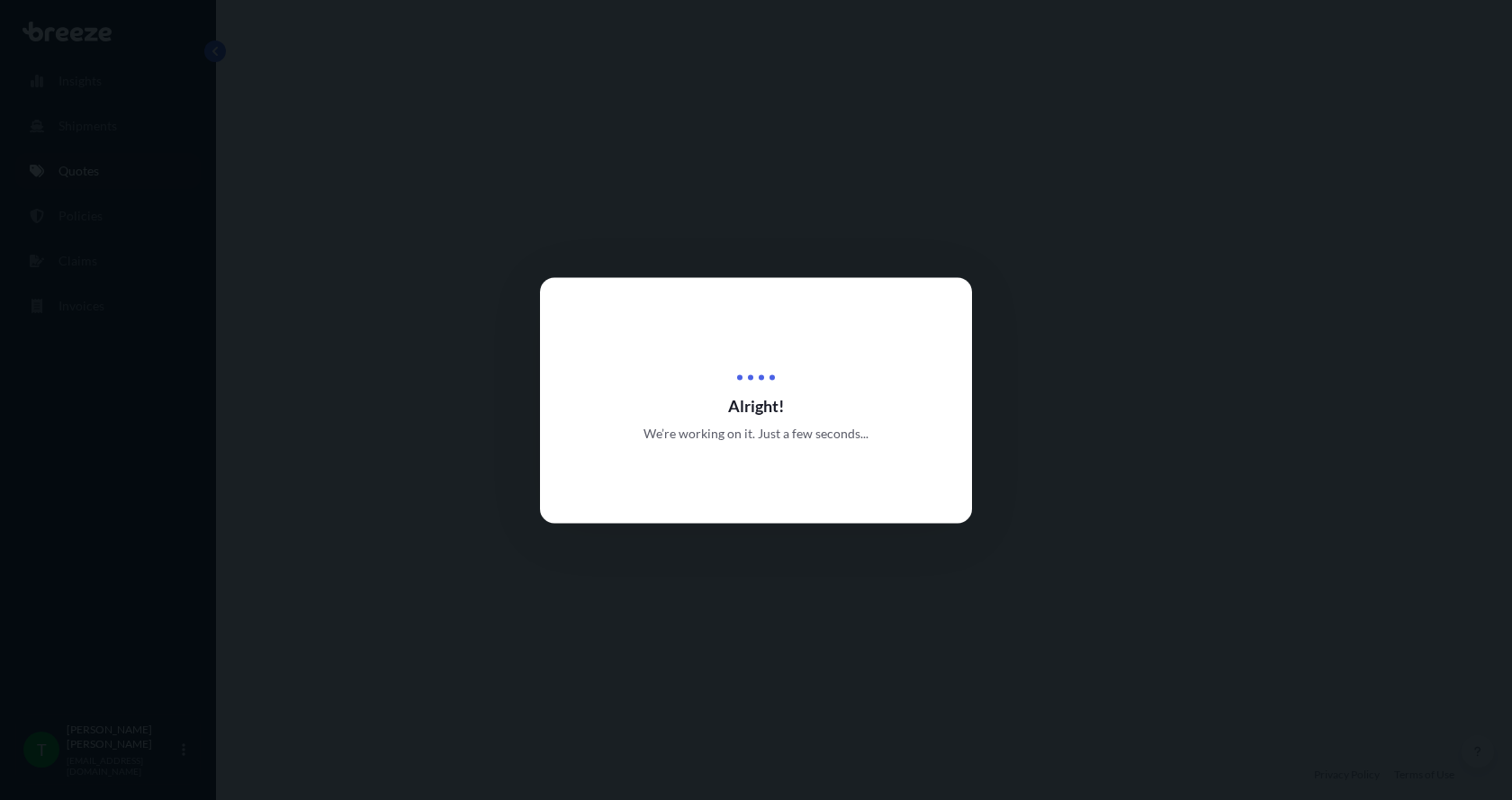
select select "Road"
select select "1"
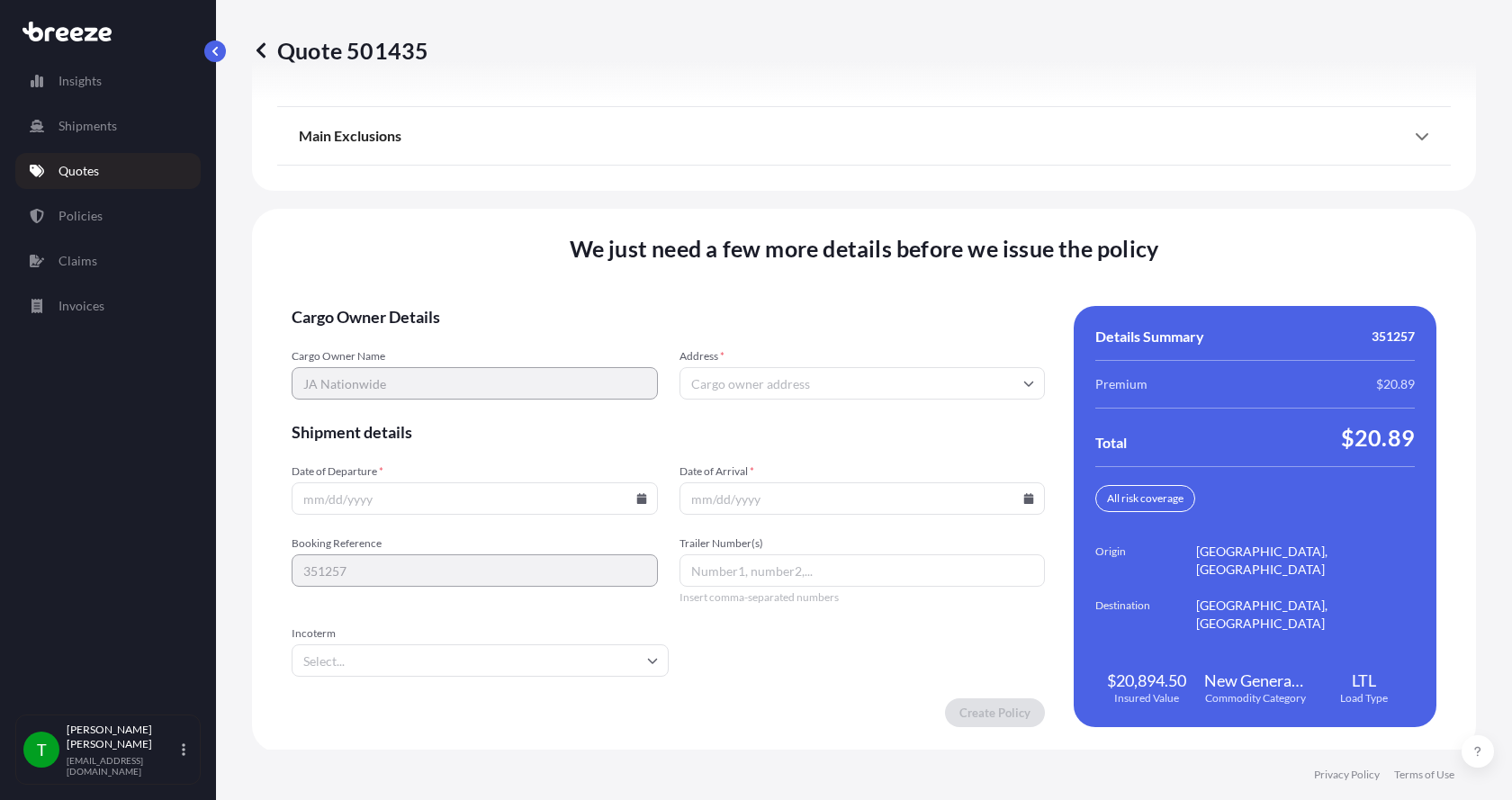
scroll to position [2368, 0]
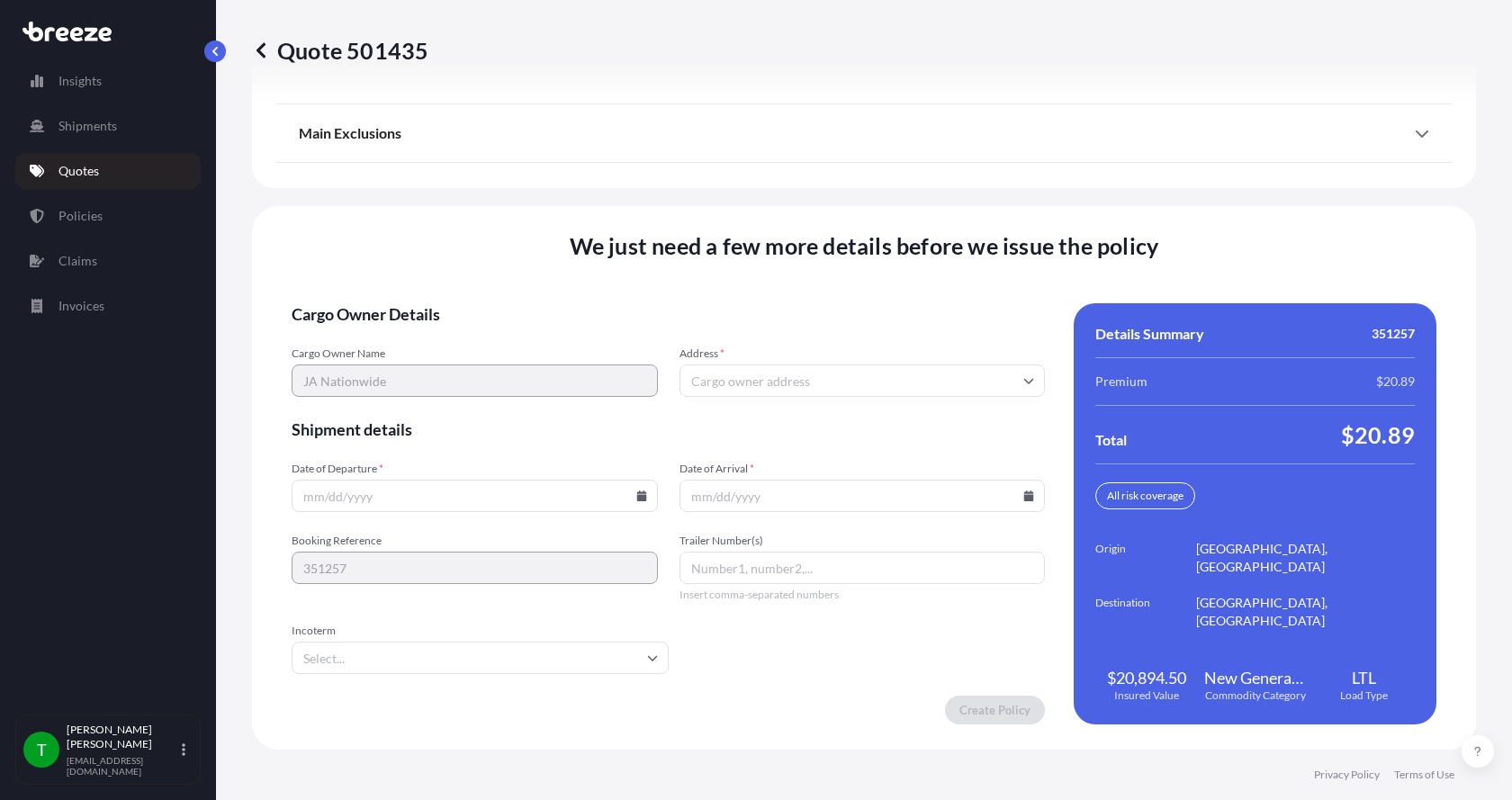
click at [746, 373] on input "Address *" at bounding box center [863, 381] width 366 height 33
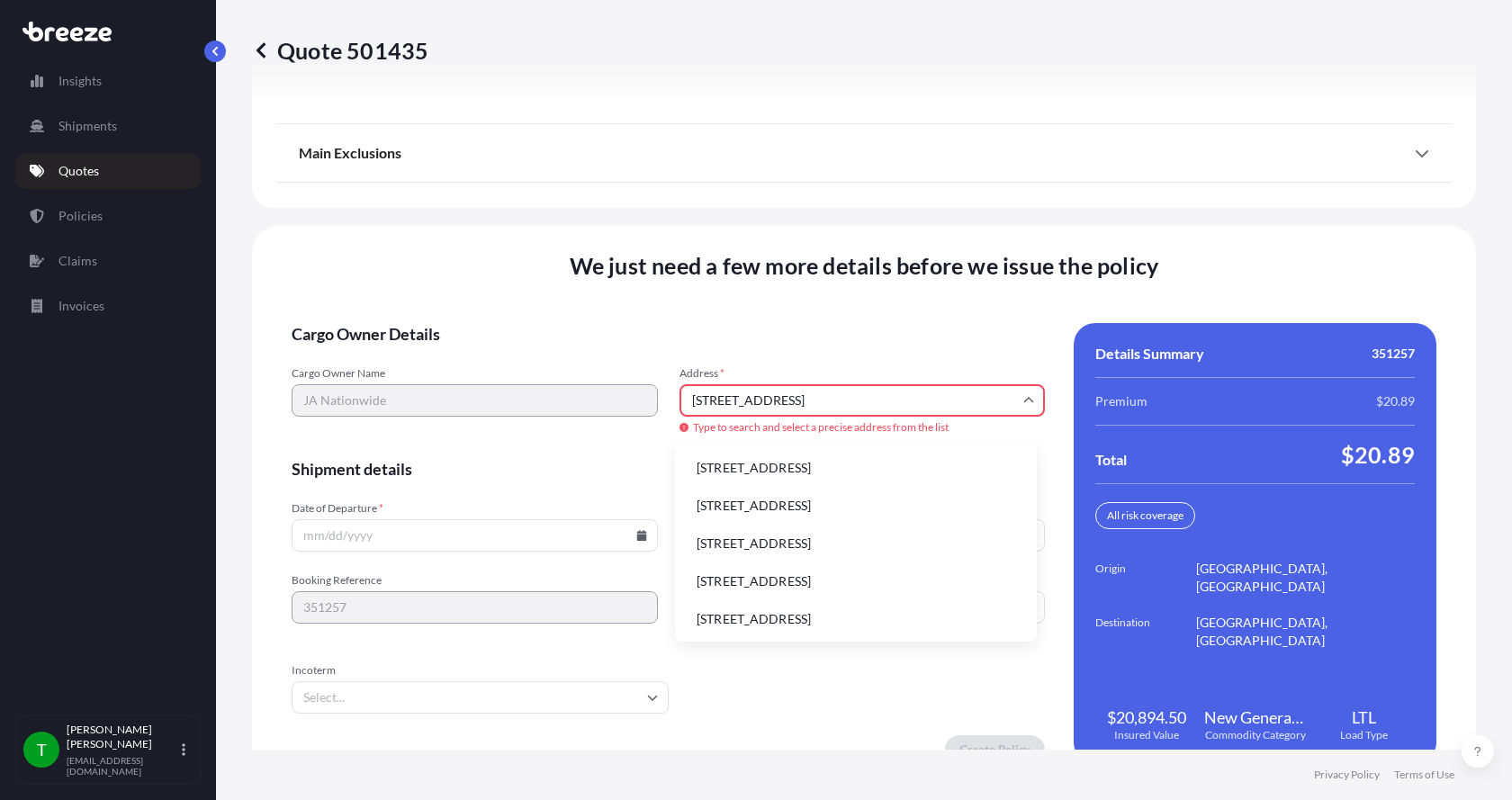
click at [747, 460] on li "[STREET_ADDRESS]" at bounding box center [855, 468] width 347 height 35
type input "[STREET_ADDRESS]"
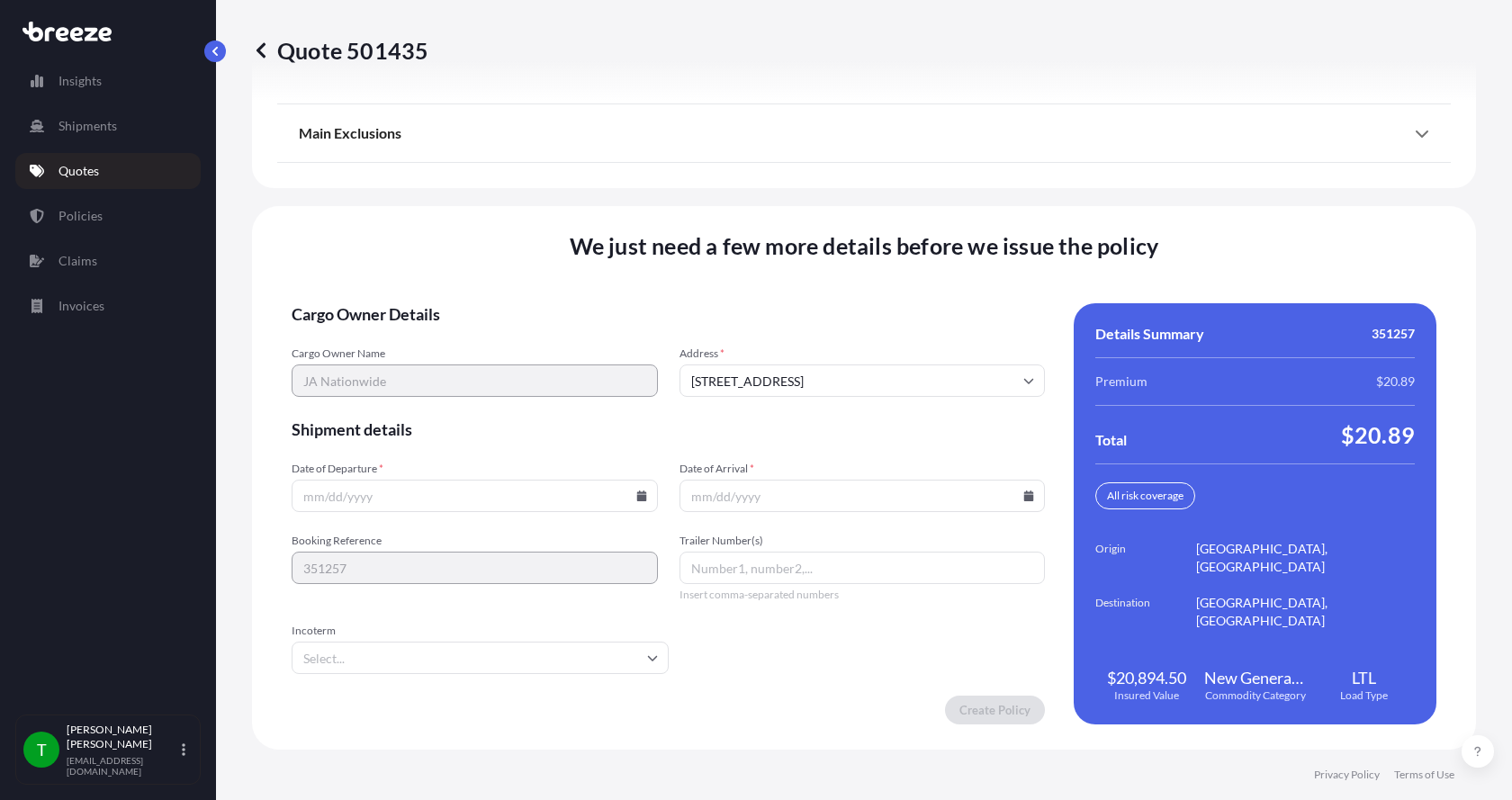
click at [639, 498] on icon at bounding box center [640, 496] width 10 height 11
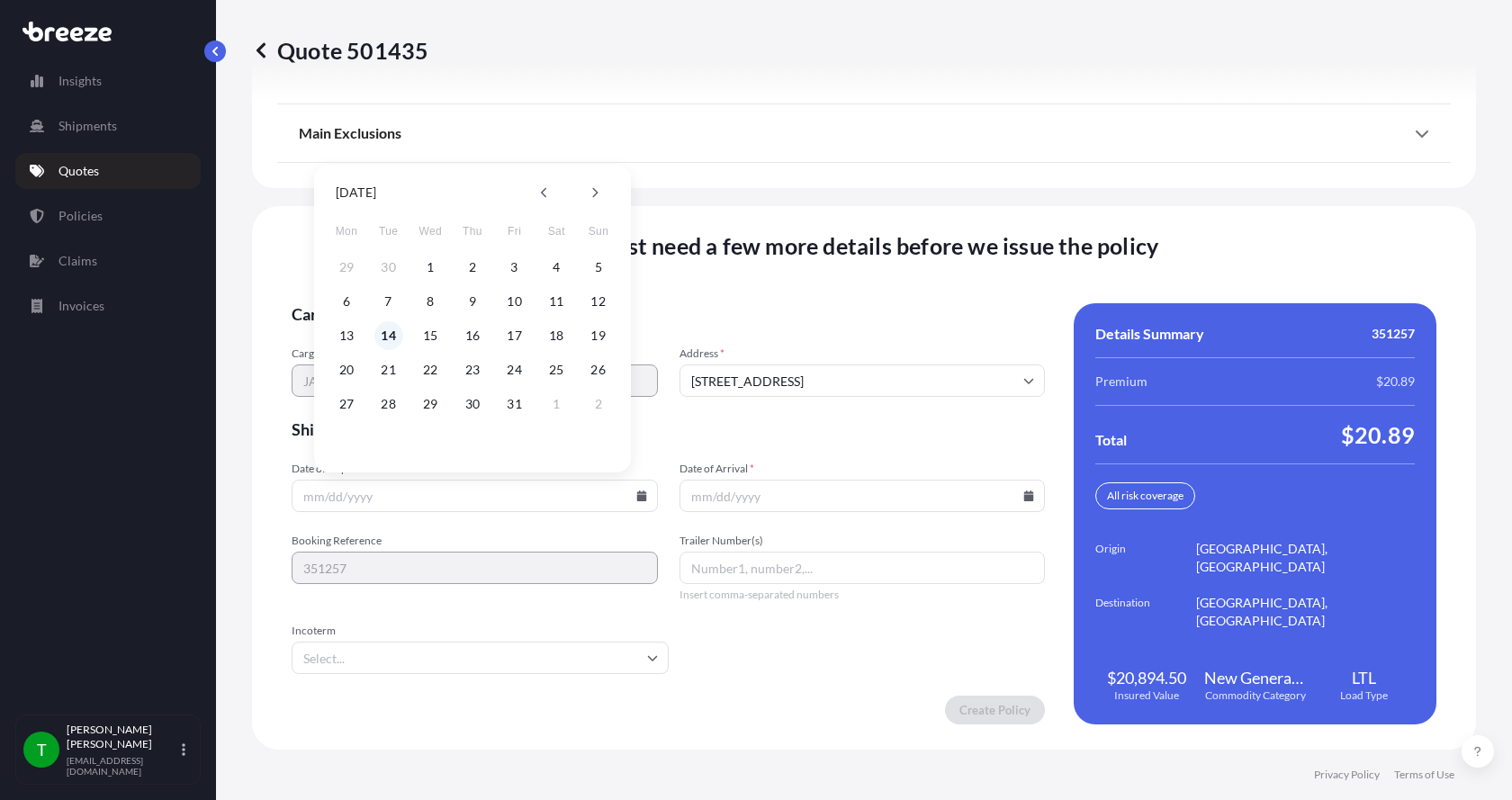
click at [391, 334] on button "14" at bounding box center [389, 336] width 29 height 29
type input "[DATE]"
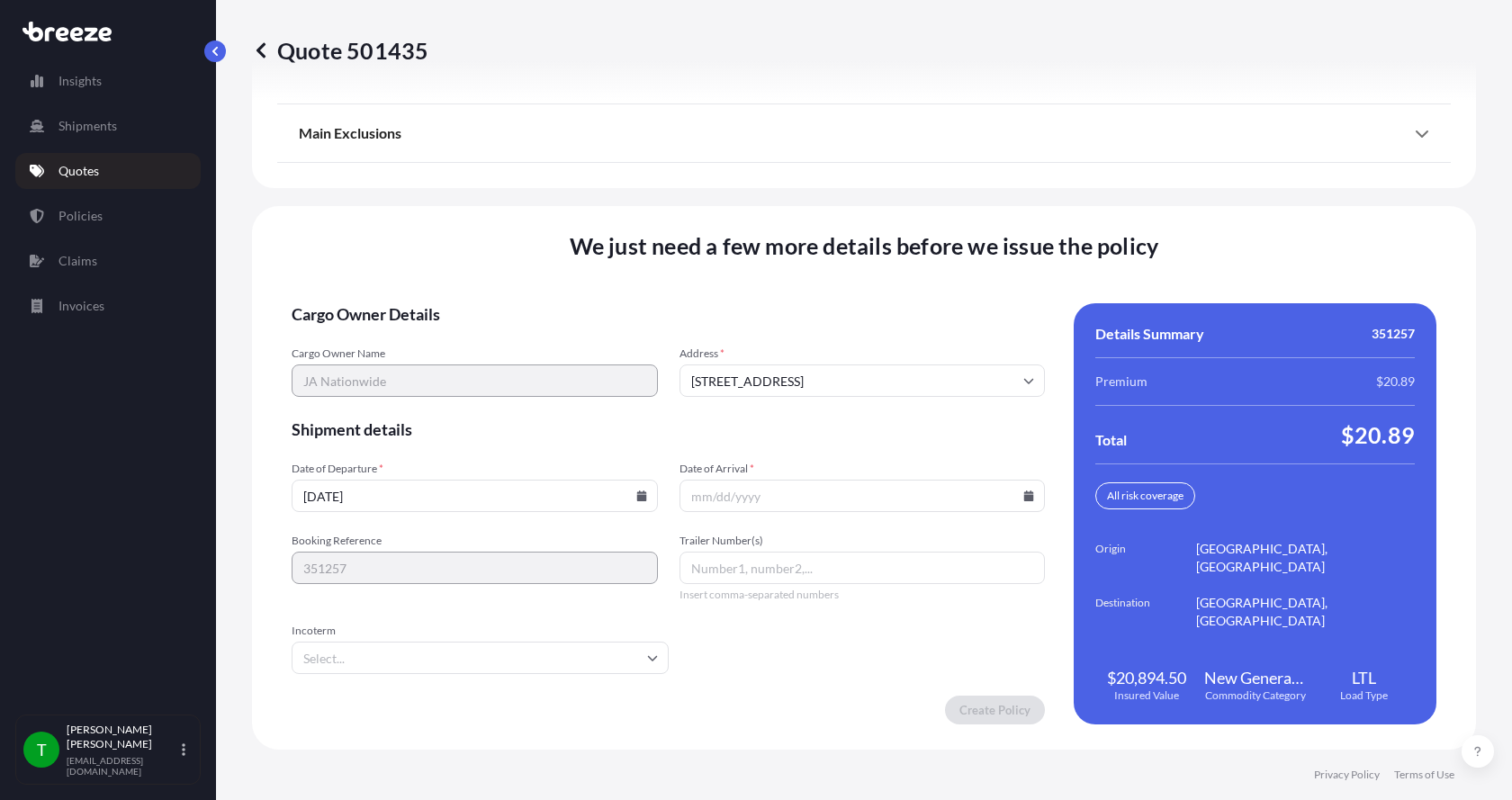
click at [1024, 495] on icon at bounding box center [1028, 496] width 10 height 11
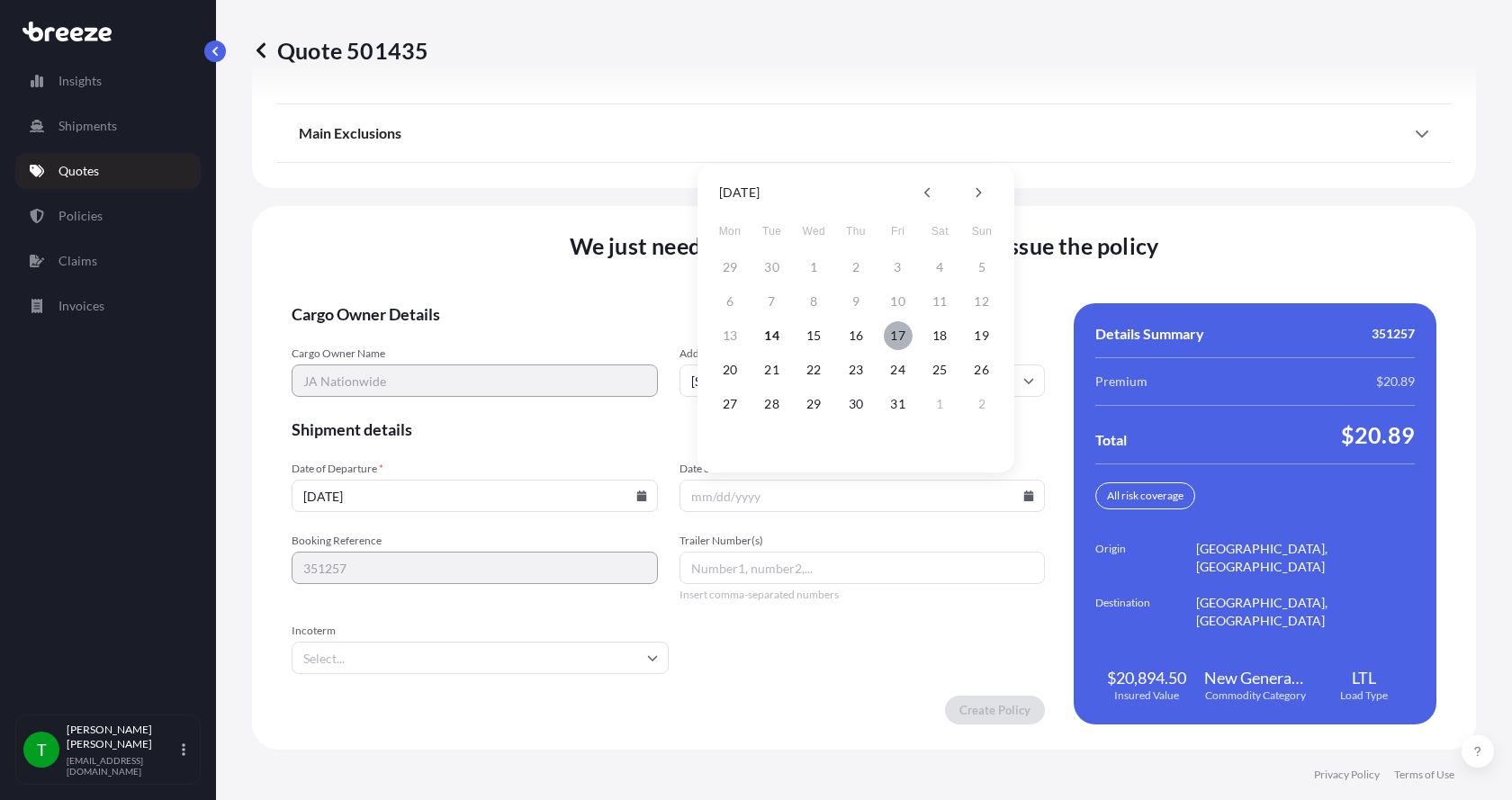
click at [906, 341] on button "17" at bounding box center [898, 336] width 29 height 29
type input "[DATE]"
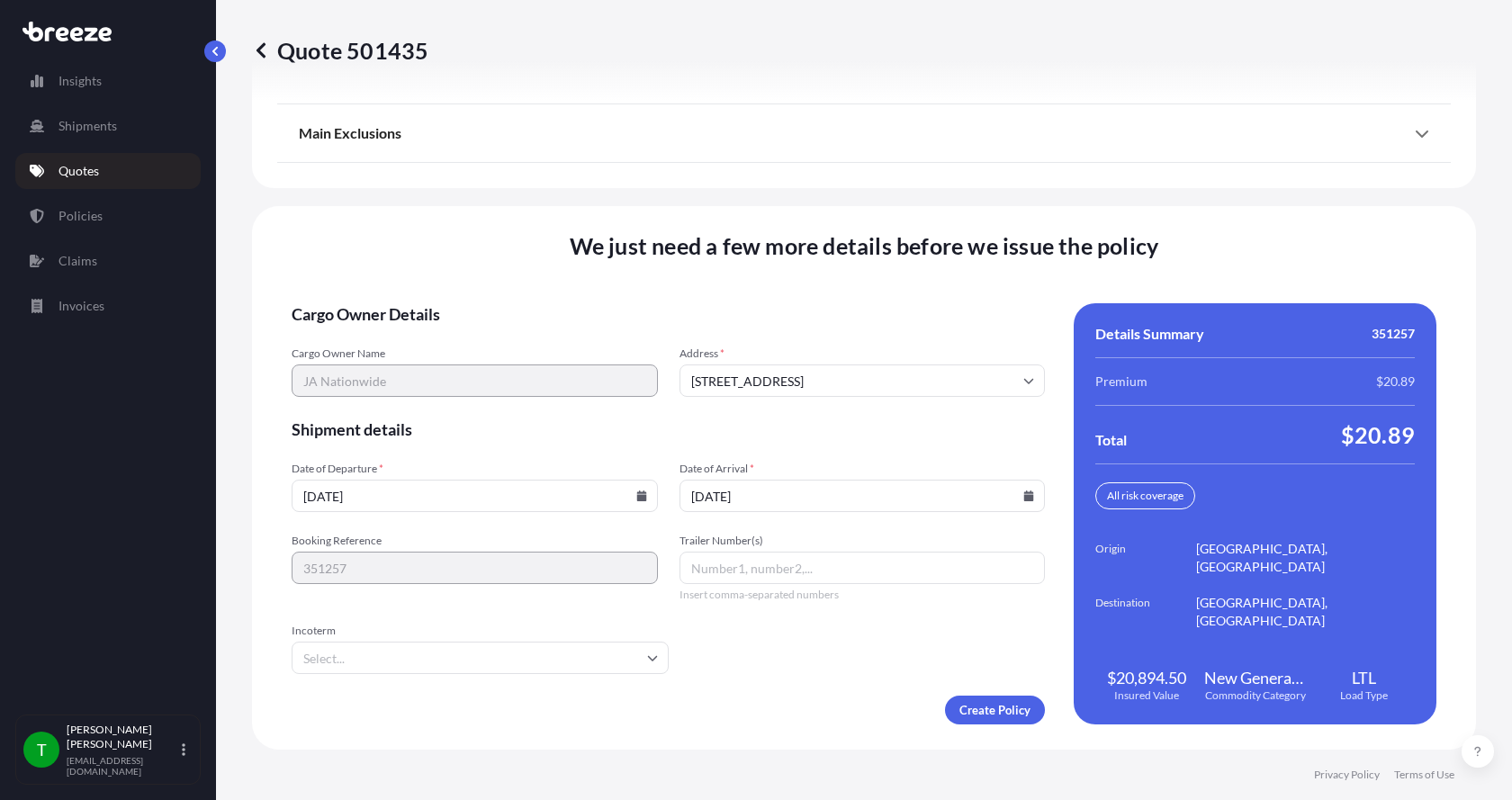
click at [898, 388] on button "17" at bounding box center [887, 396] width 22 height 16
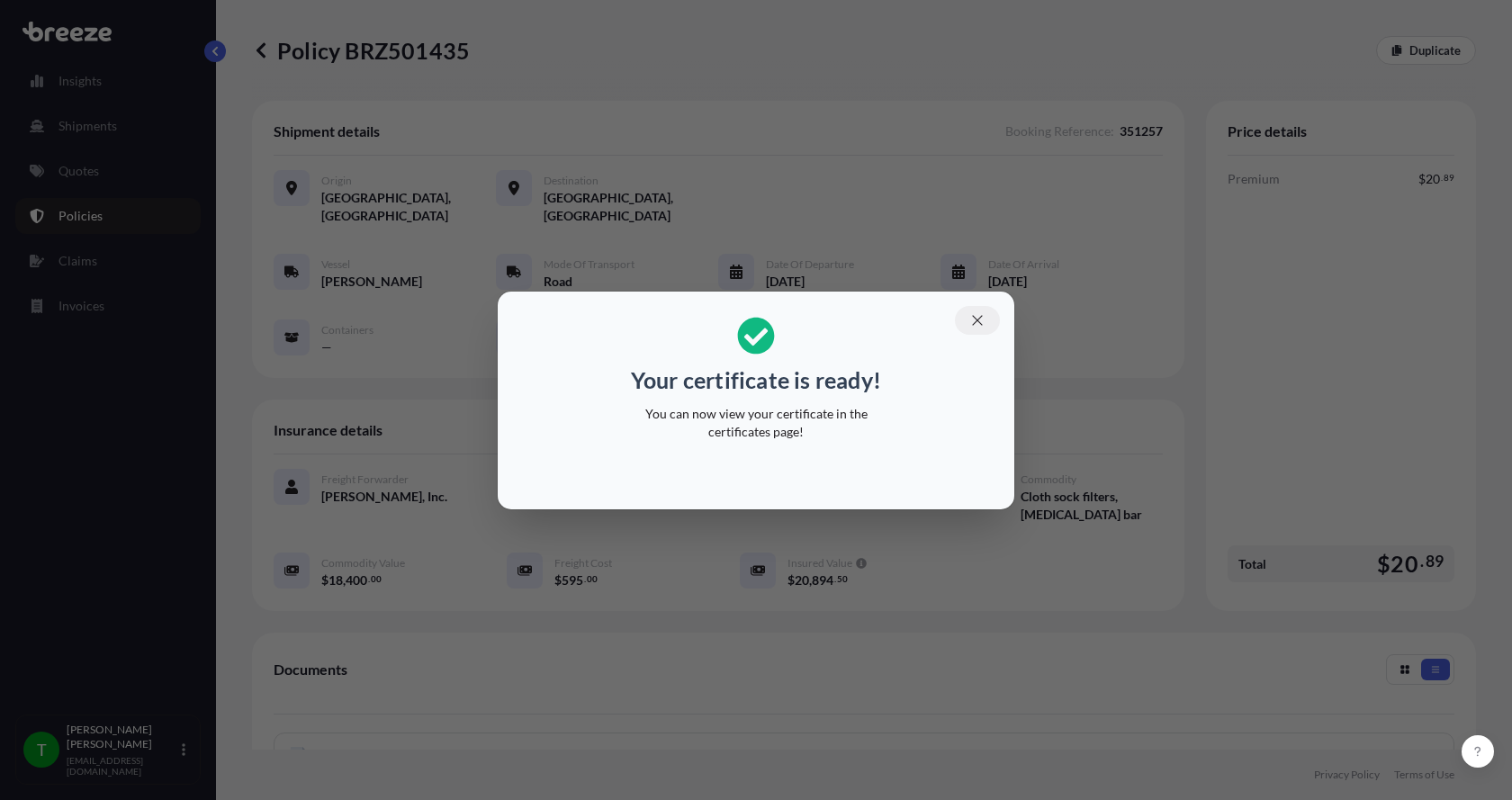
click at [973, 314] on icon "button" at bounding box center [977, 321] width 16 height 16
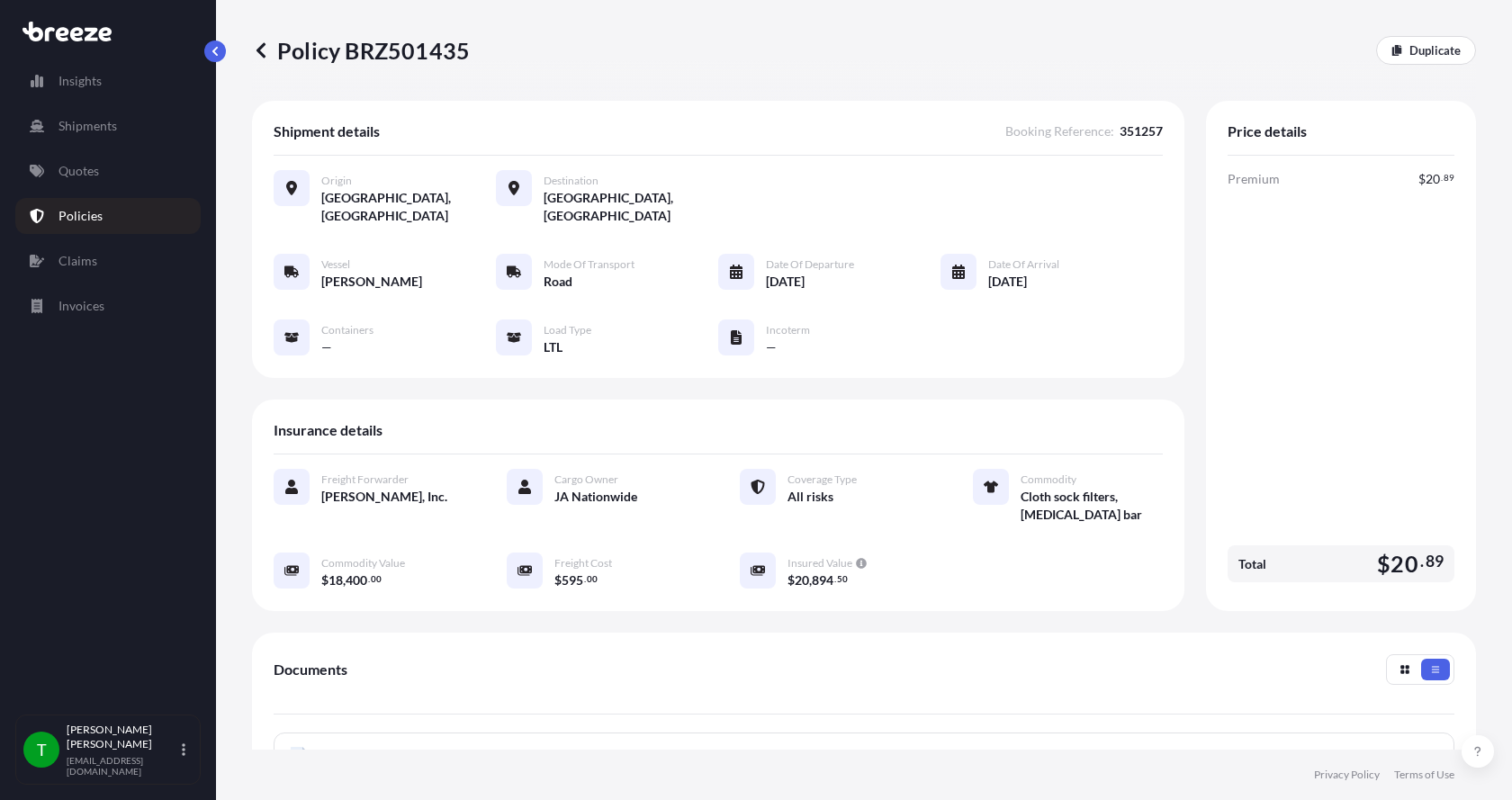
scroll to position [270, 0]
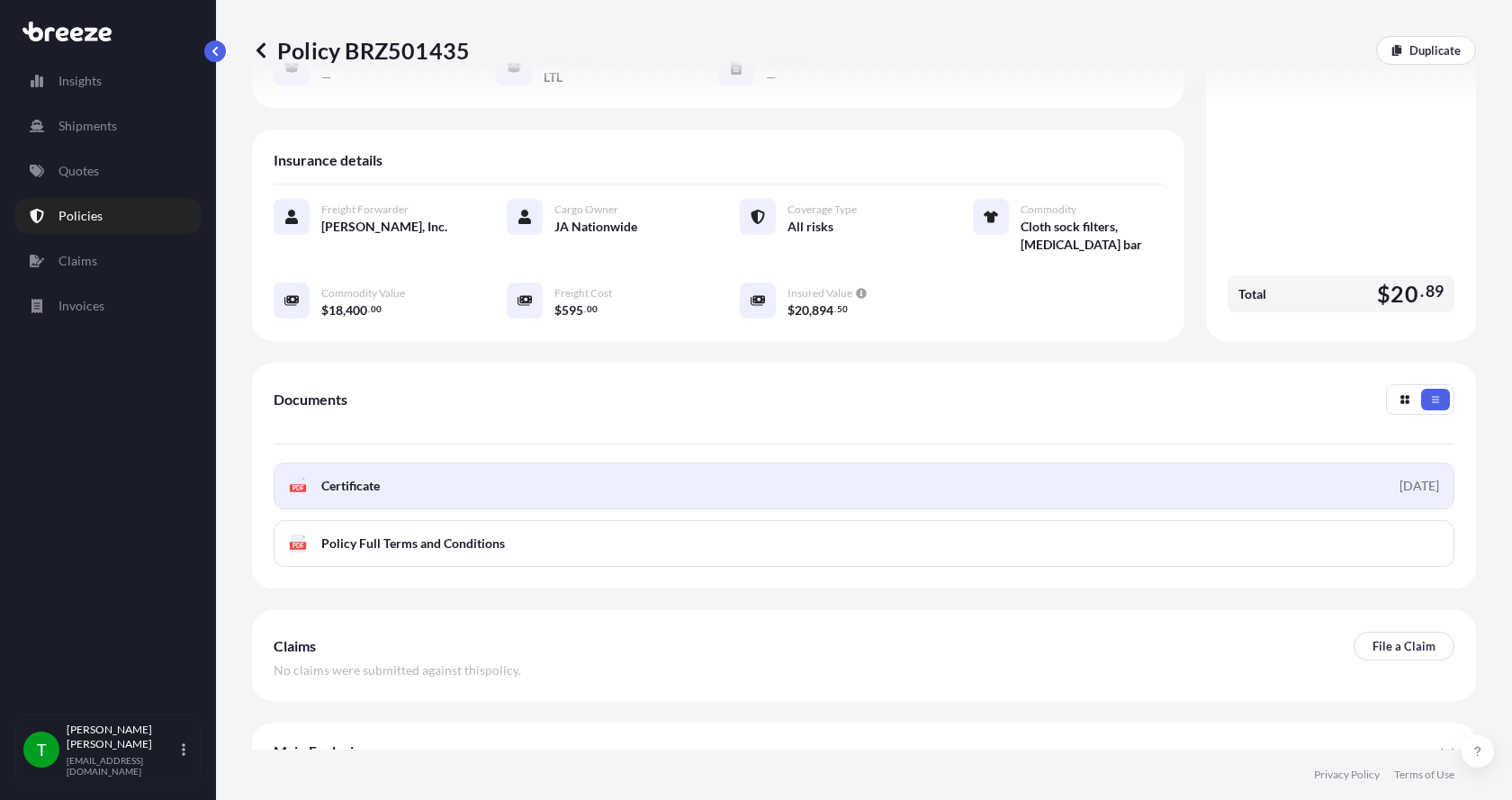
click at [301, 477] on icon at bounding box center [298, 487] width 15 height 18
